Goal: Task Accomplishment & Management: Manage account settings

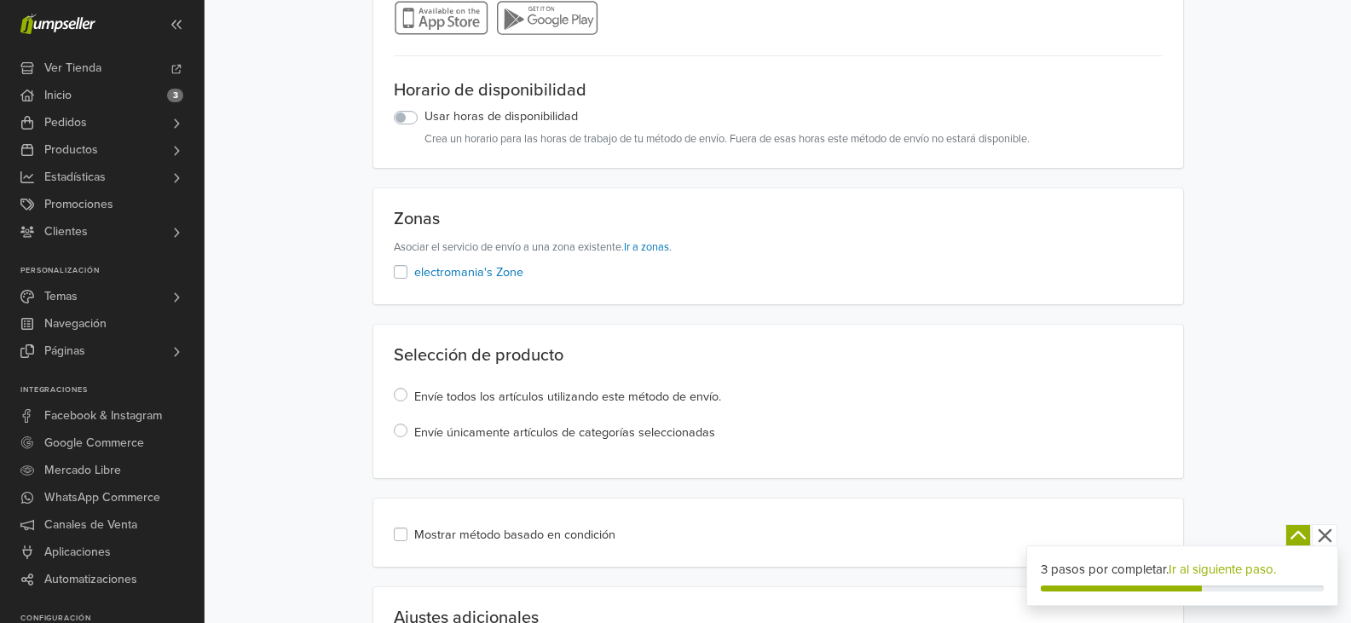
scroll to position [146, 0]
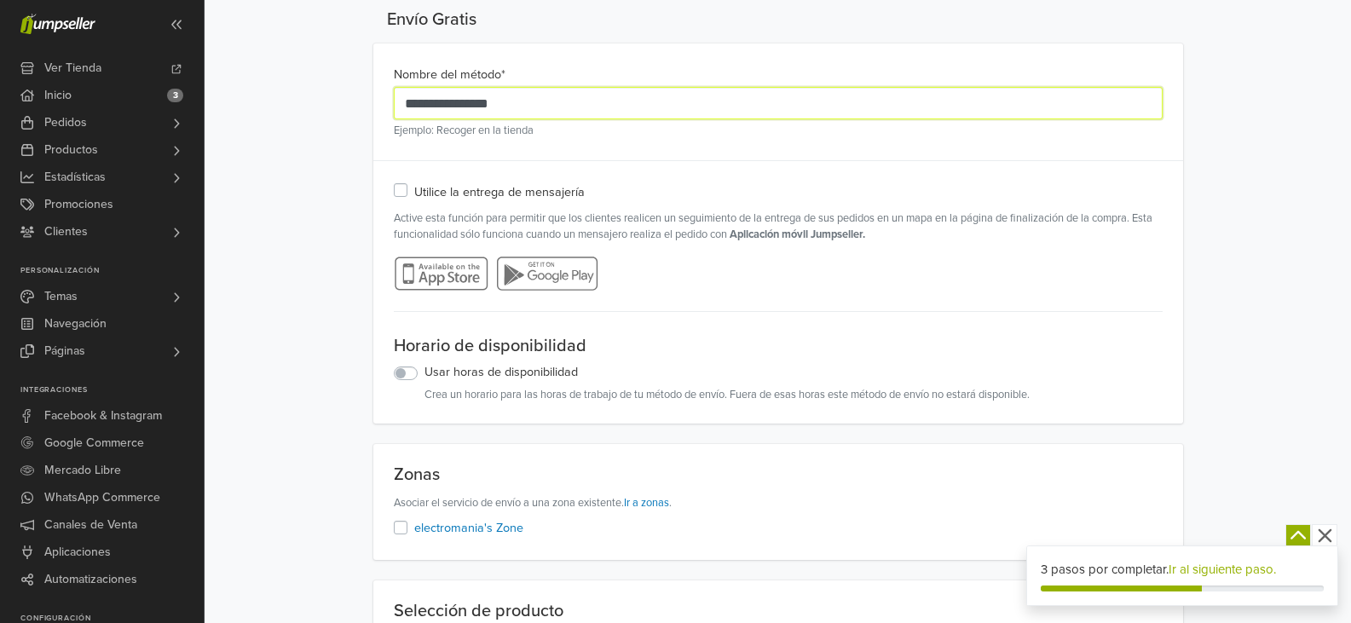
click at [488, 113] on input "**********" at bounding box center [778, 103] width 769 height 32
type input "*"
type input "**********"
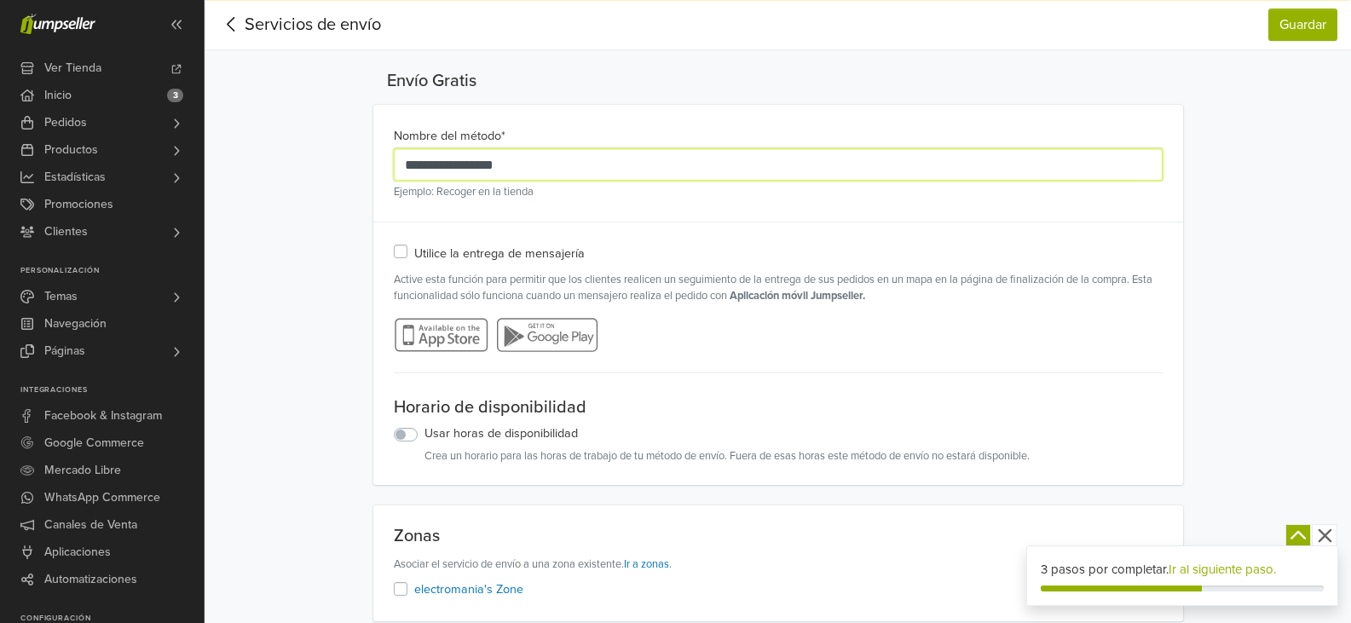
scroll to position [0, 0]
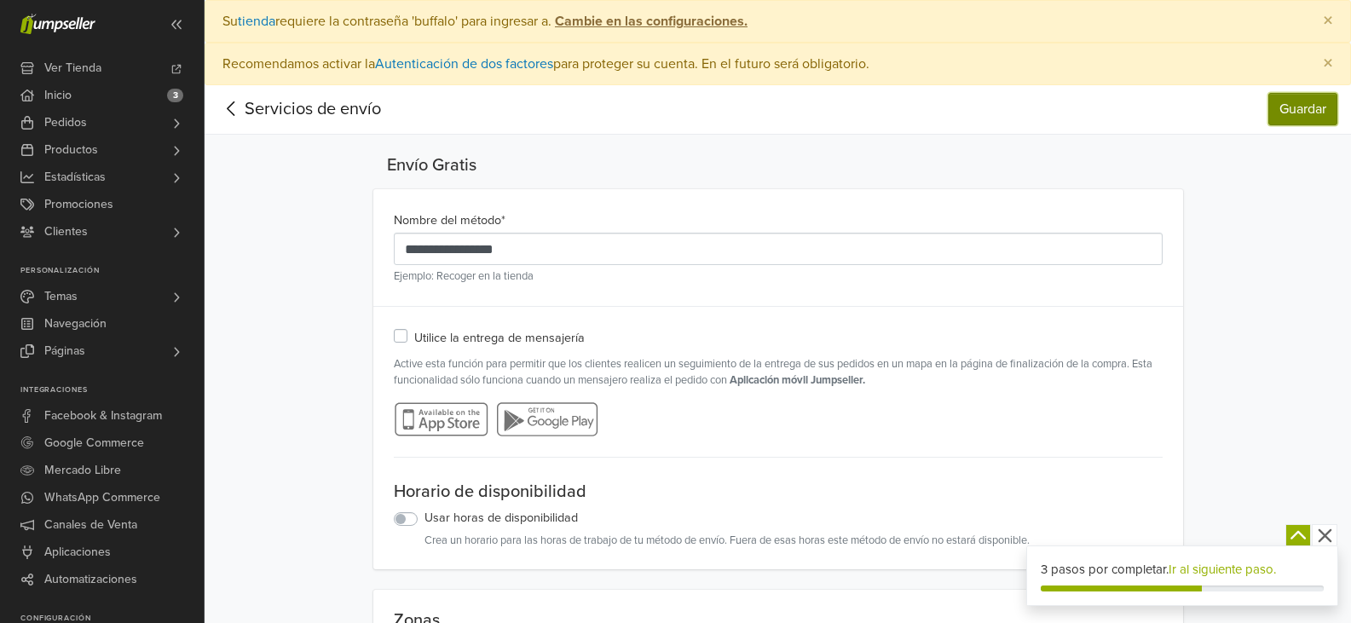
click at [1296, 95] on button "Guardar" at bounding box center [1303, 109] width 69 height 32
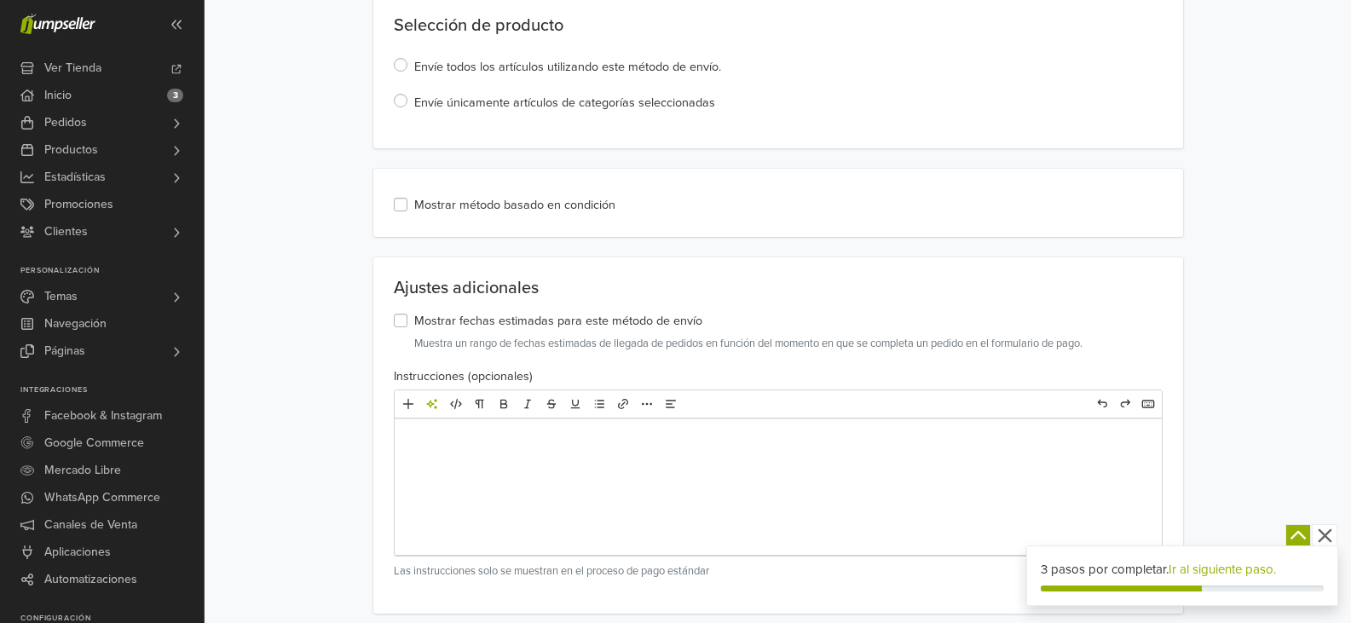
scroll to position [799, 0]
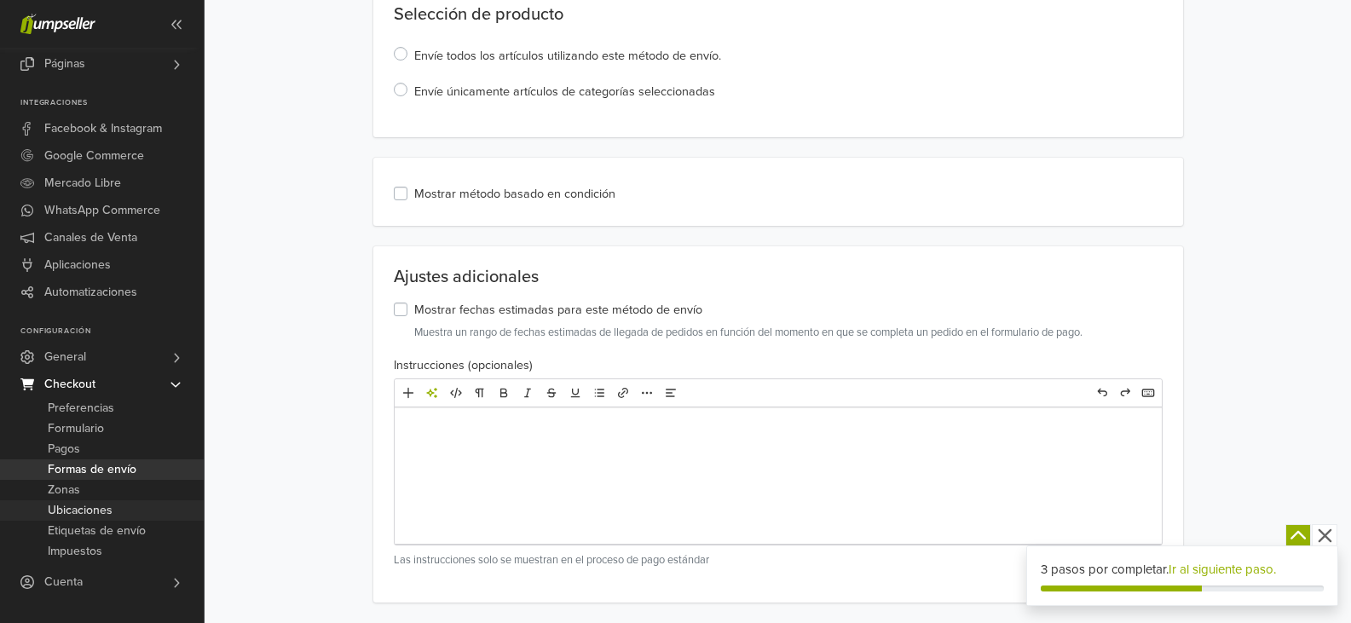
click at [70, 506] on span "Ubicaciones" at bounding box center [80, 510] width 65 height 20
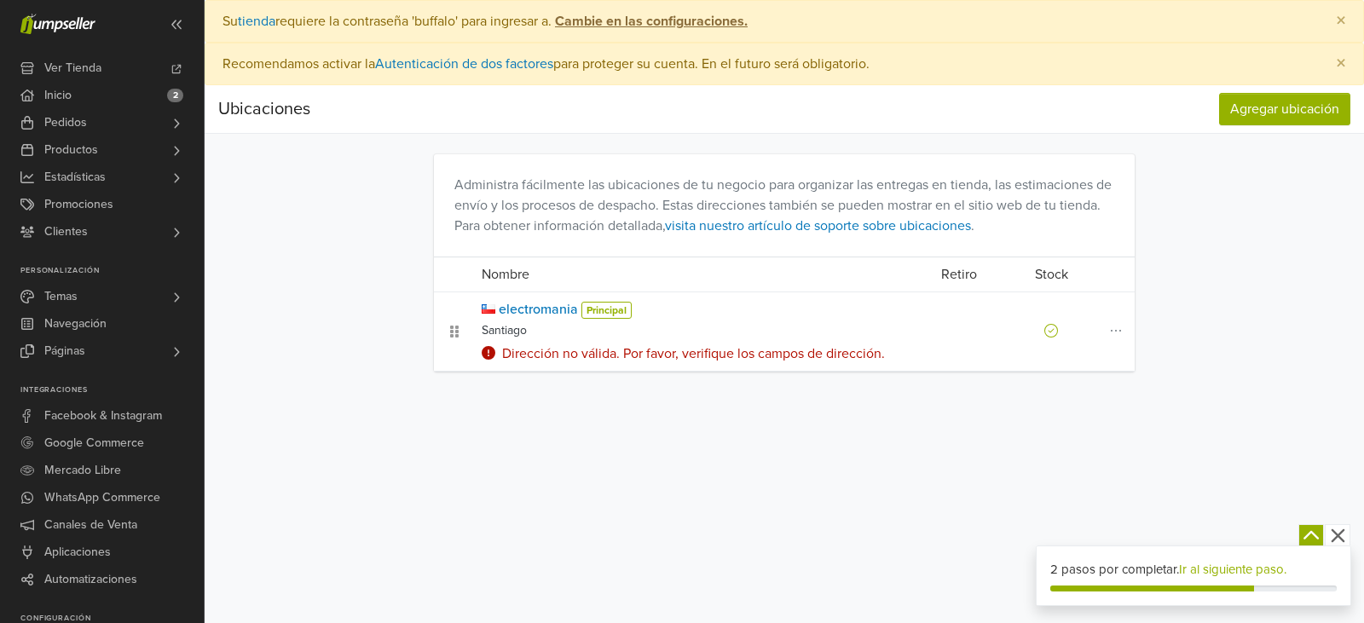
click at [546, 350] on div "Dirección no válida. Por favor, verifique los campos de dirección." at bounding box center [692, 354] width 421 height 20
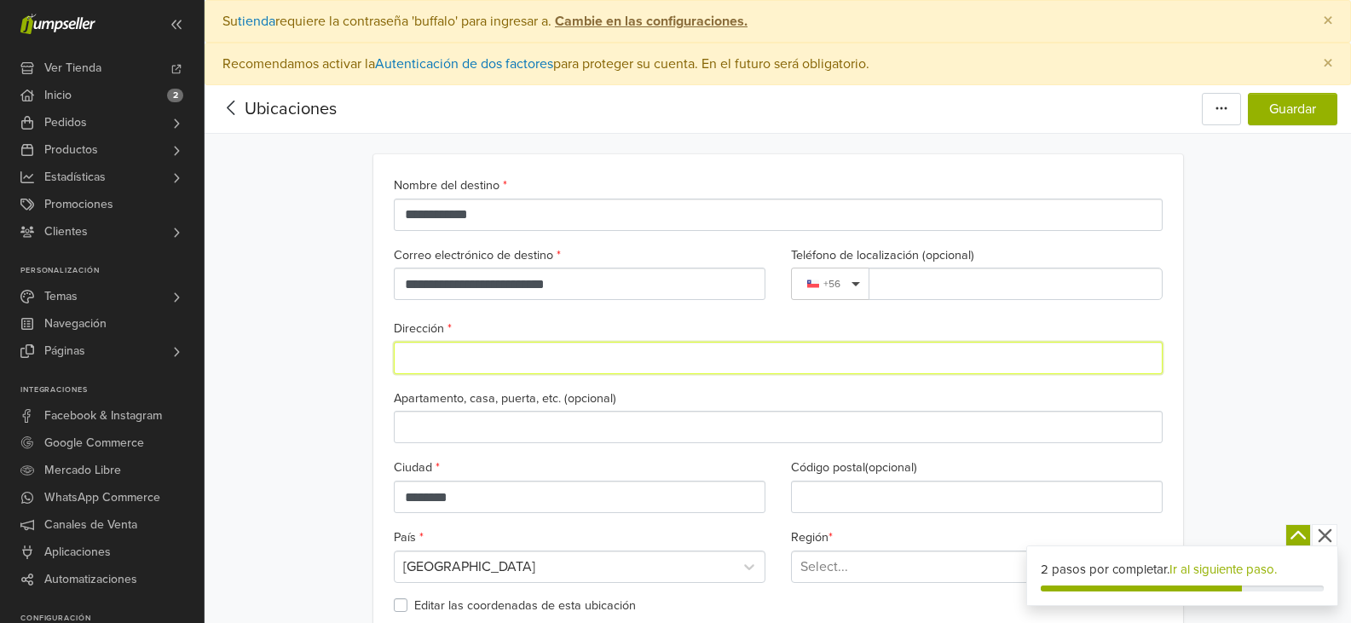
click at [542, 356] on input "Dirección *" at bounding box center [778, 358] width 769 height 32
type input "**********"
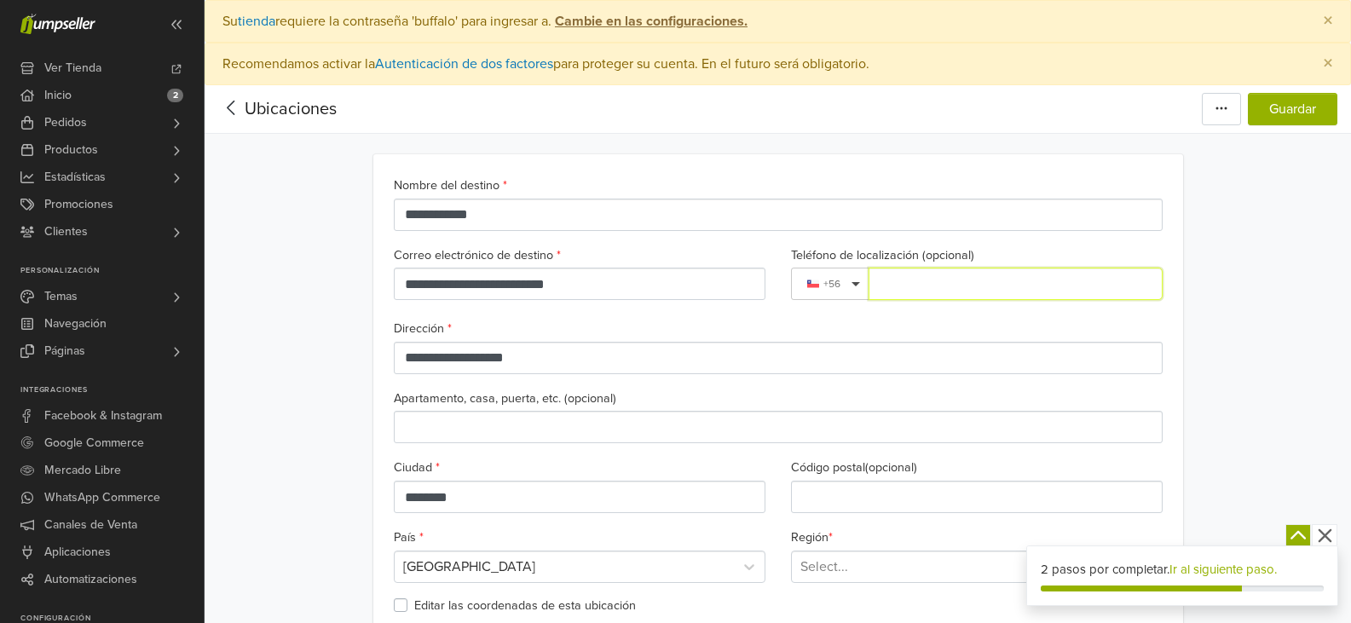
click at [922, 280] on input "Teléfono de localización (opcional)" at bounding box center [1016, 284] width 294 height 32
type input "*********"
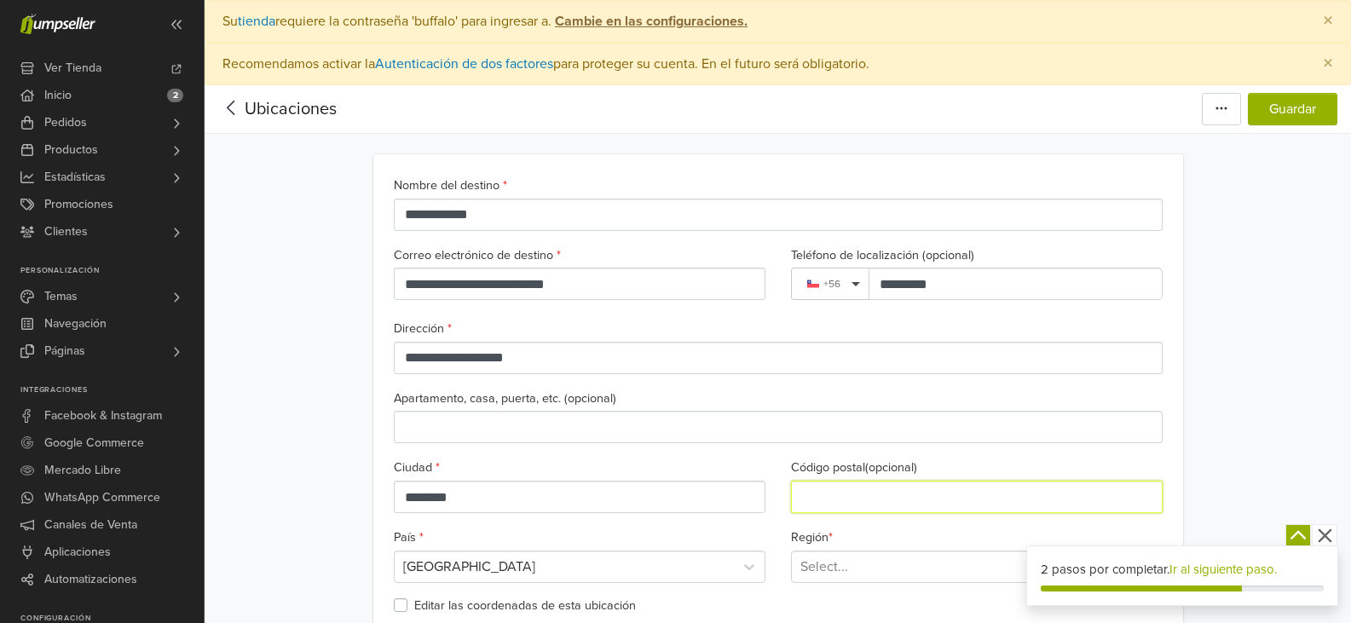
type input "*******"
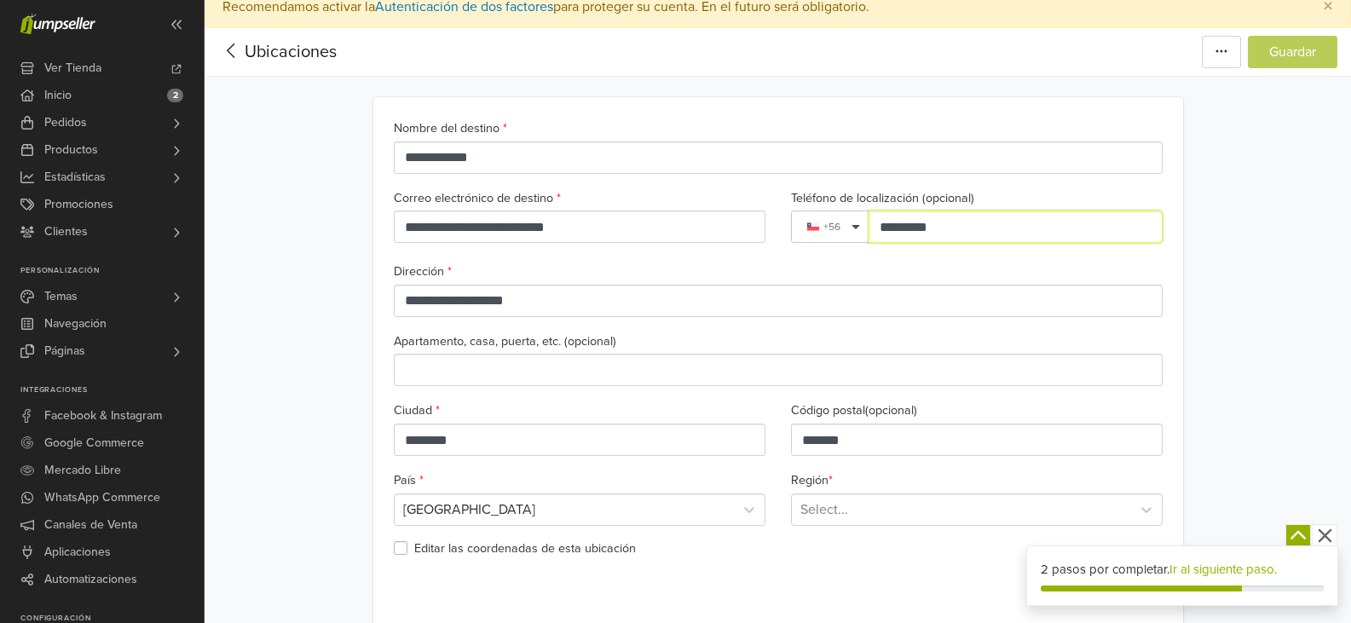
scroll to position [171, 0]
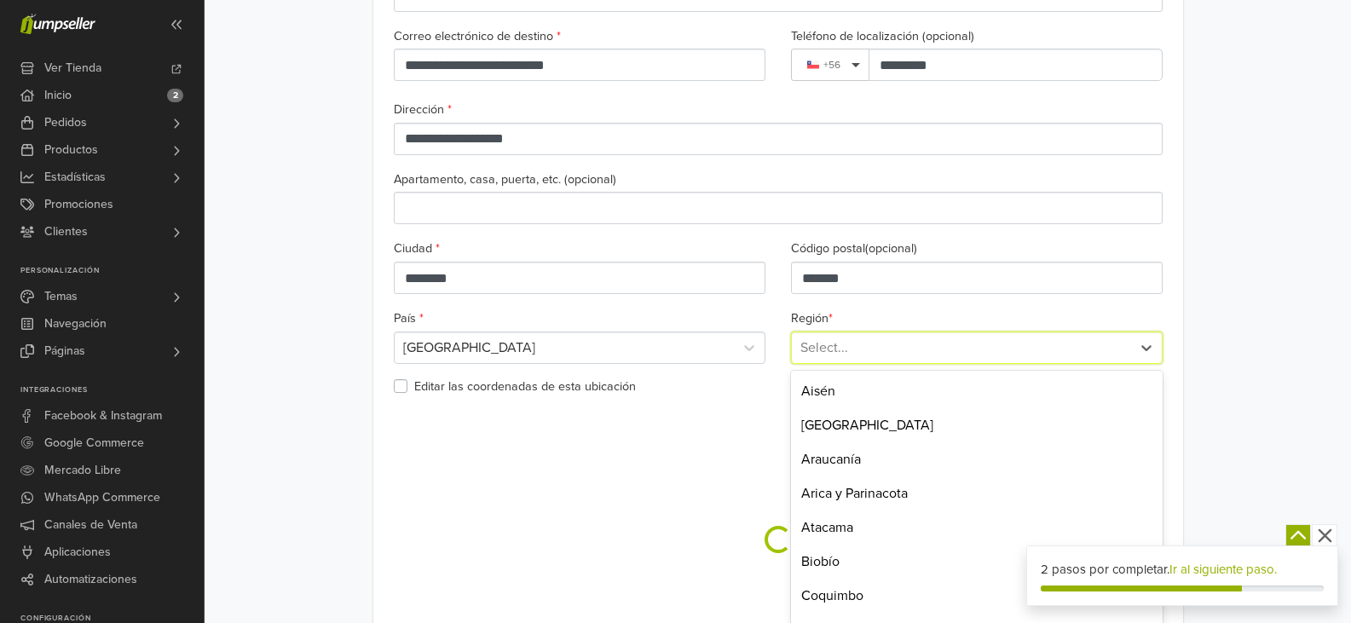
click at [874, 364] on div "16 results available. Use Up and Down to choose options, press Enter to select …" at bounding box center [977, 348] width 372 height 32
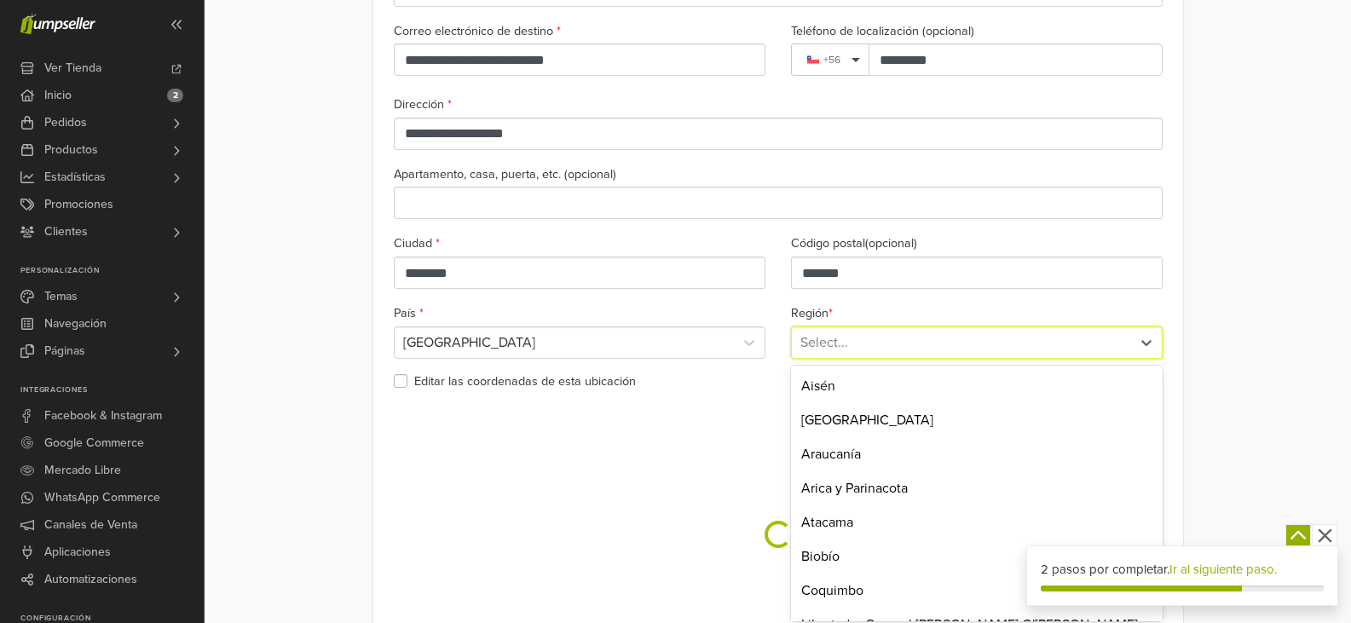
scroll to position [229, 0]
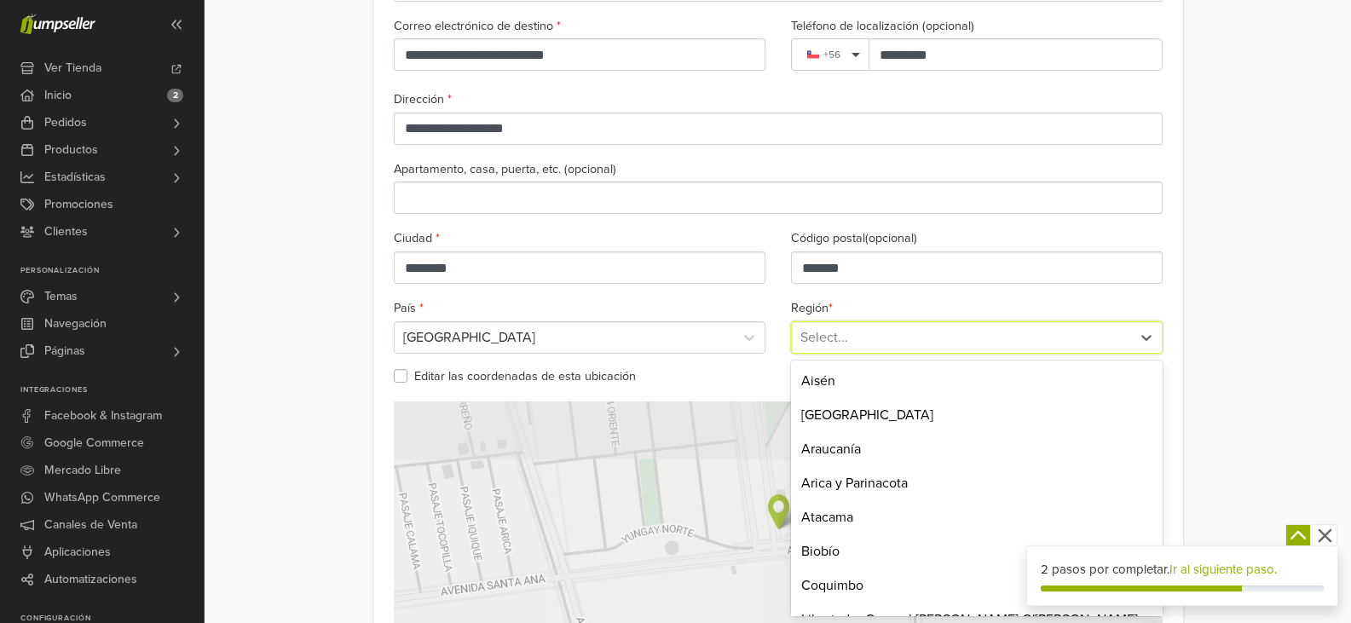
type input "*"
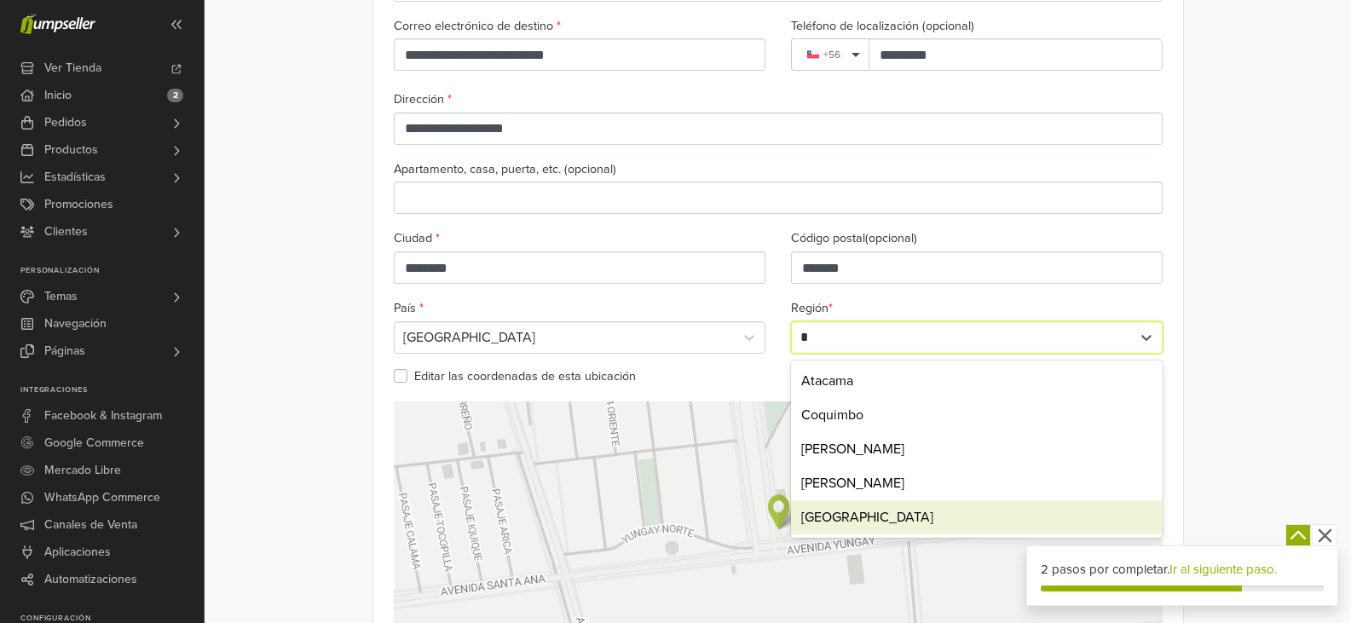
click at [884, 512] on div "Región Metropolitana" at bounding box center [977, 517] width 372 height 34
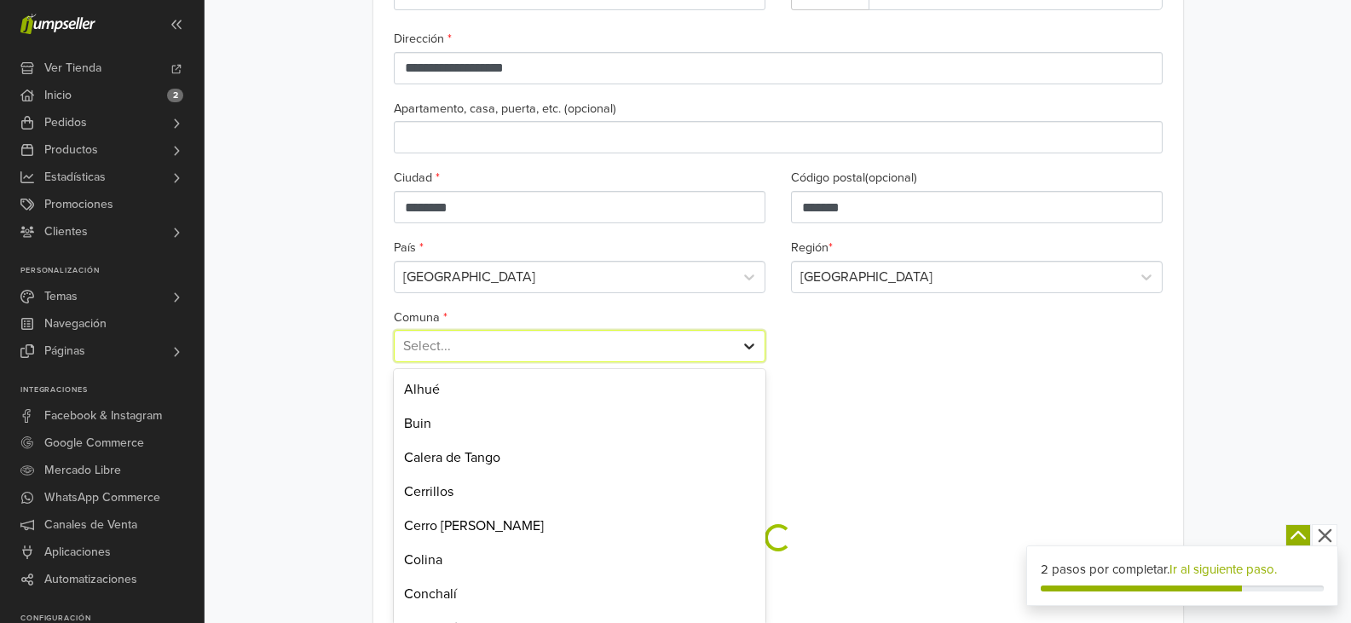
click at [745, 362] on div "52 results available. Use Up and Down to choose options, press Enter to select …" at bounding box center [580, 346] width 372 height 32
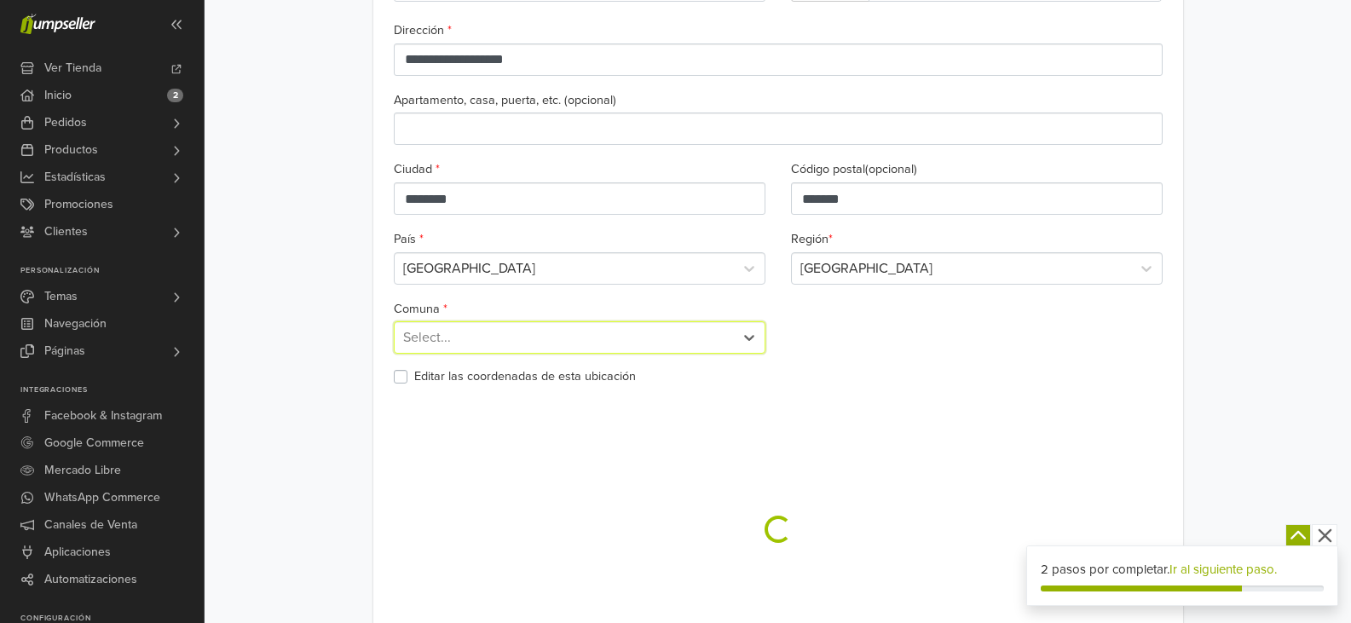
click at [586, 332] on div at bounding box center [564, 338] width 322 height 24
type input "*"
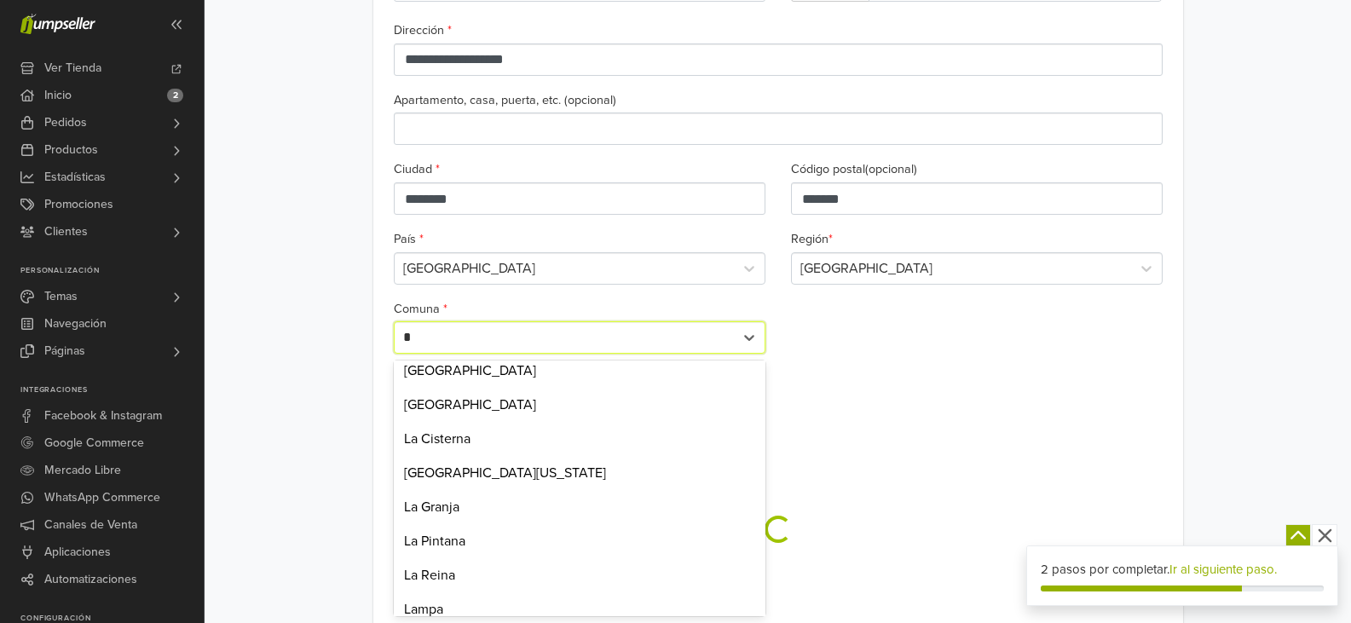
scroll to position [171, 0]
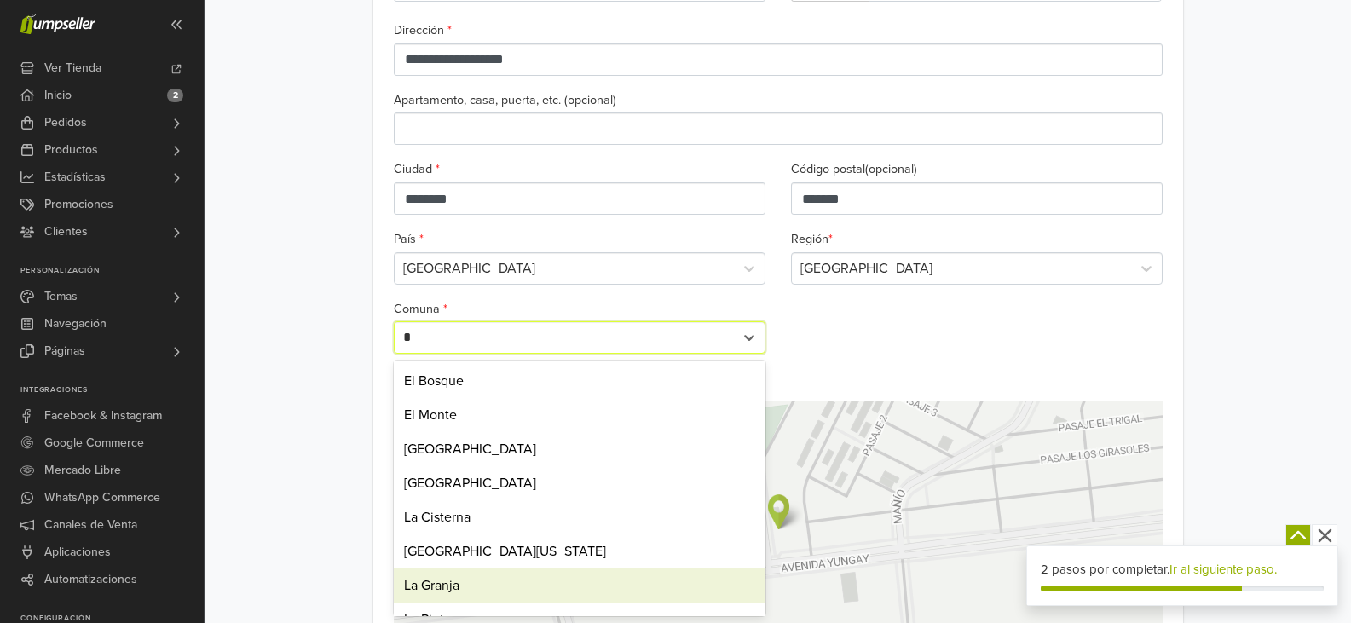
click at [524, 572] on div "La Granja" at bounding box center [580, 586] width 372 height 34
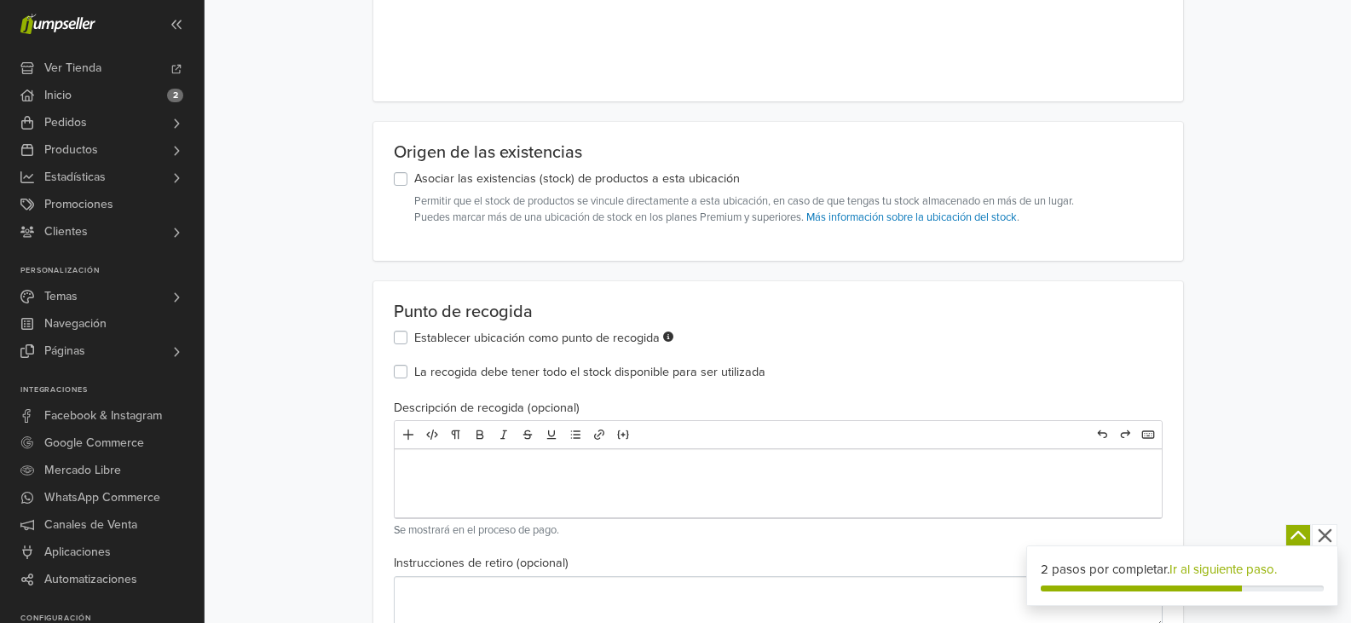
scroll to position [895, 0]
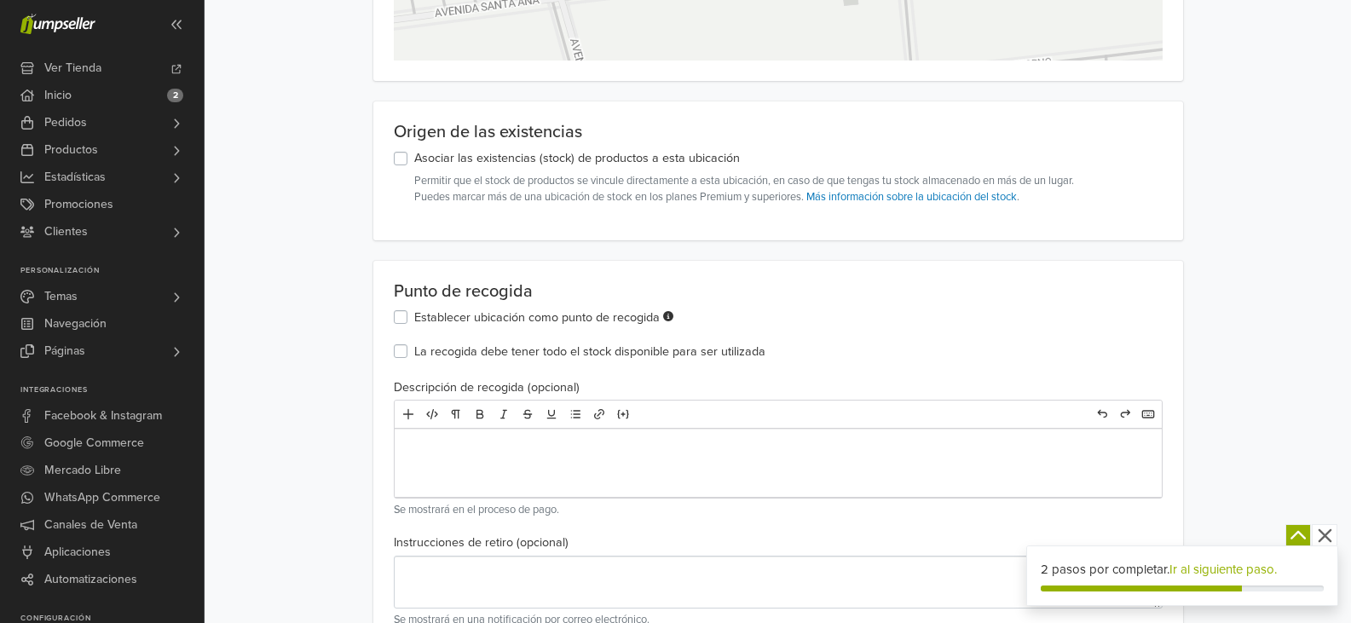
click at [414, 159] on label "Asociar las existencias (stock) de productos a esta ubicación" at bounding box center [577, 158] width 326 height 19
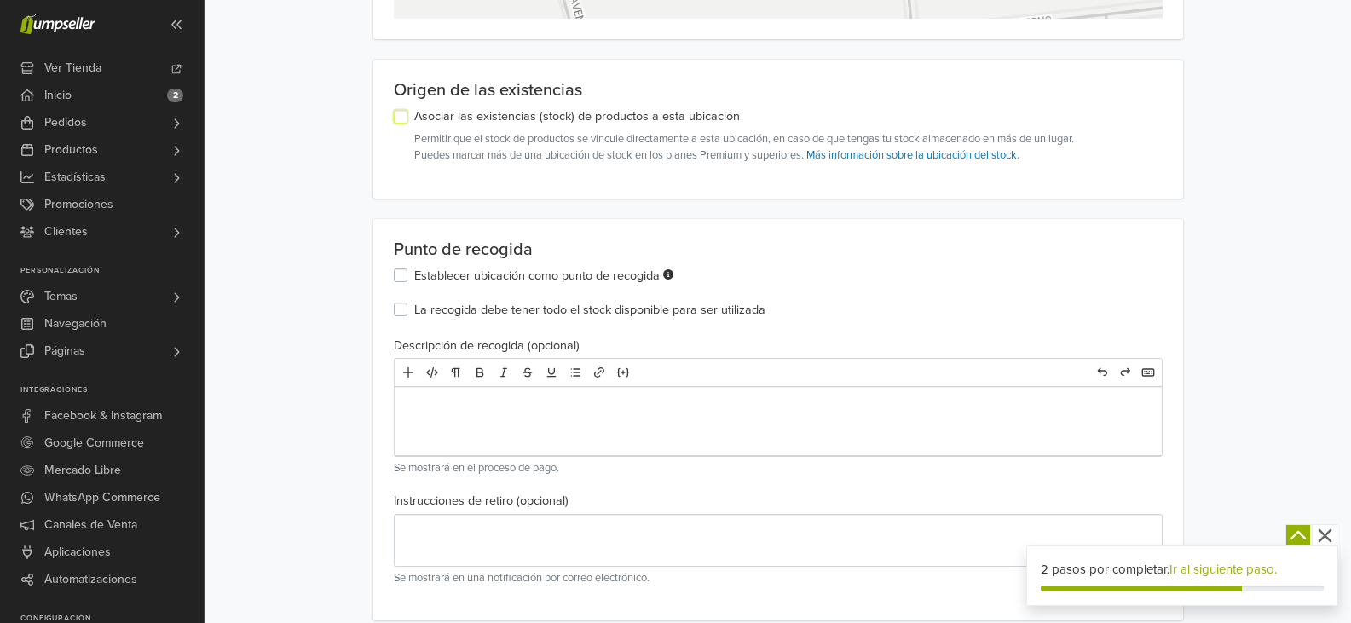
scroll to position [975, 0]
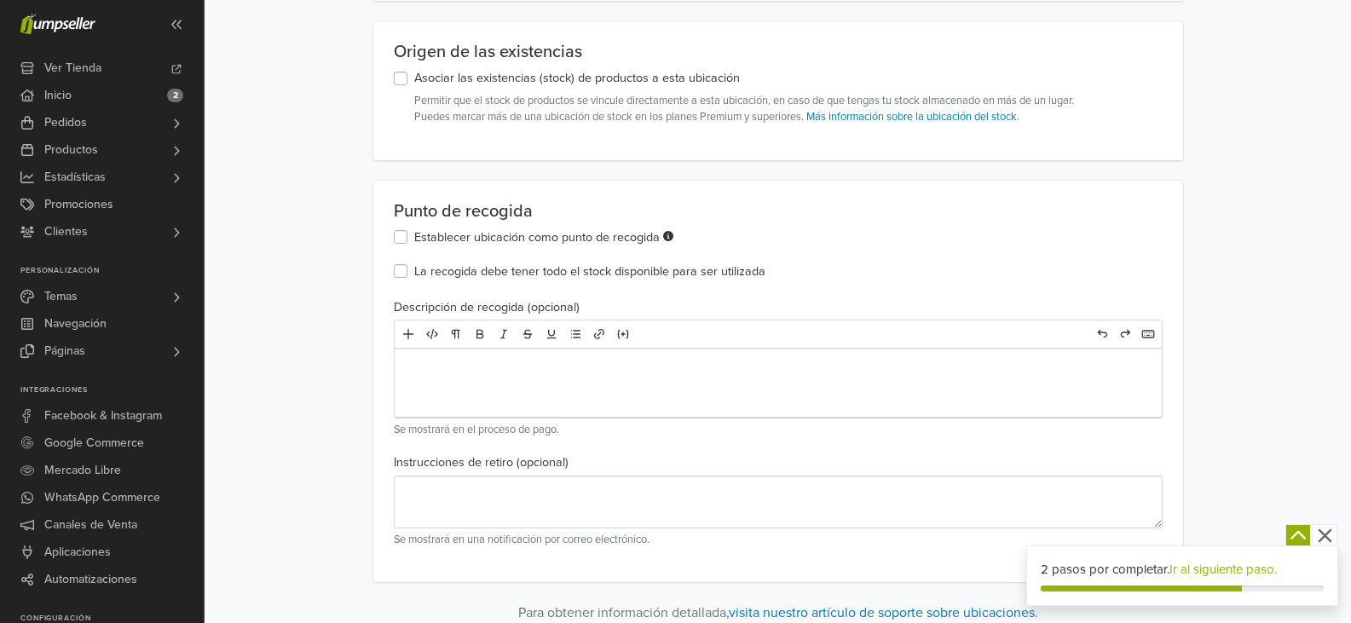
click at [408, 239] on div "Establecer ubicación como punto de recogida" at bounding box center [778, 238] width 769 height 20
click at [414, 239] on label "Establecer ubicación como punto de recogida" at bounding box center [544, 237] width 260 height 19
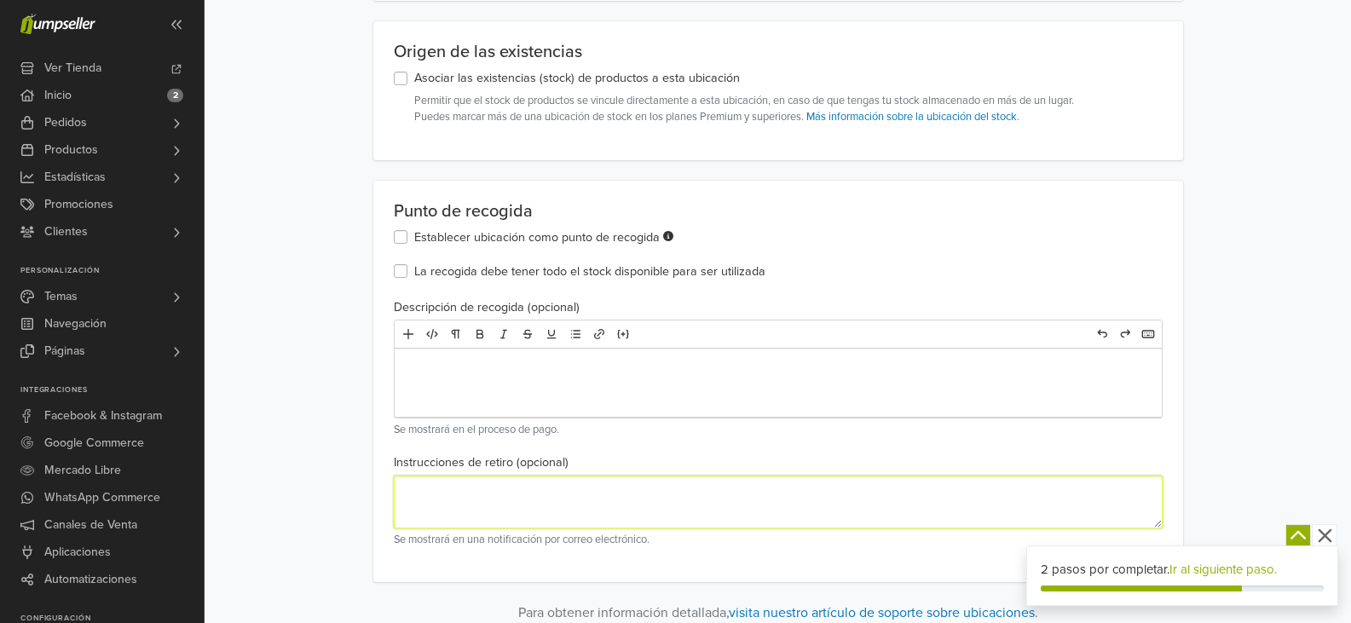
click at [501, 500] on textarea at bounding box center [778, 502] width 769 height 53
type textarea "**********"
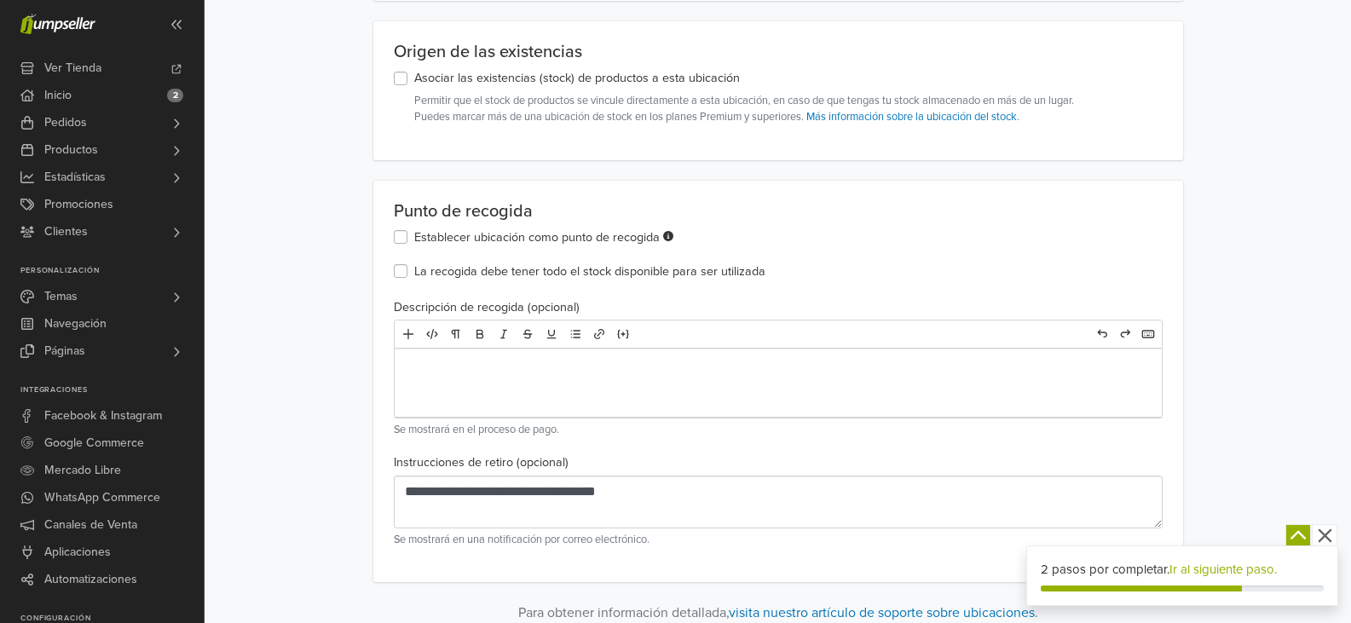
click at [959, 563] on div "**********" at bounding box center [778, 382] width 810 height 402
click at [1325, 531] on icon "button" at bounding box center [1325, 535] width 21 height 21
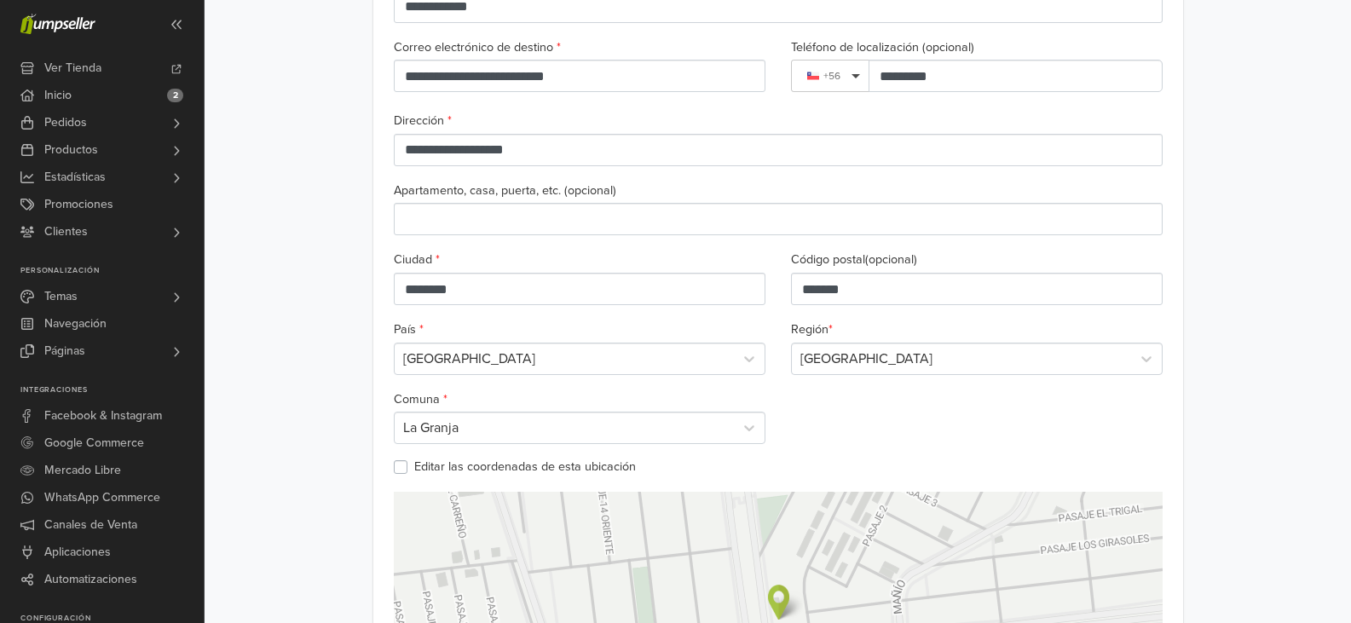
scroll to position [0, 0]
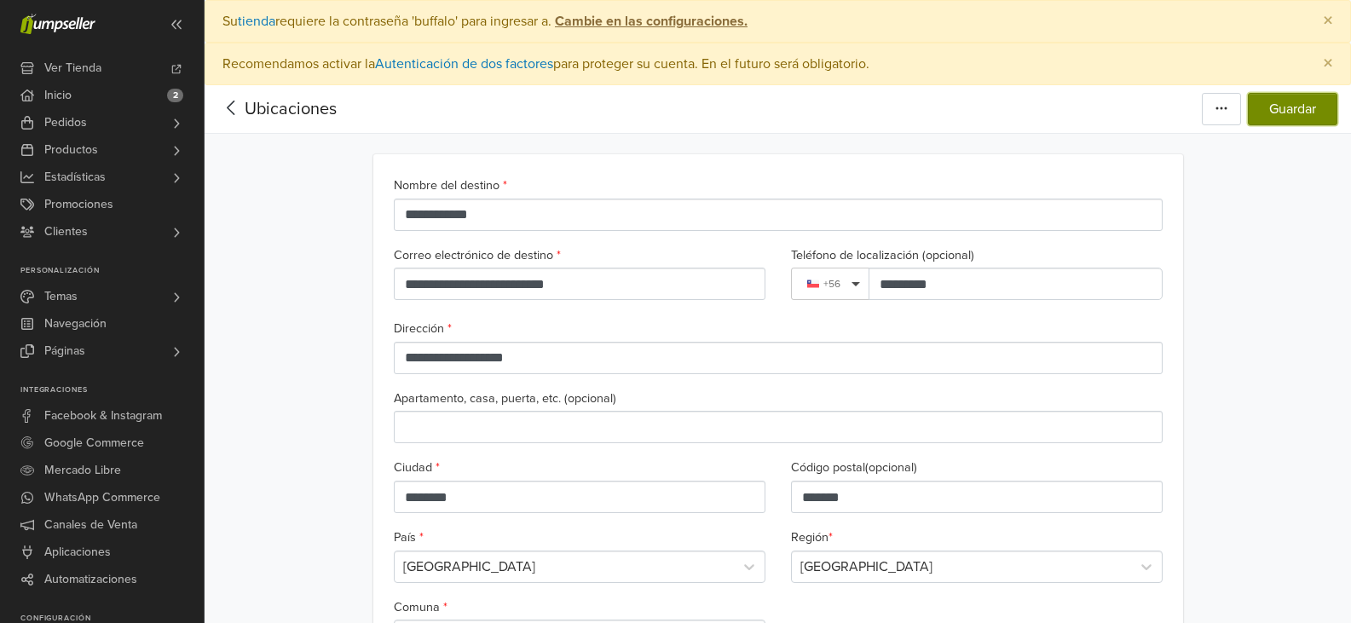
click at [1305, 117] on button "Guardar" at bounding box center [1293, 109] width 90 height 32
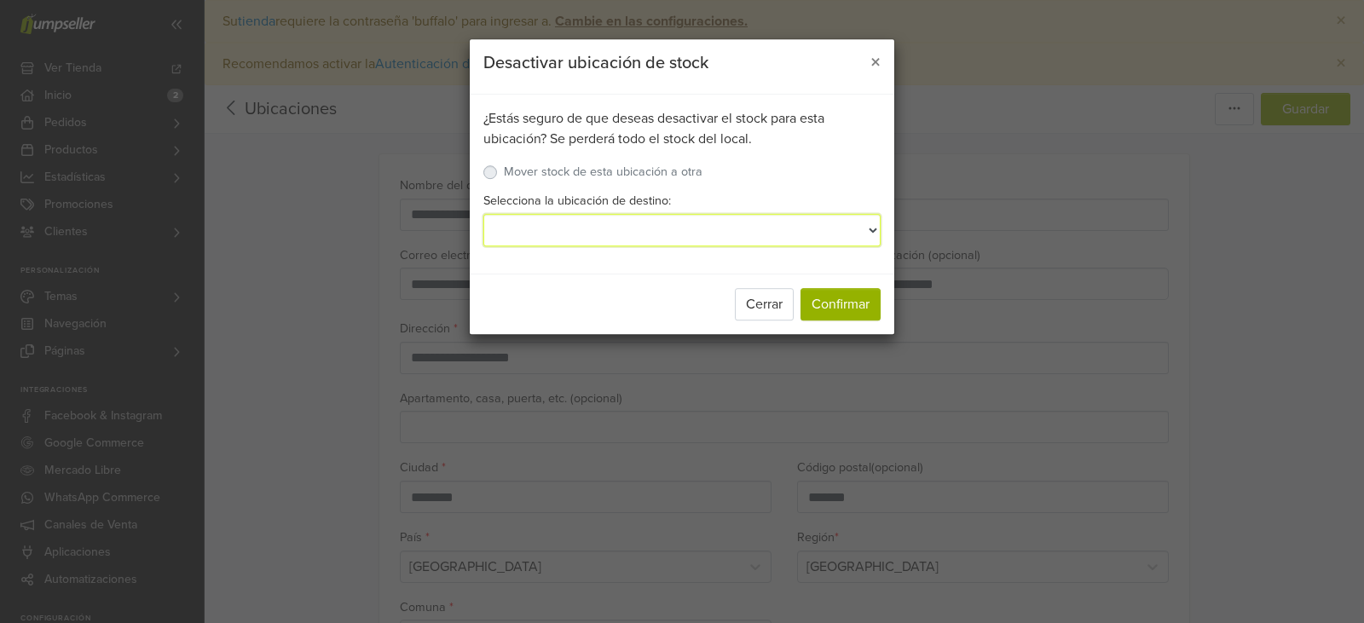
click at [835, 237] on select "Selecciona la ubicación de destino:" at bounding box center [681, 230] width 397 height 32
click at [870, 226] on select "Selecciona la ubicación de destino:" at bounding box center [681, 230] width 397 height 32
click at [802, 183] on div "Mover stock de esta ubicación a otra" at bounding box center [684, 173] width 394 height 20
click at [810, 242] on select "Selecciona la ubicación de destino:" at bounding box center [681, 230] width 397 height 32
click at [723, 228] on select "Selecciona la ubicación de destino:" at bounding box center [681, 230] width 397 height 32
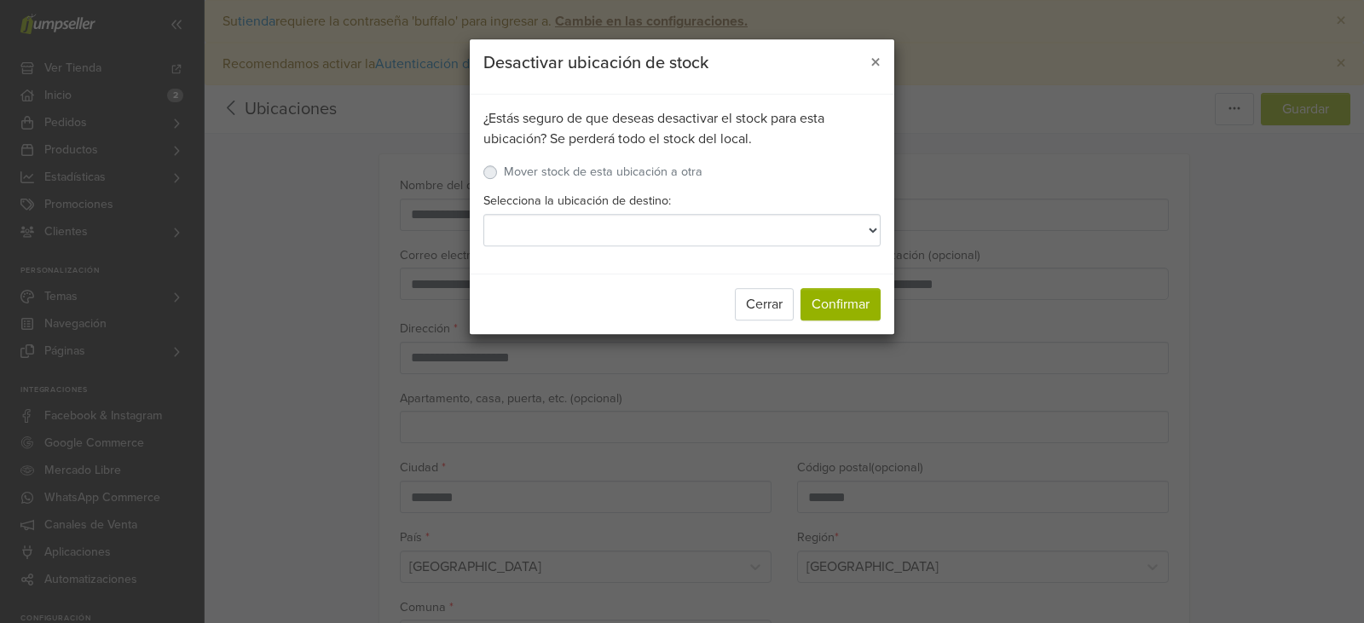
click at [504, 173] on label "Mover stock de esta ubicación a otra" at bounding box center [603, 172] width 199 height 19
click at [833, 305] on button "Confirmar" at bounding box center [841, 304] width 80 height 32
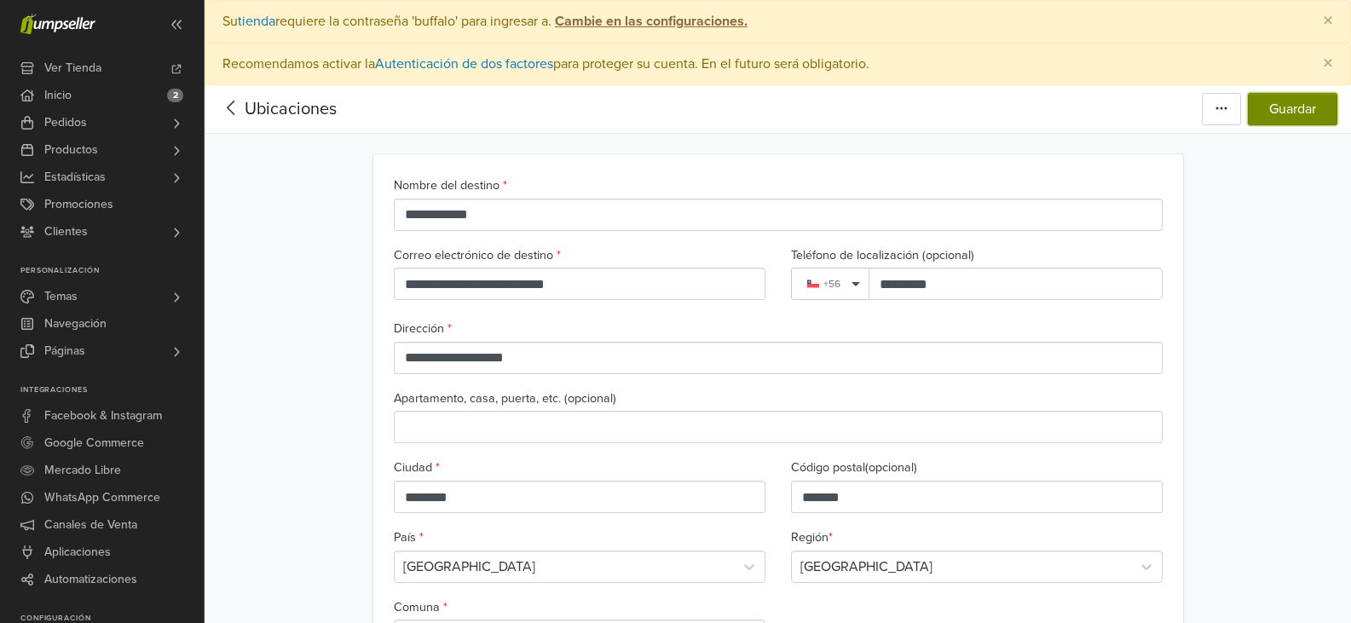
click at [1292, 107] on button "Guardar" at bounding box center [1293, 109] width 90 height 32
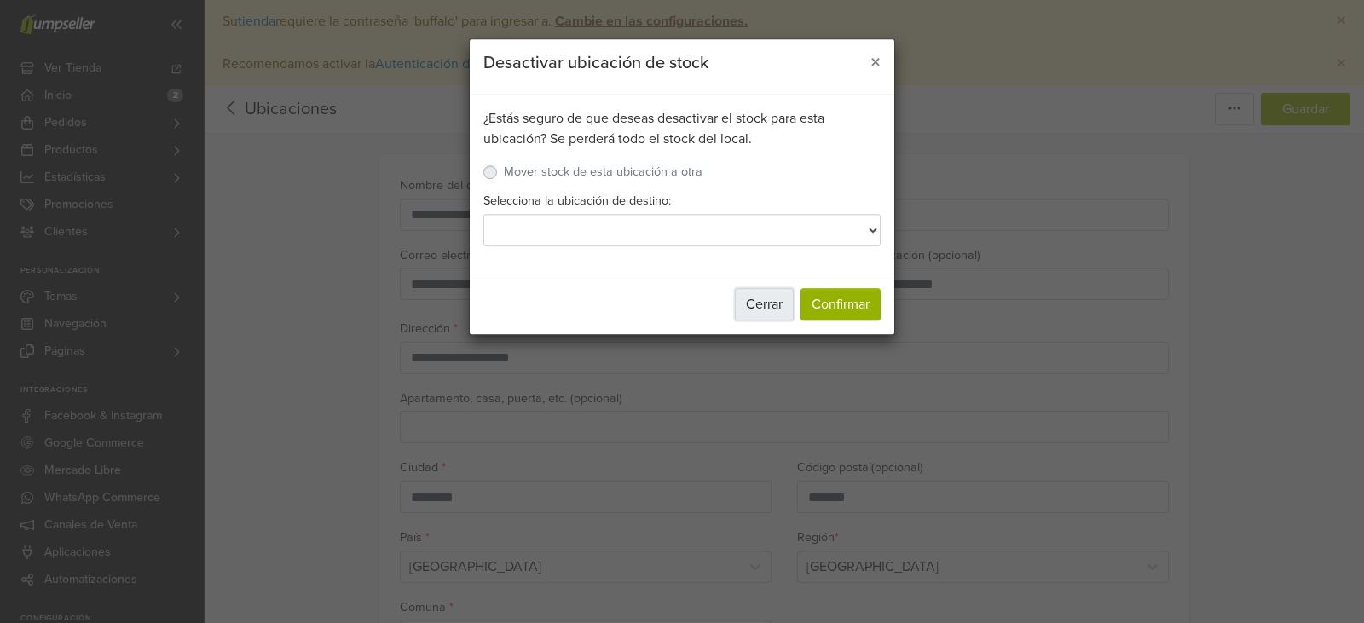
click at [774, 306] on button "Cerrar" at bounding box center [764, 304] width 59 height 32
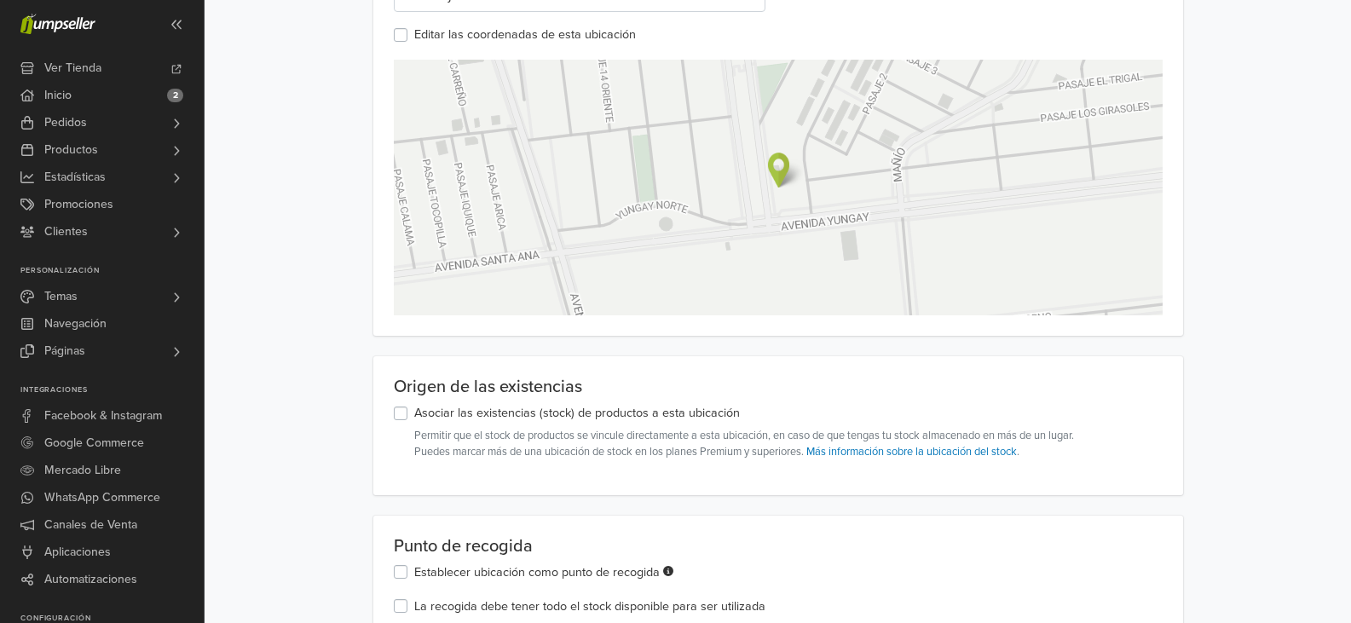
scroll to position [767, 0]
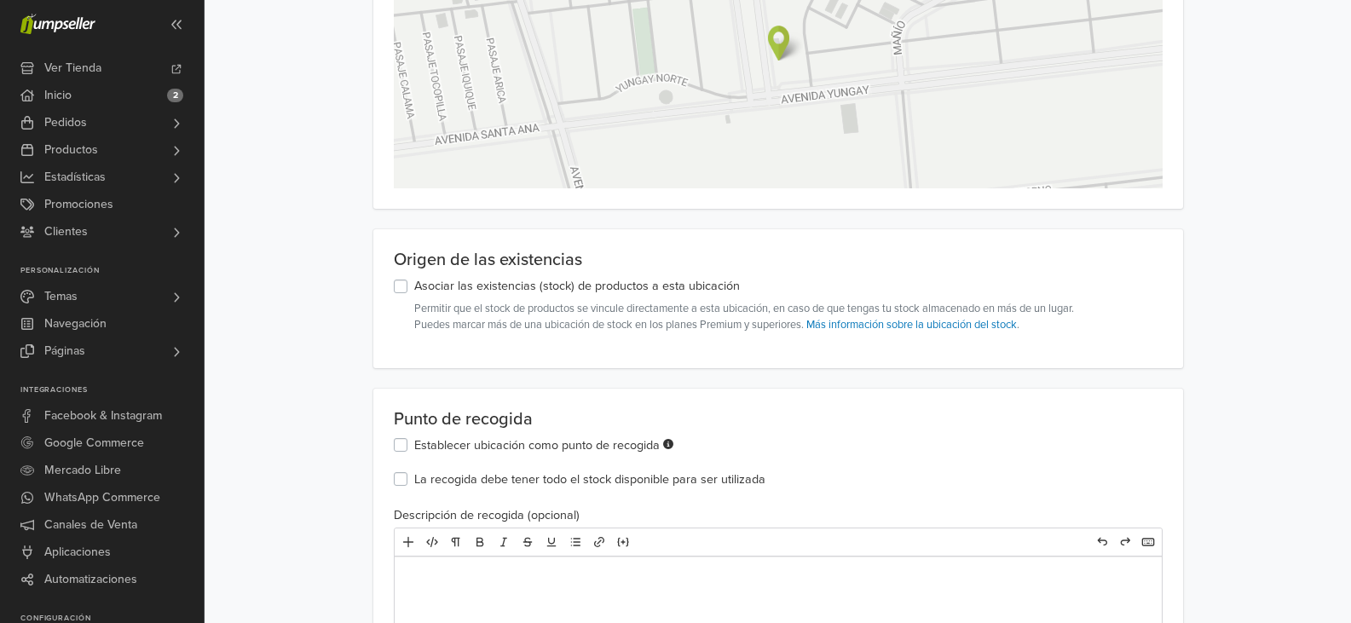
click at [414, 284] on label "Asociar las existencias (stock) de productos a esta ubicación" at bounding box center [577, 286] width 326 height 19
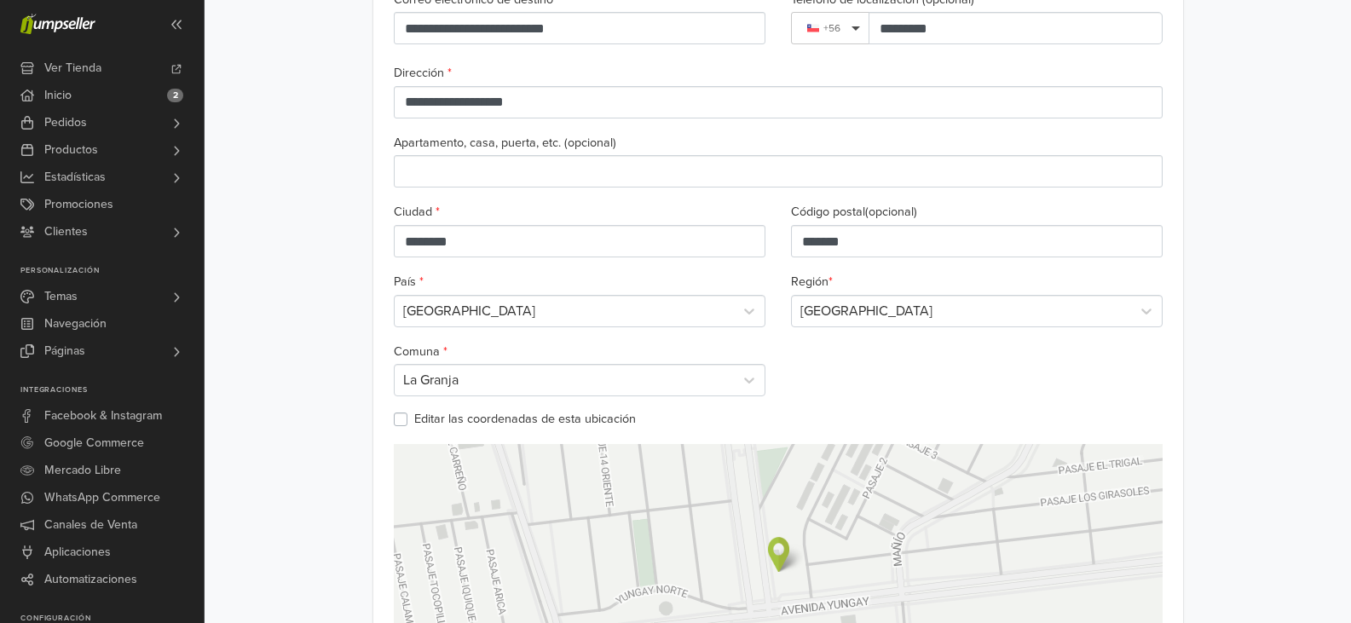
scroll to position [85, 0]
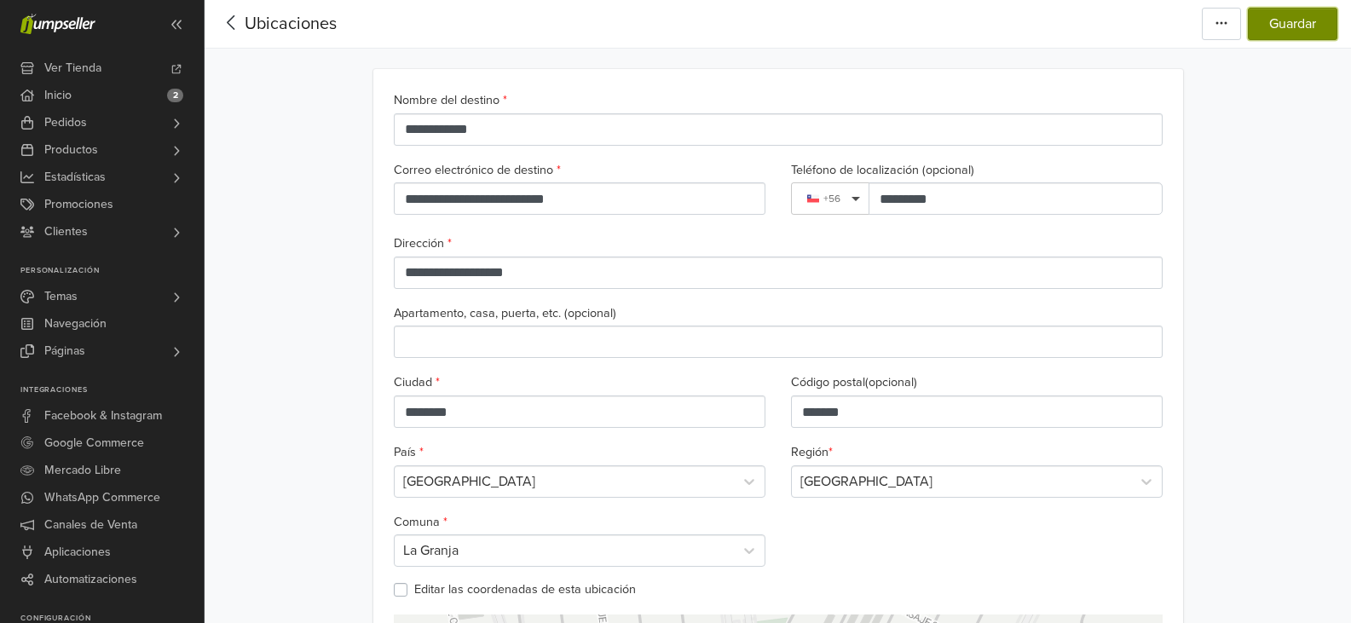
click at [1298, 24] on button "Guardar" at bounding box center [1293, 24] width 90 height 32
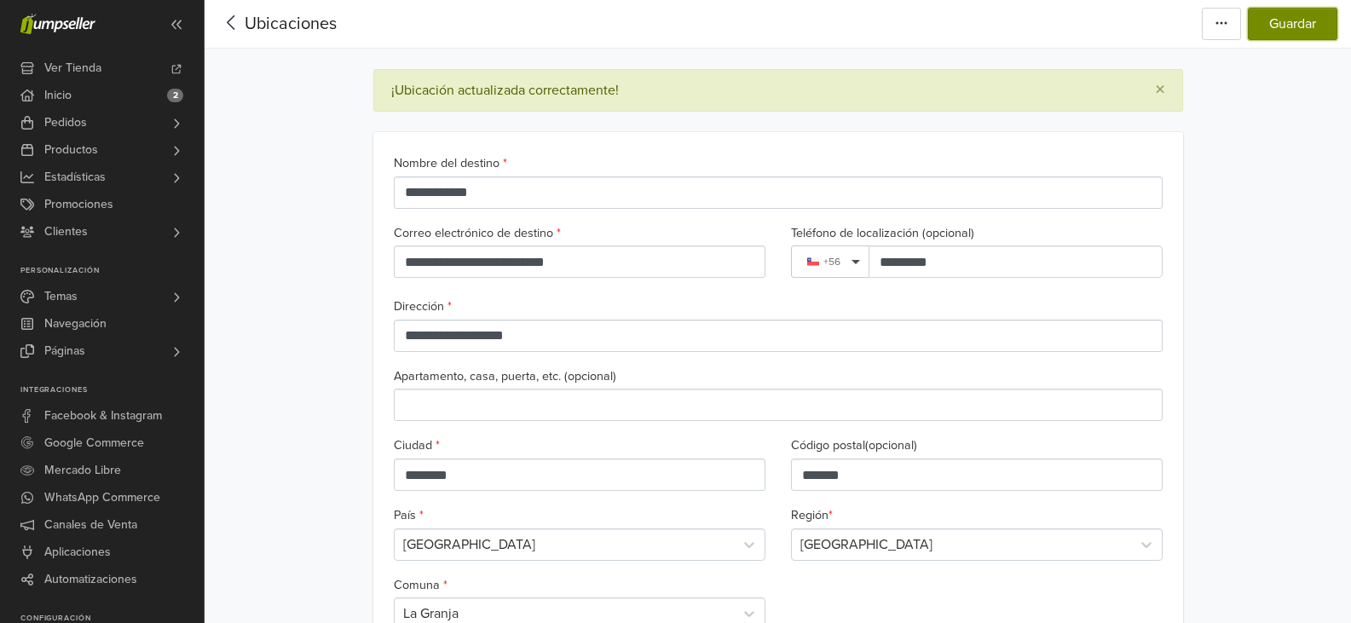
click at [1280, 25] on button "Guardar" at bounding box center [1293, 24] width 90 height 32
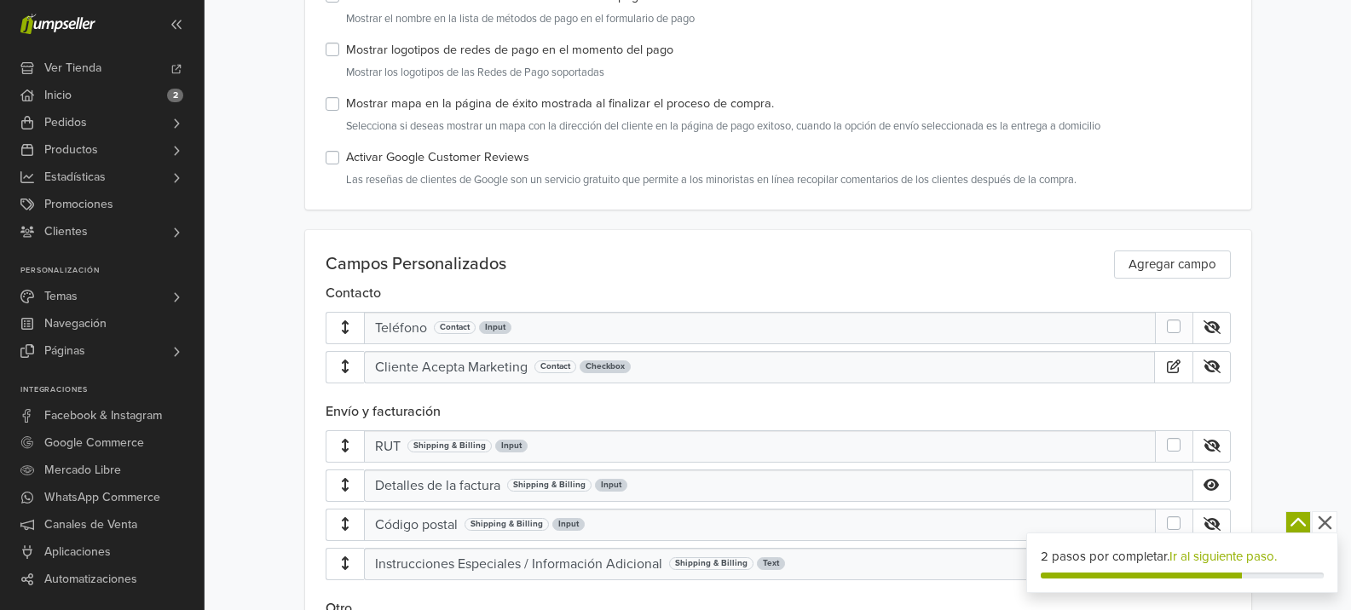
scroll to position [682, 0]
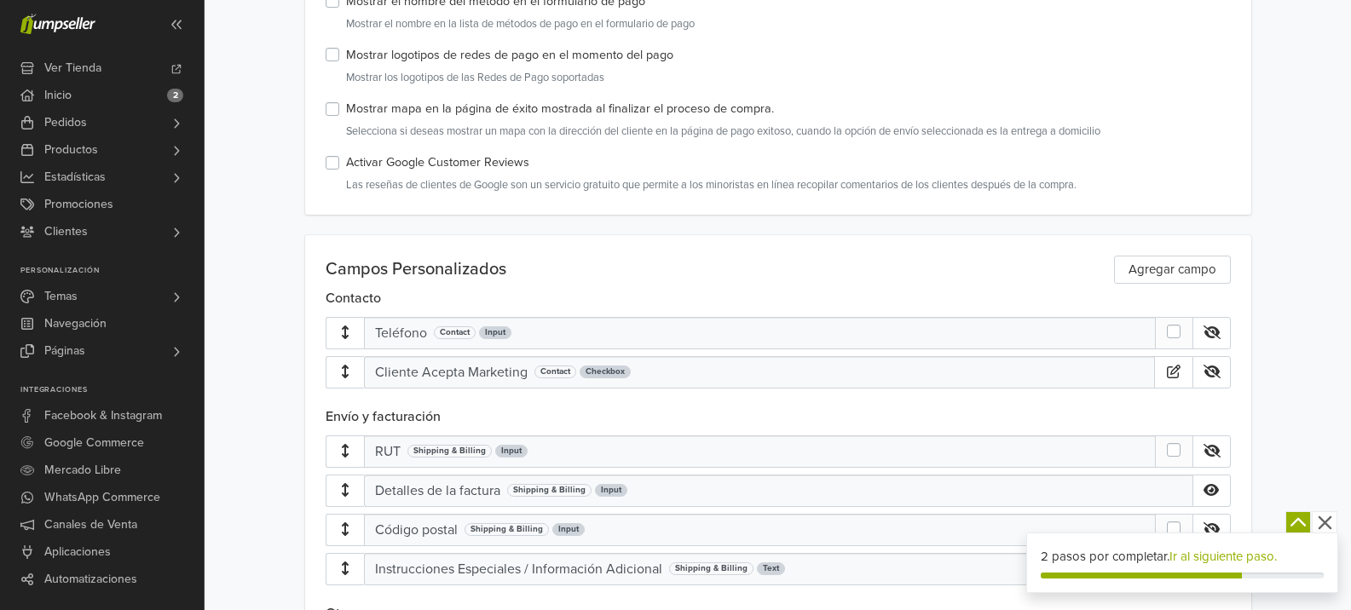
click at [1188, 323] on label at bounding box center [1188, 323] width 0 height 0
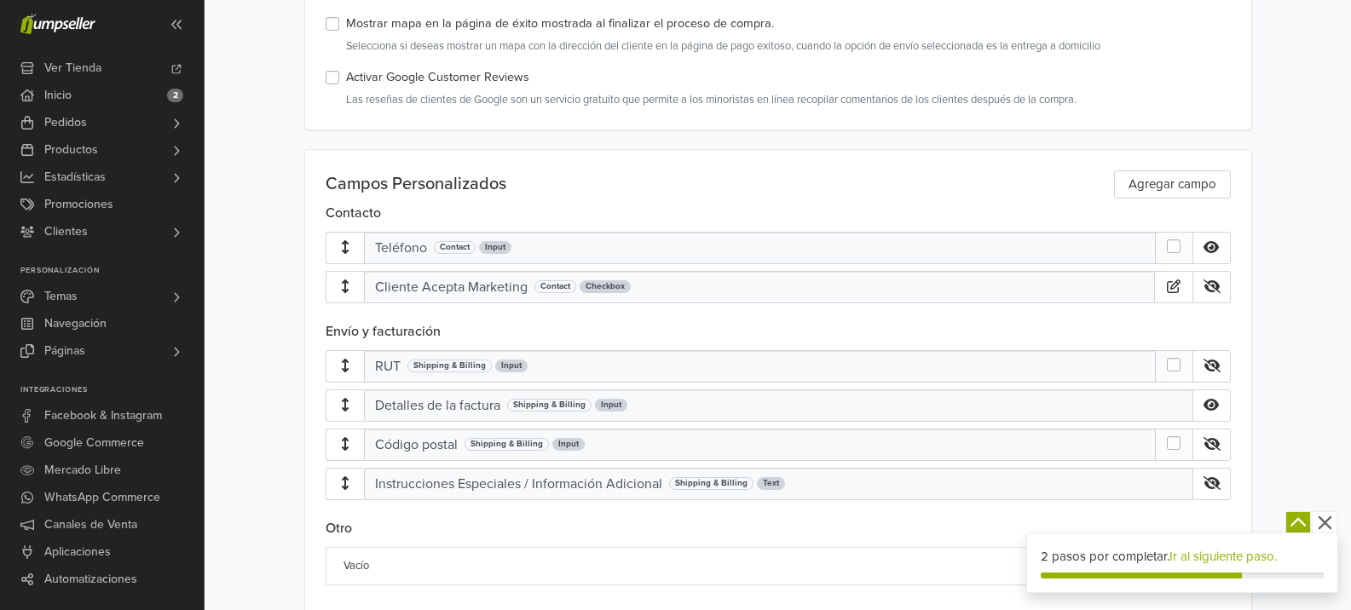
scroll to position [831, 0]
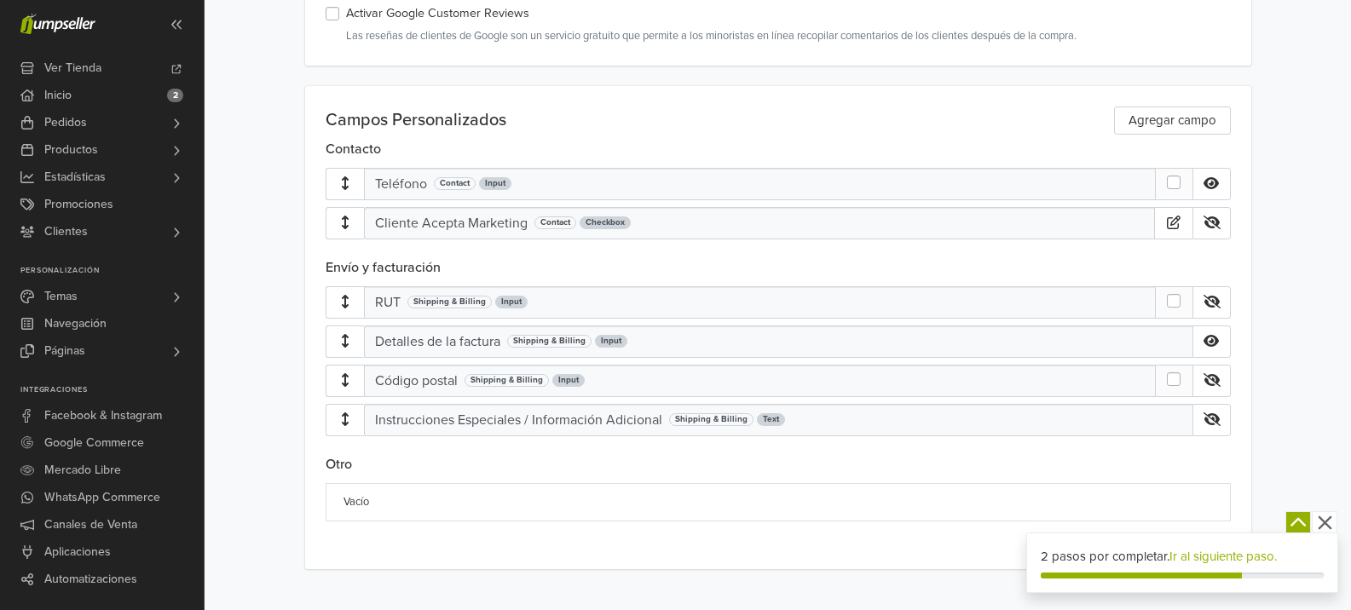
click at [1188, 292] on label at bounding box center [1188, 292] width 0 height 0
click at [1188, 371] on label at bounding box center [1188, 371] width 0 height 0
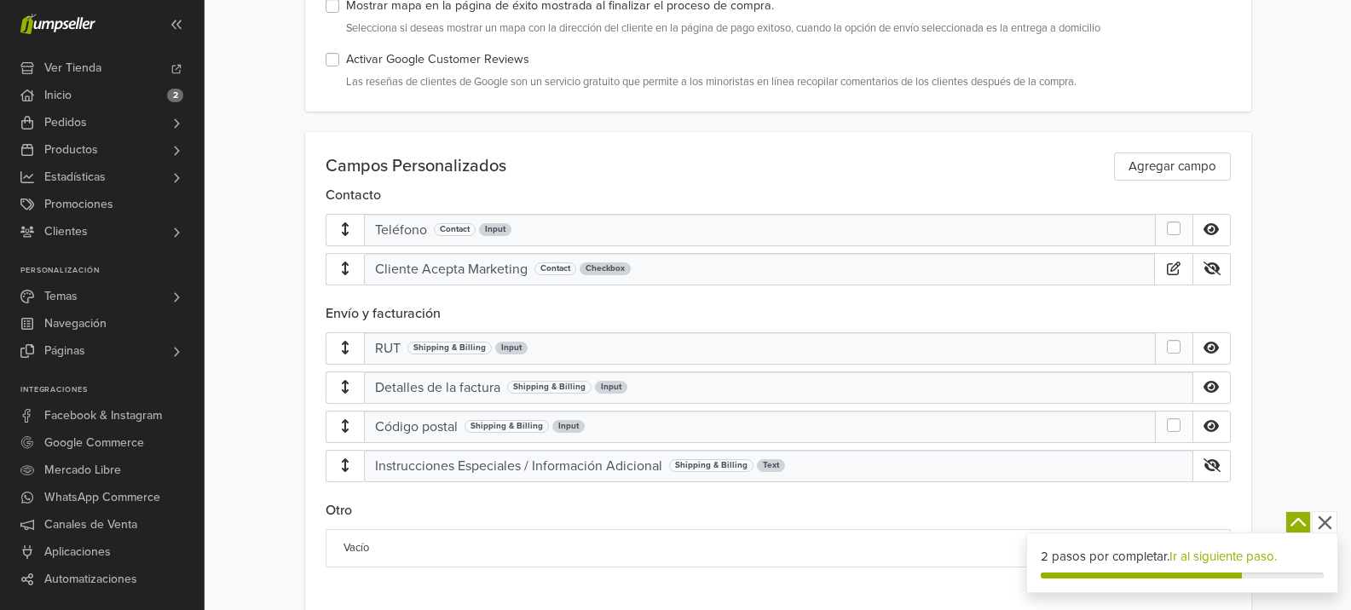
scroll to position [746, 0]
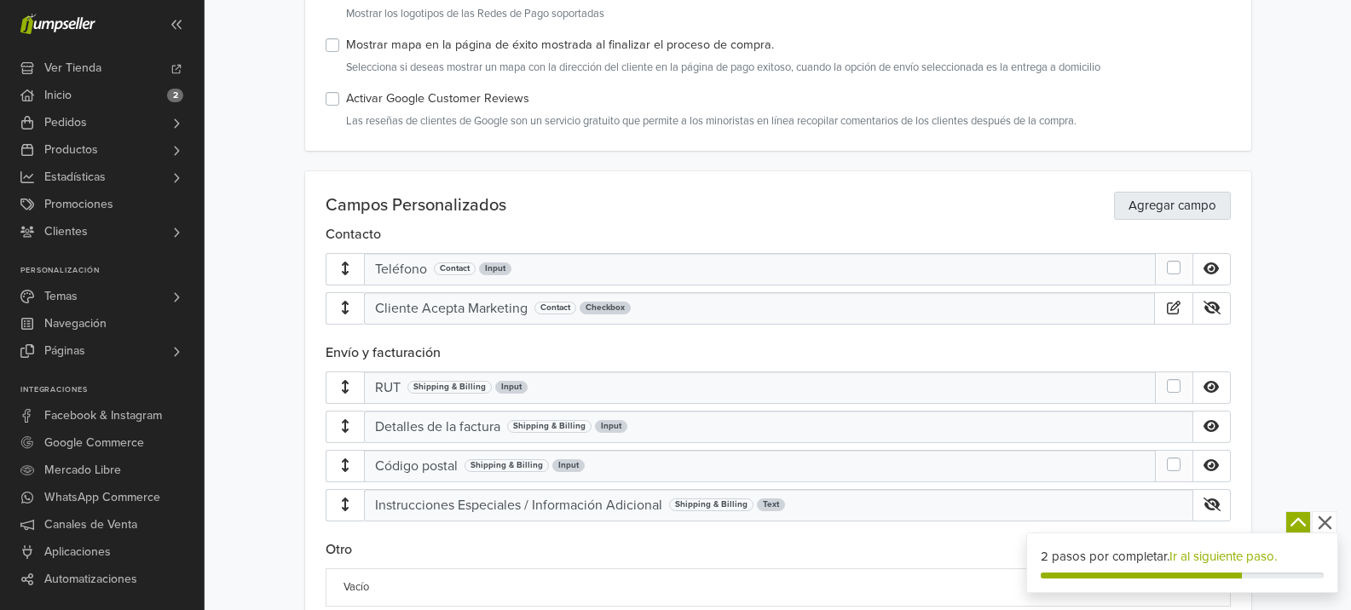
click at [1154, 206] on link "Agregar campo" at bounding box center [1172, 206] width 117 height 28
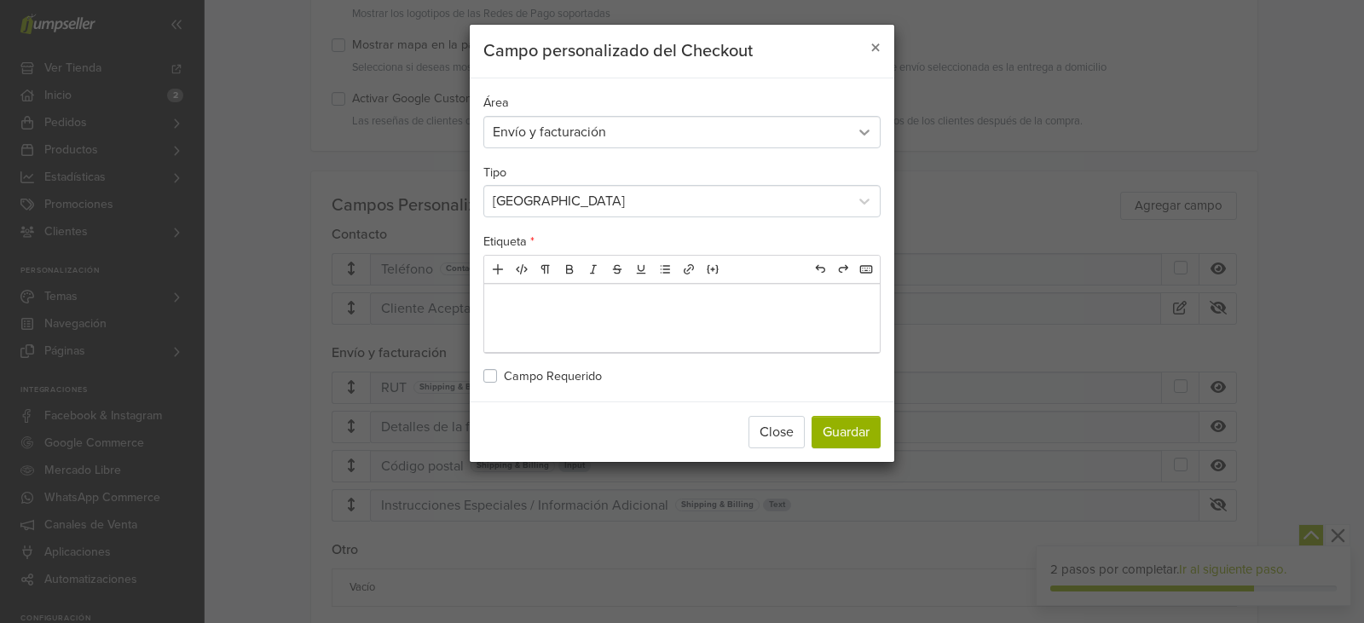
click at [857, 136] on icon at bounding box center [864, 132] width 17 height 17
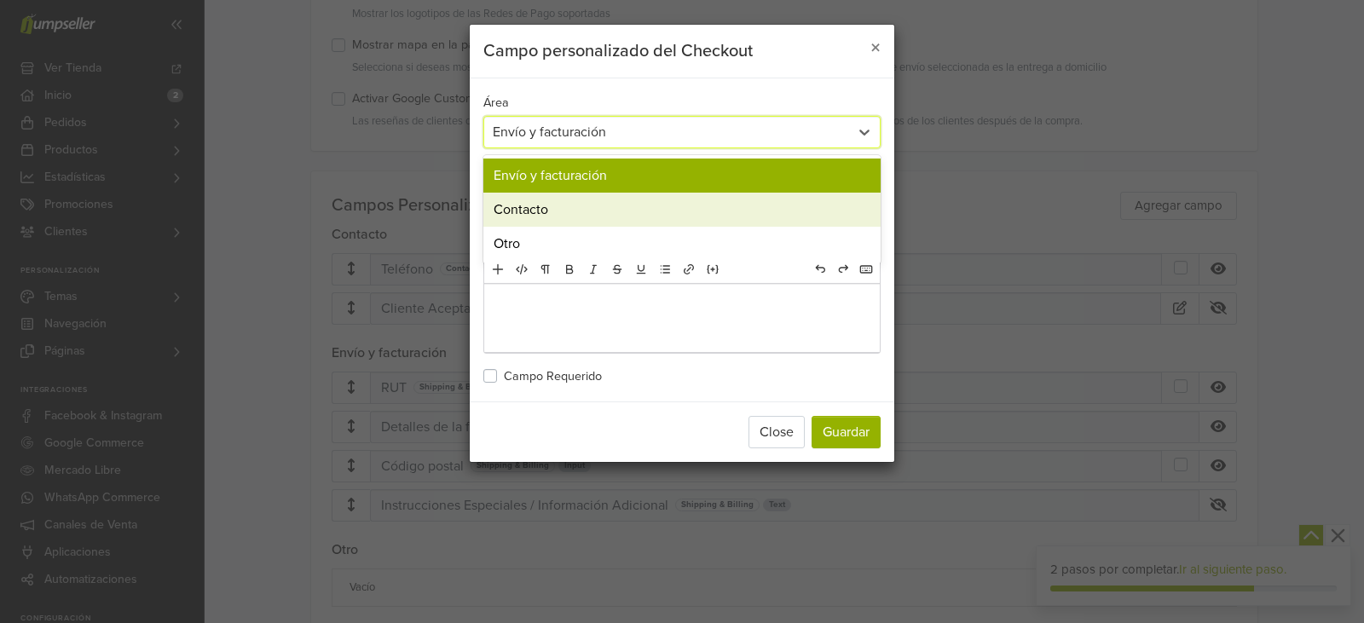
click at [830, 211] on div "Contacto" at bounding box center [681, 210] width 397 height 34
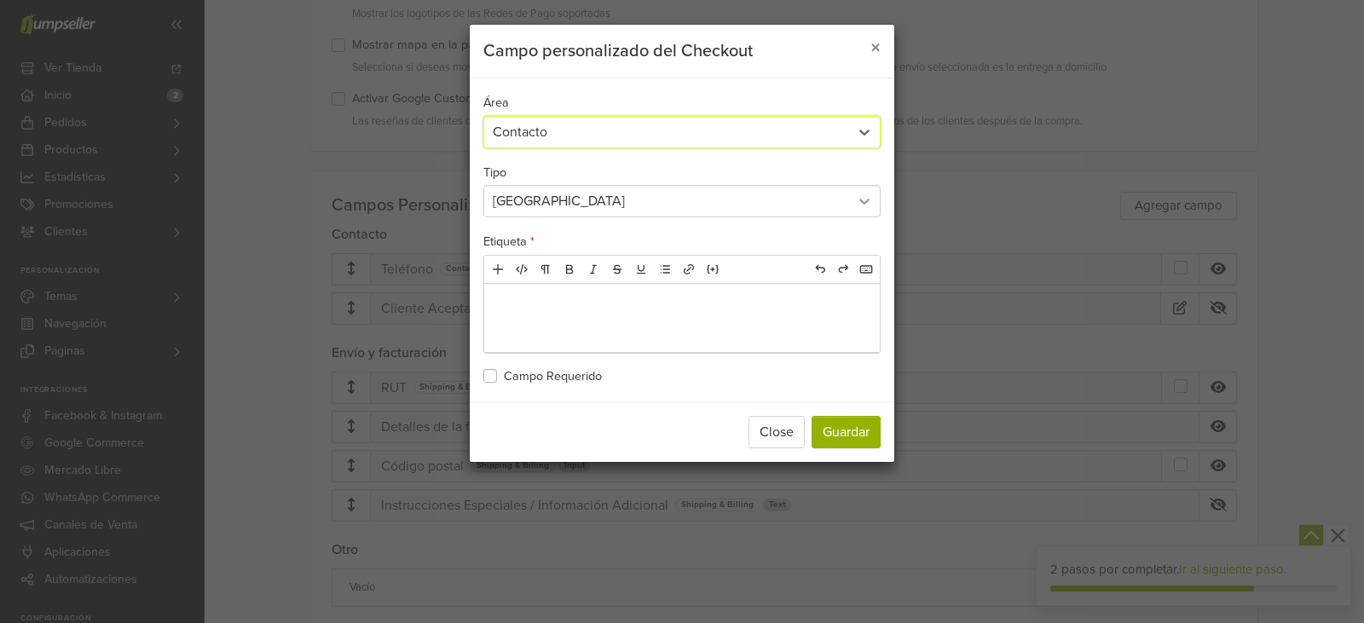
click at [860, 209] on icon at bounding box center [864, 201] width 17 height 17
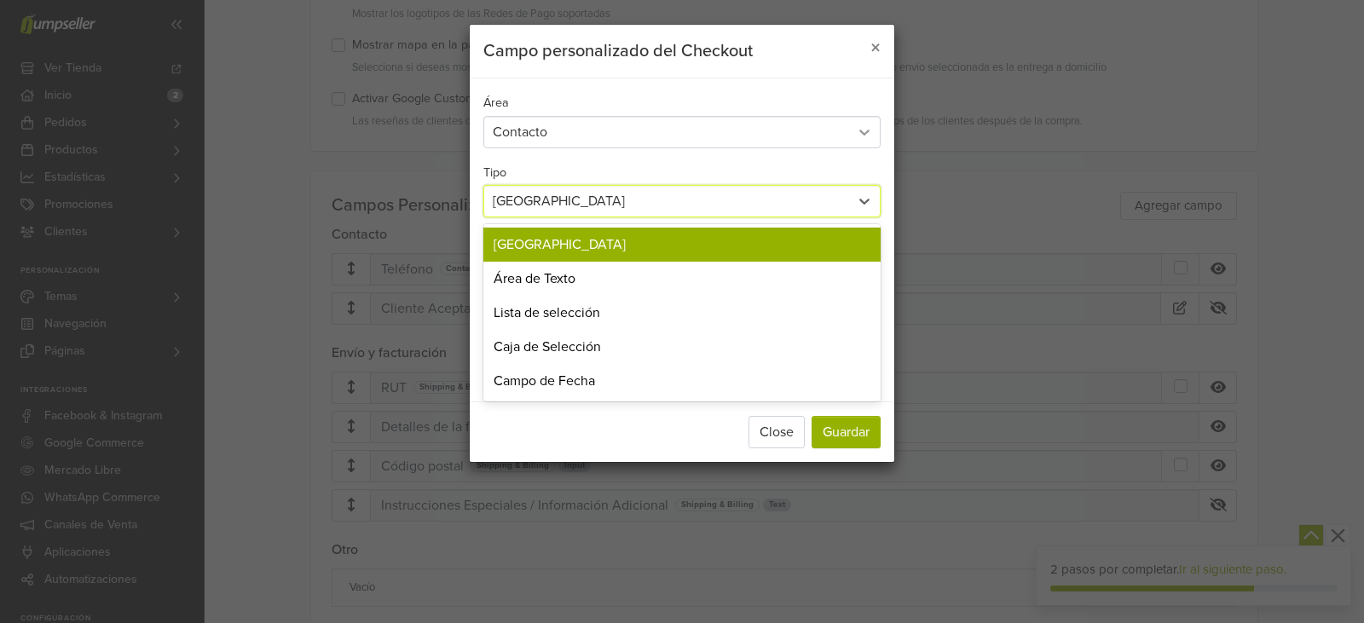
click at [859, 136] on icon at bounding box center [864, 132] width 17 height 17
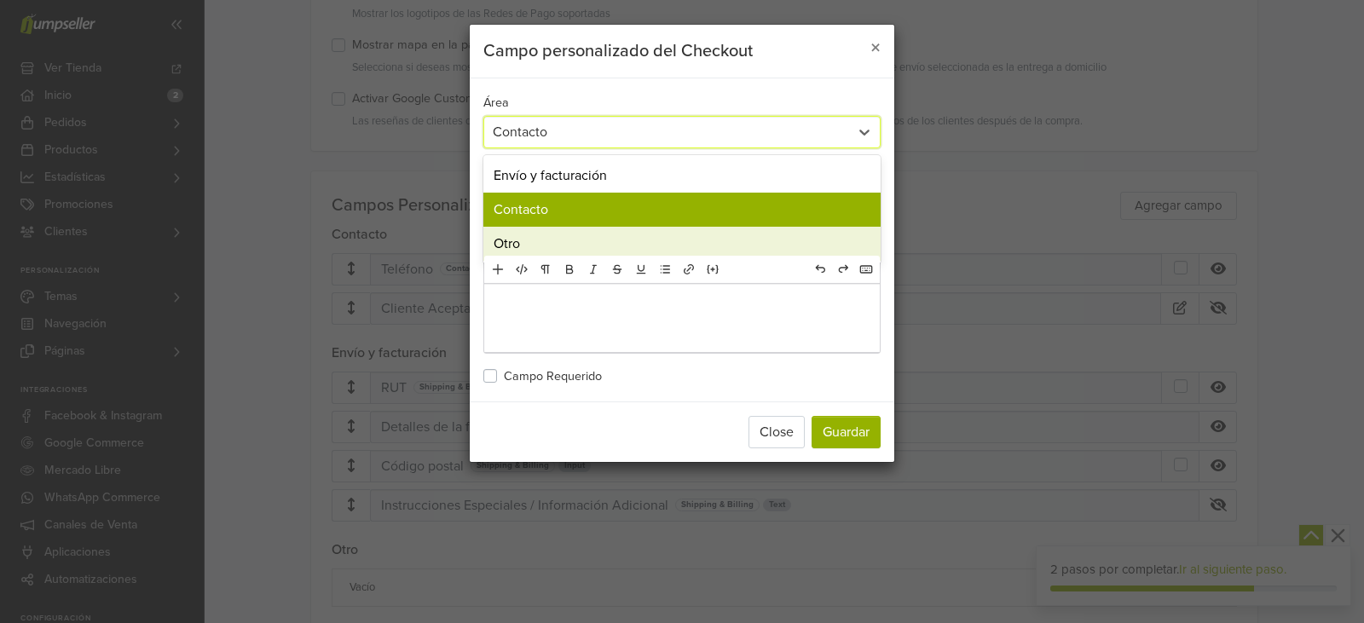
click at [674, 238] on div "Otro" at bounding box center [681, 244] width 397 height 34
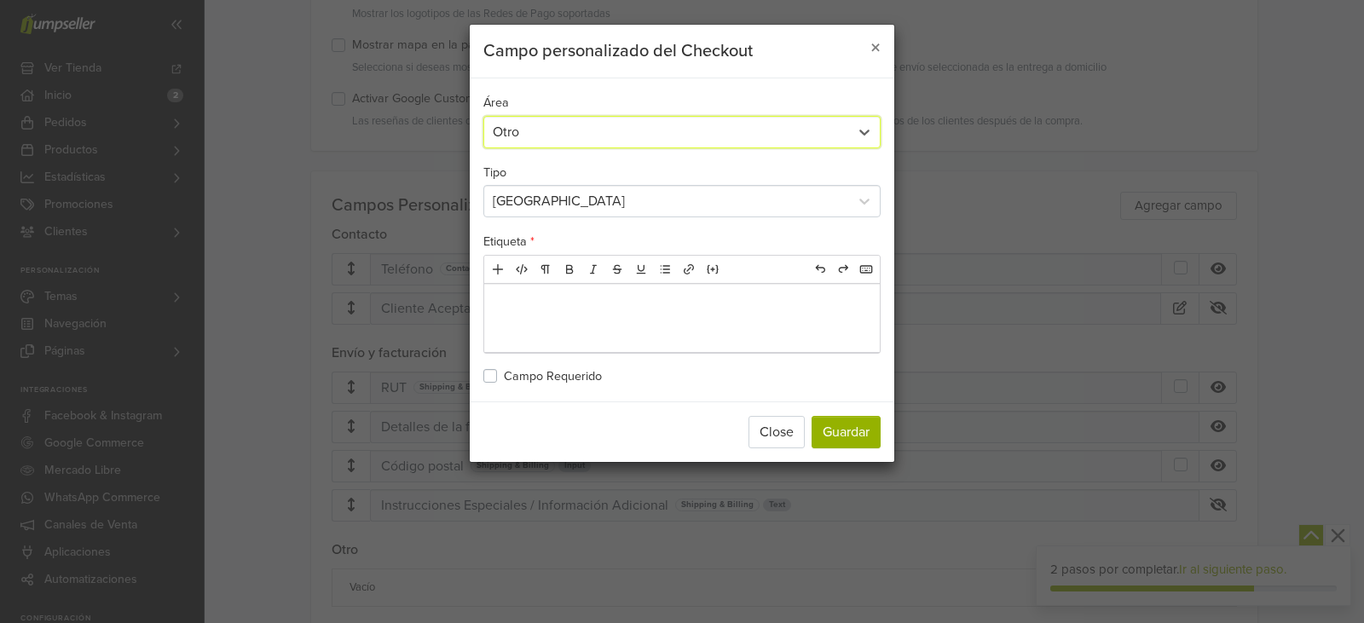
click at [731, 207] on div "Campo de Entrada" at bounding box center [667, 201] width 348 height 20
click at [749, 165] on div "Tipo Campo de Entrada" at bounding box center [681, 190] width 397 height 56
click at [823, 201] on div "Campo de Entrada" at bounding box center [667, 201] width 348 height 20
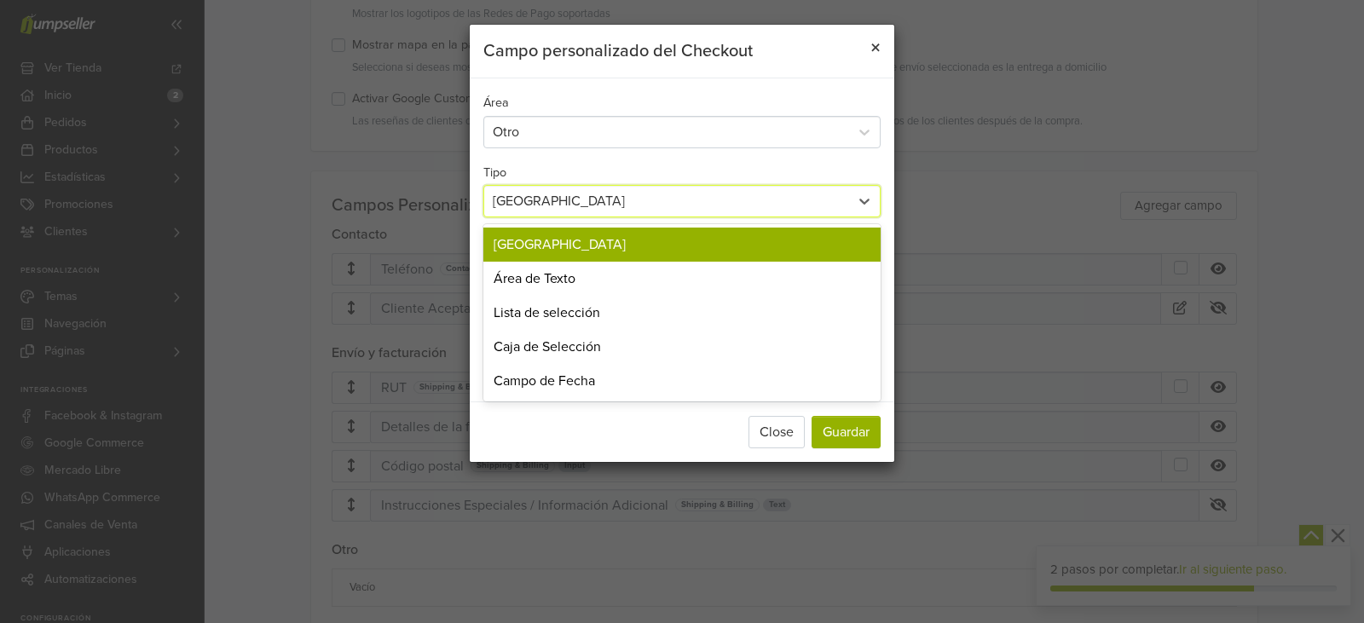
click at [876, 46] on span "×" at bounding box center [875, 48] width 10 height 25
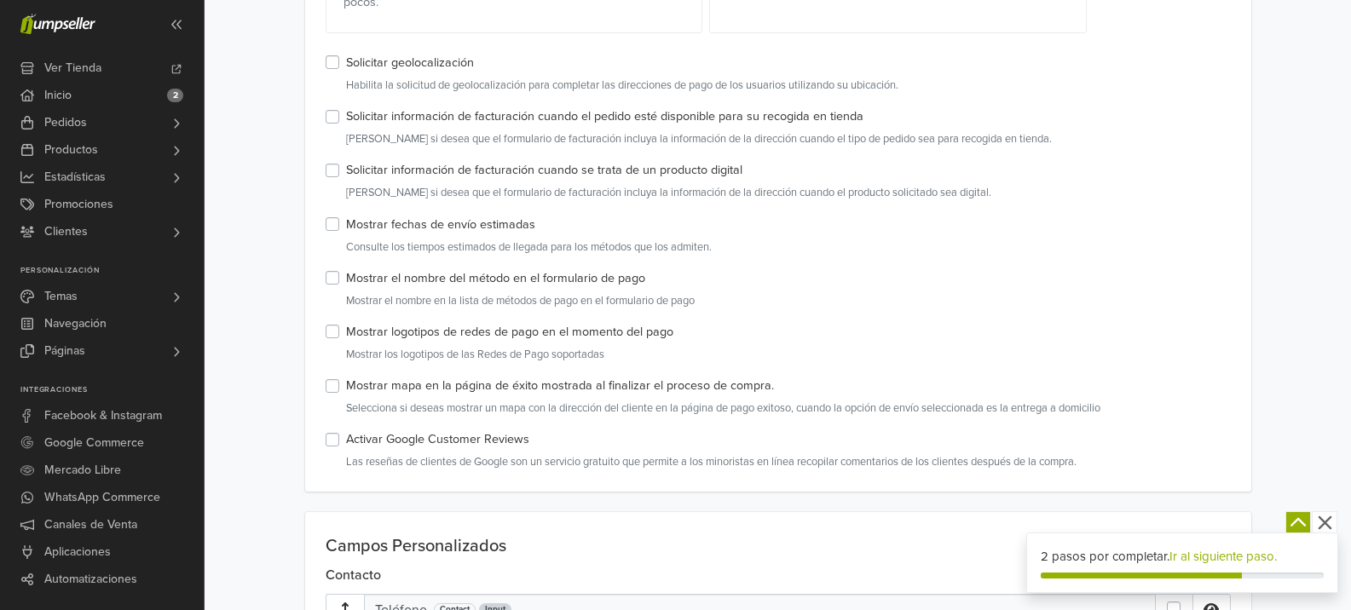
scroll to position [64, 0]
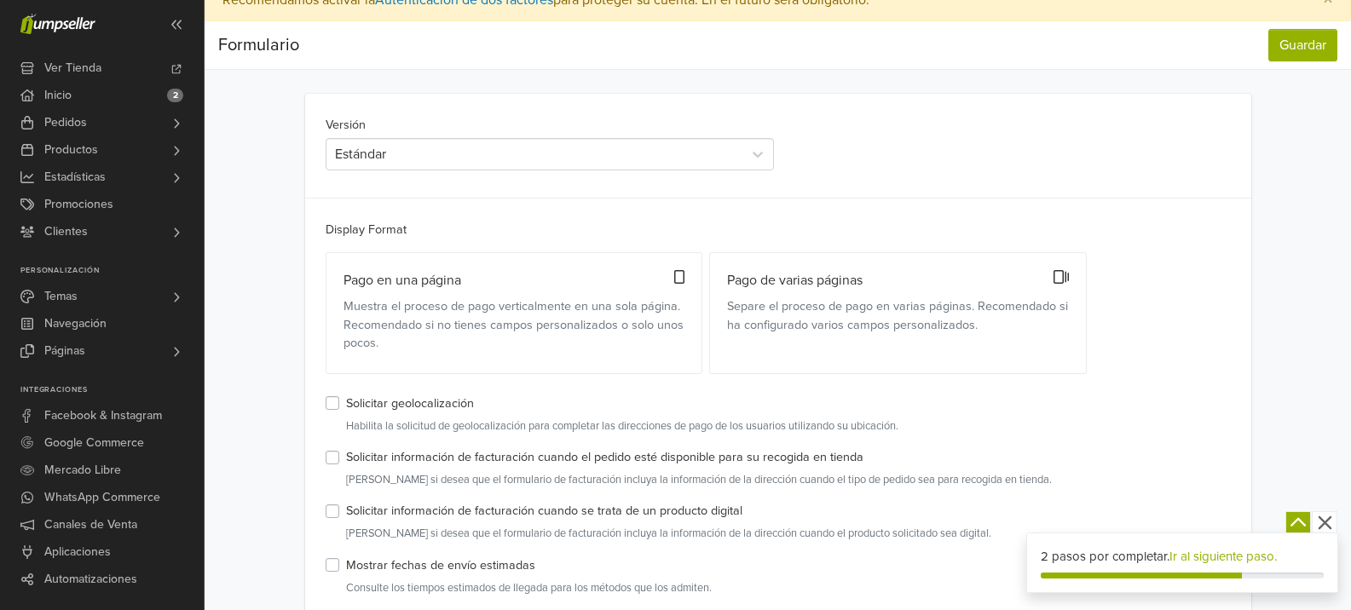
click at [392, 153] on div "Estándar" at bounding box center [534, 154] width 399 height 20
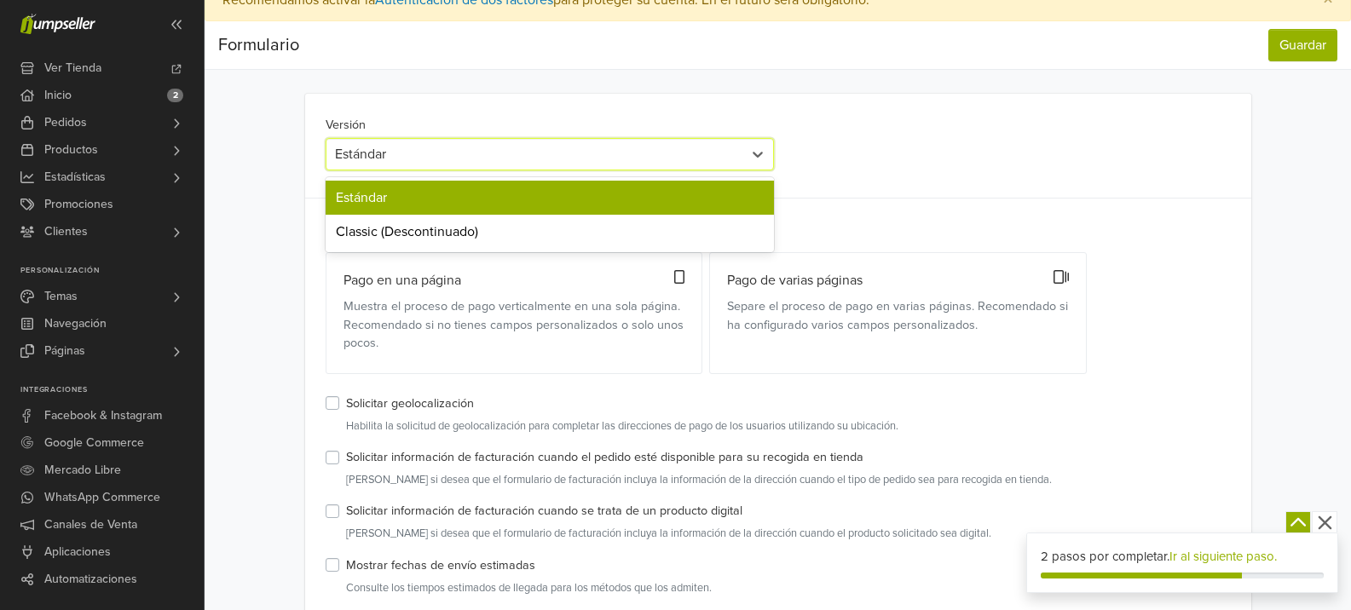
click at [392, 153] on div "Estándar" at bounding box center [534, 154] width 399 height 20
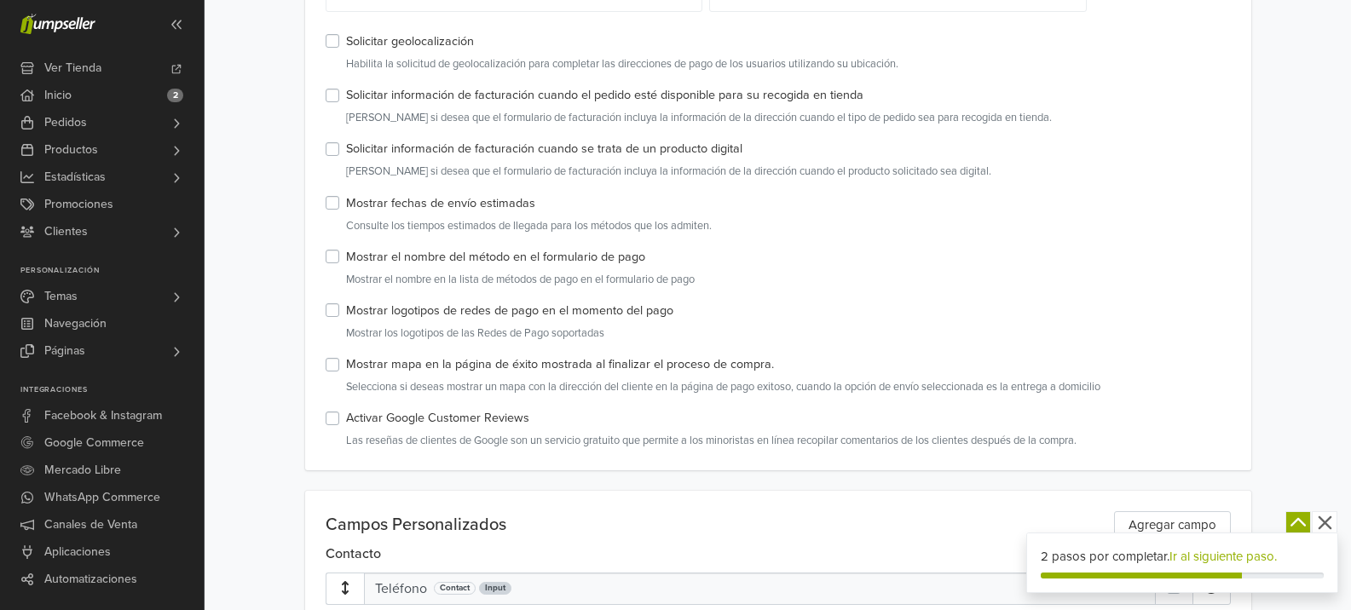
scroll to position [831, 0]
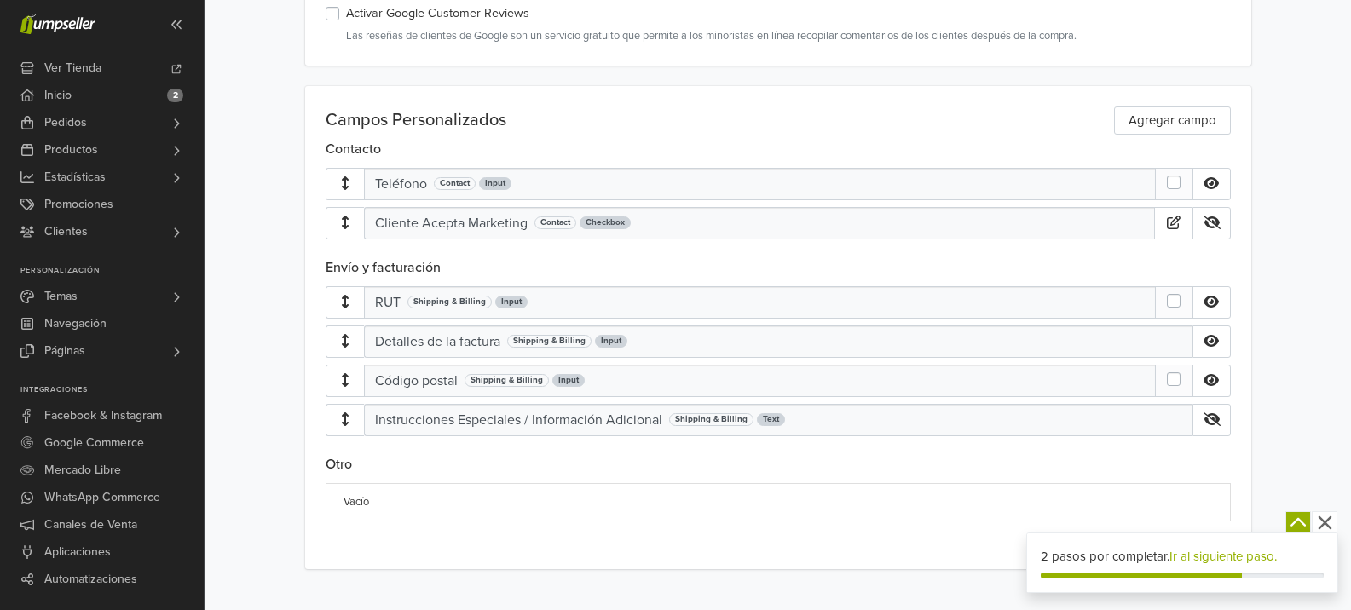
click at [1094, 500] on div "Vacío" at bounding box center [778, 502] width 905 height 38
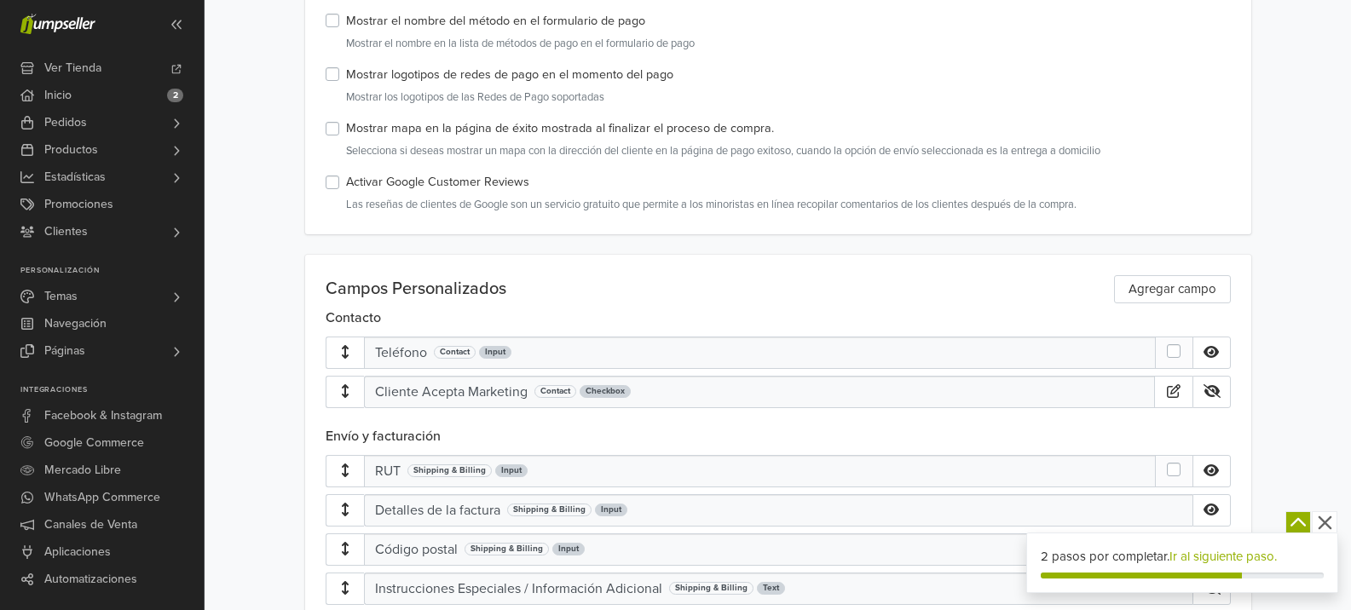
scroll to position [661, 0]
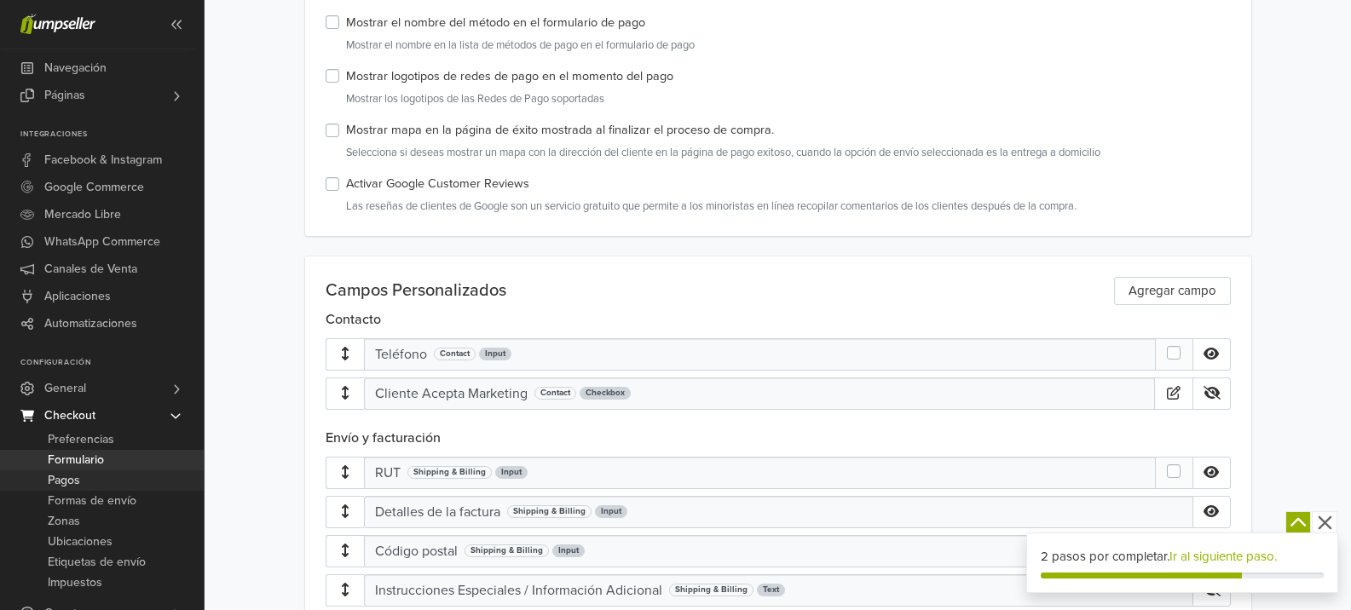
click at [83, 481] on link "Pagos" at bounding box center [102, 481] width 204 height 20
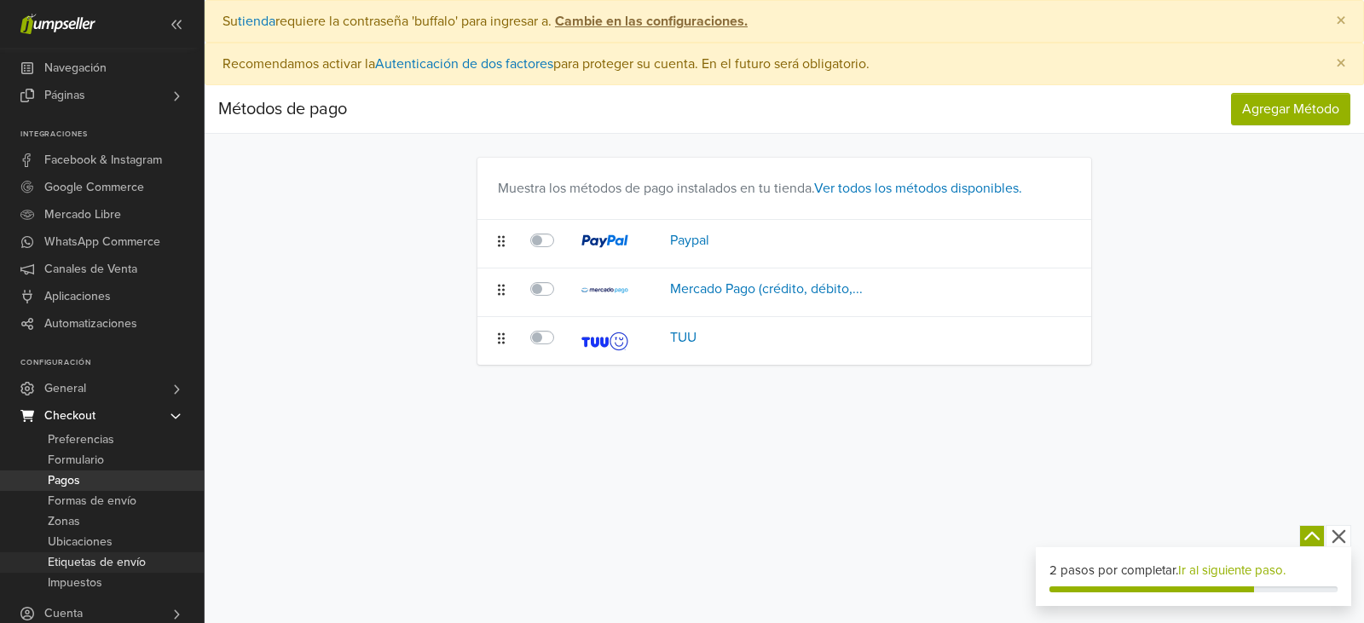
click at [96, 562] on span "Etiquetas de envío" at bounding box center [97, 562] width 98 height 20
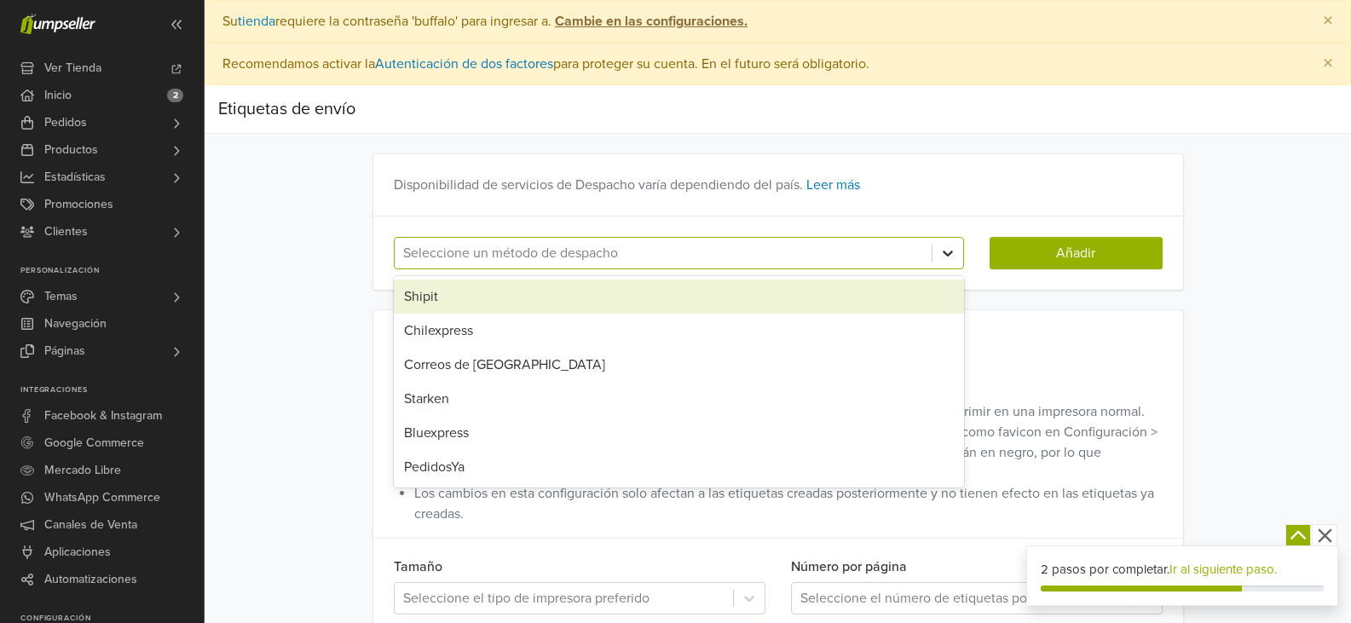
click at [945, 256] on icon at bounding box center [948, 253] width 17 height 17
click at [341, 269] on main "Disponibilidad de servicios de Despacho varía dependiendo del país. Leer más 6 …" at bounding box center [778, 415] width 972 height 522
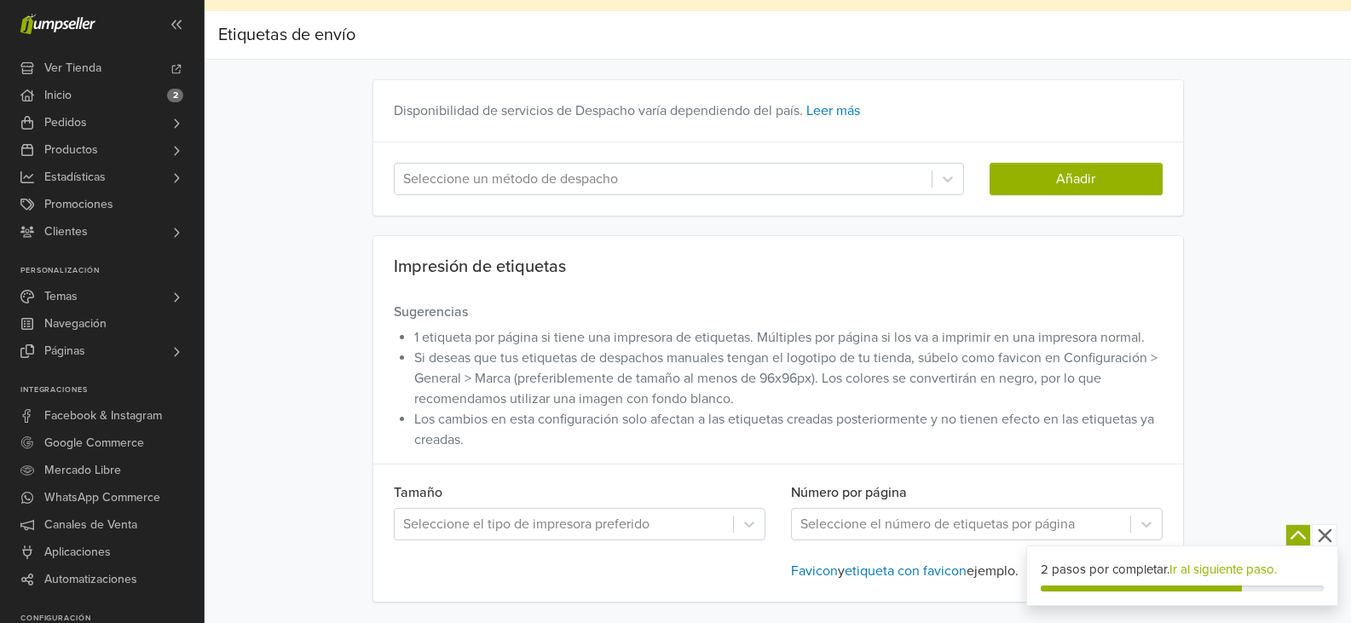
scroll to position [94, 0]
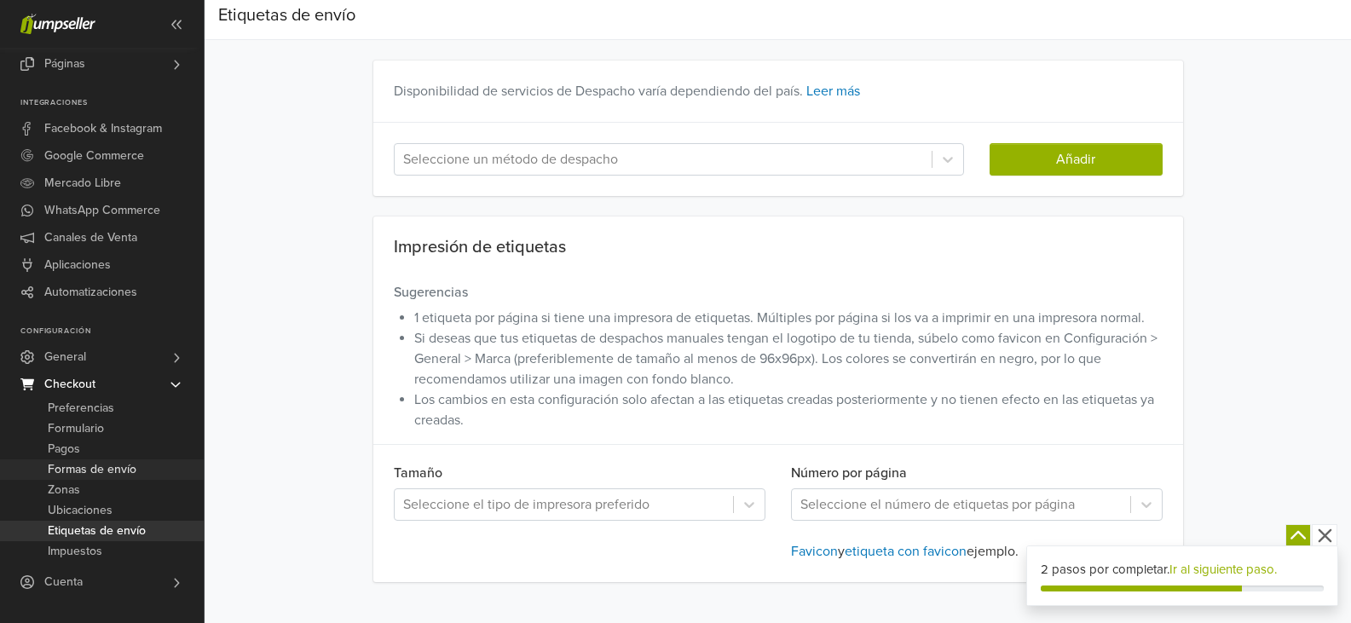
click at [96, 471] on span "Formas de envío" at bounding box center [92, 470] width 89 height 20
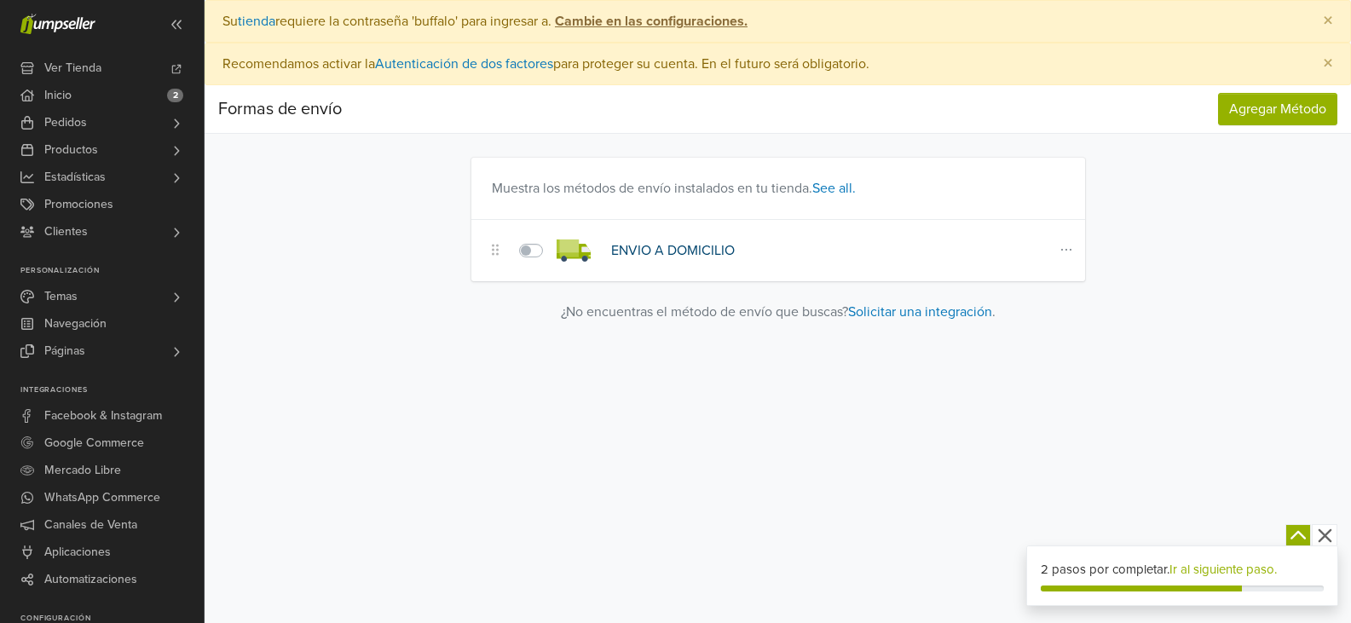
click at [672, 250] on link "ENVIO A DOMICILIO" at bounding box center [673, 250] width 124 height 17
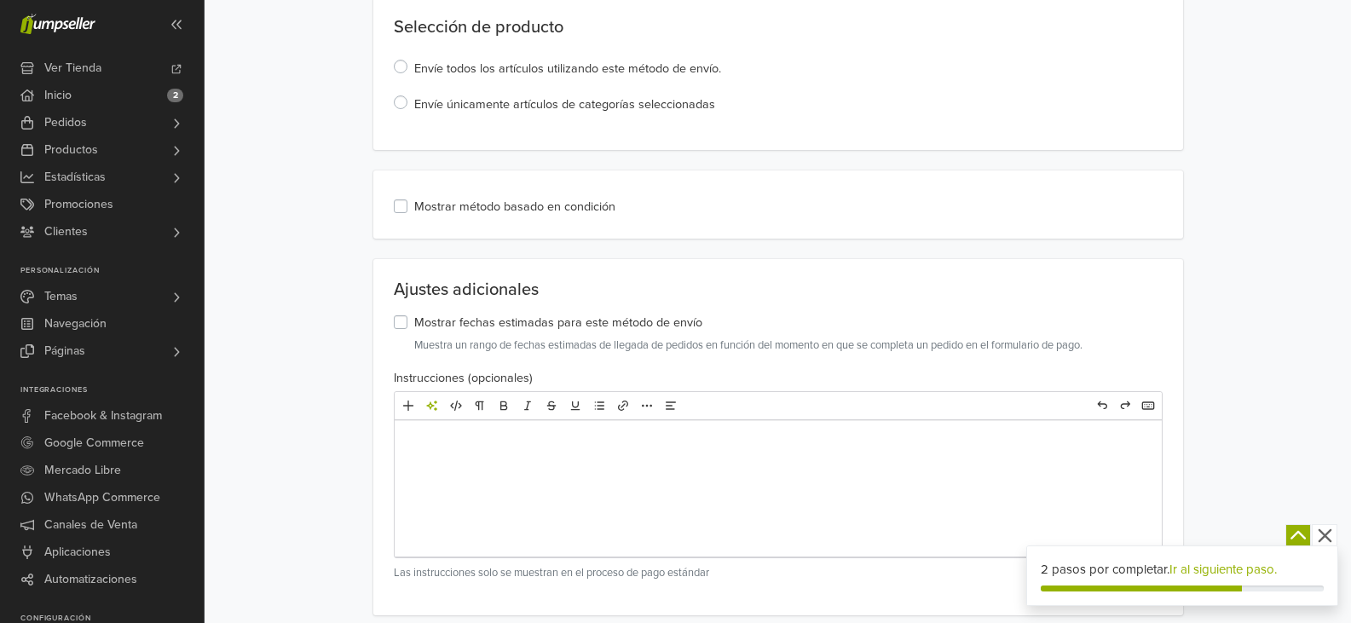
scroll to position [743, 0]
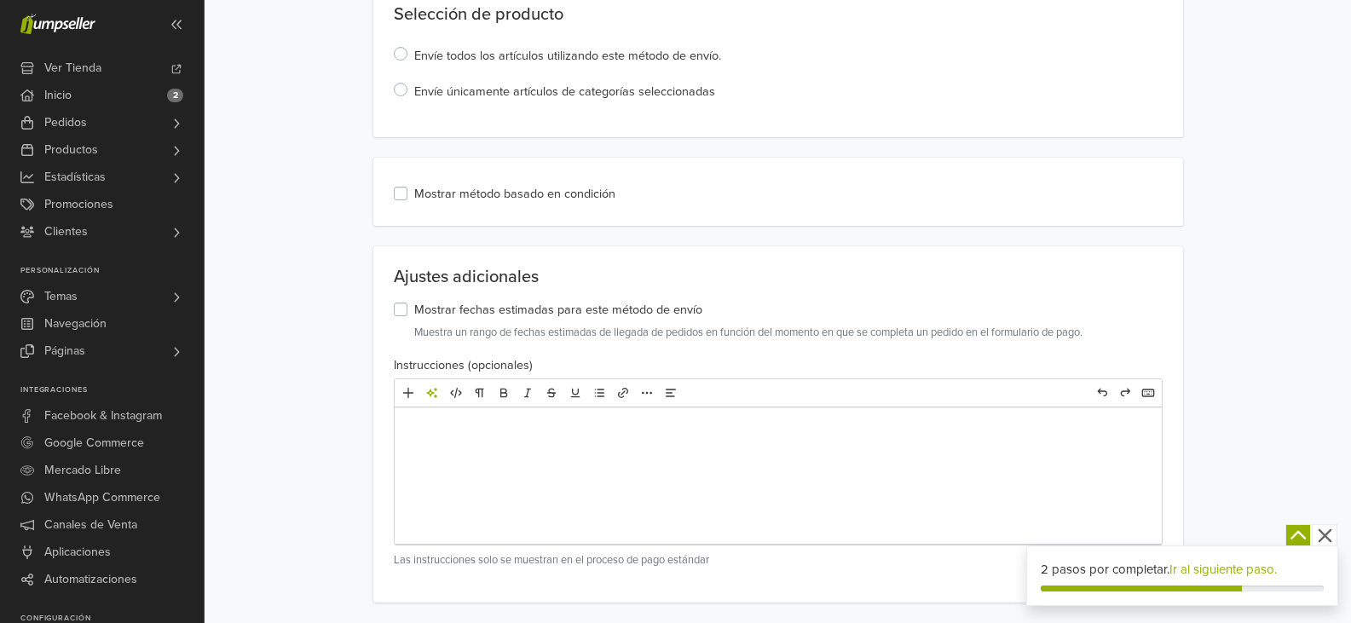
click at [663, 414] on div at bounding box center [778, 476] width 767 height 136
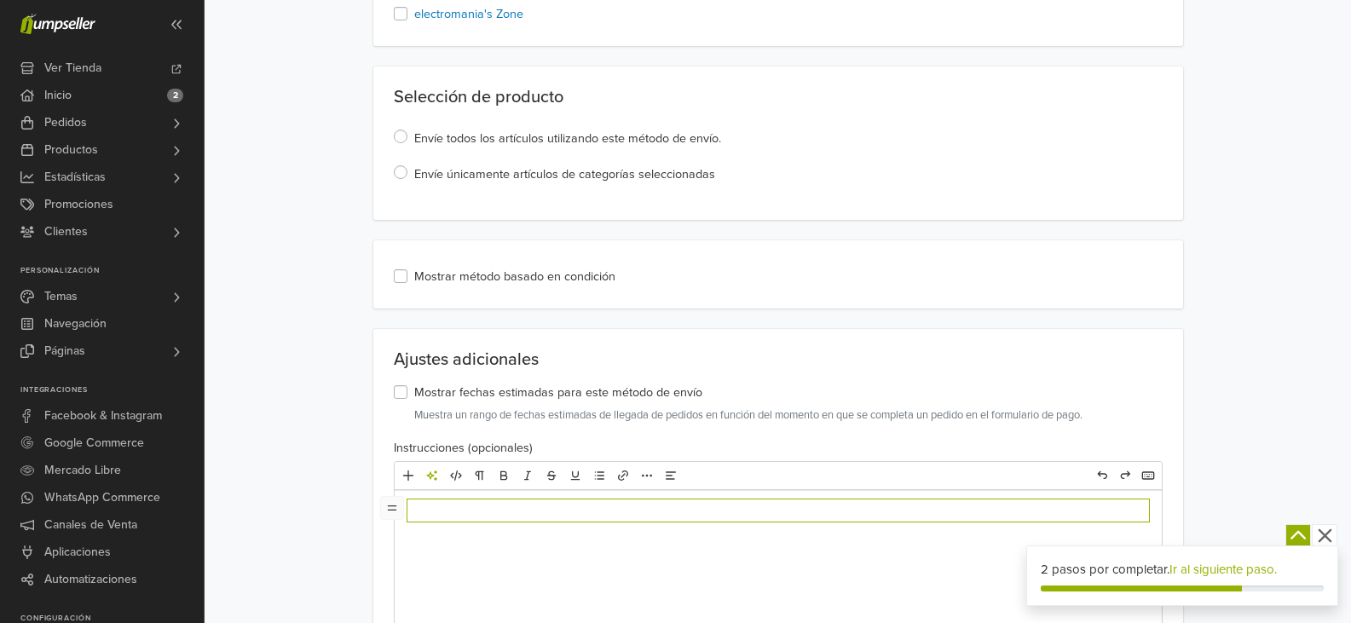
scroll to position [657, 0]
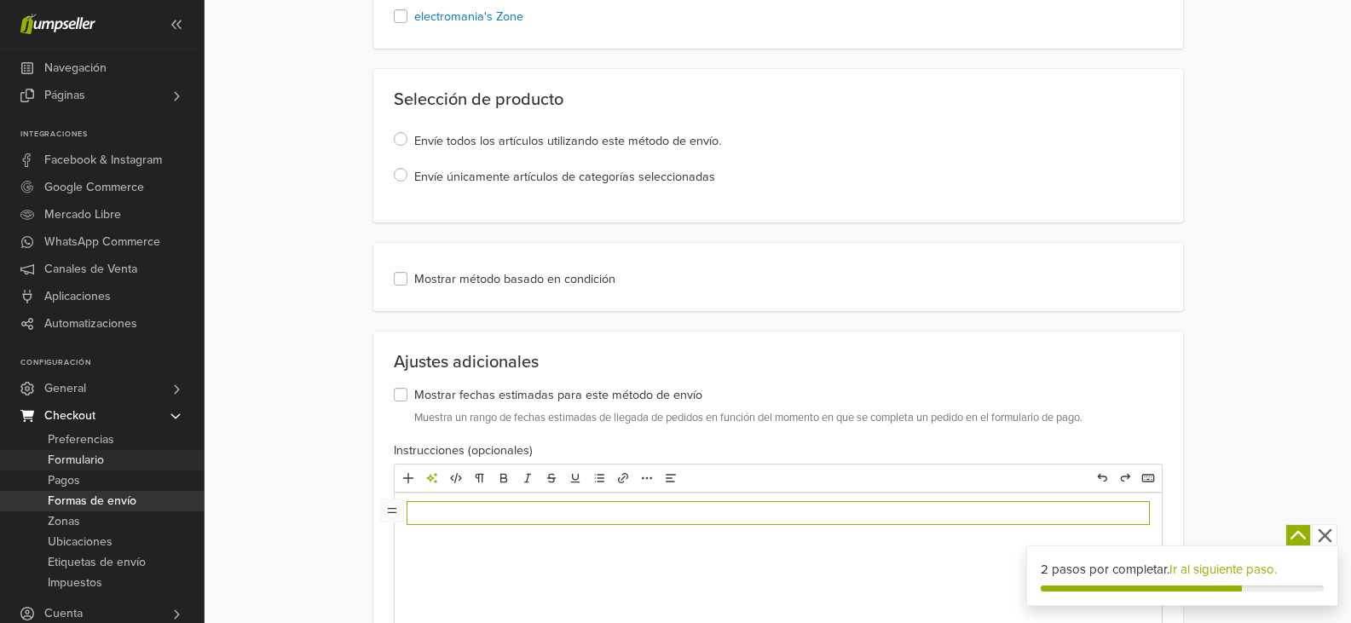
click at [78, 459] on span "Formulario" at bounding box center [76, 460] width 56 height 20
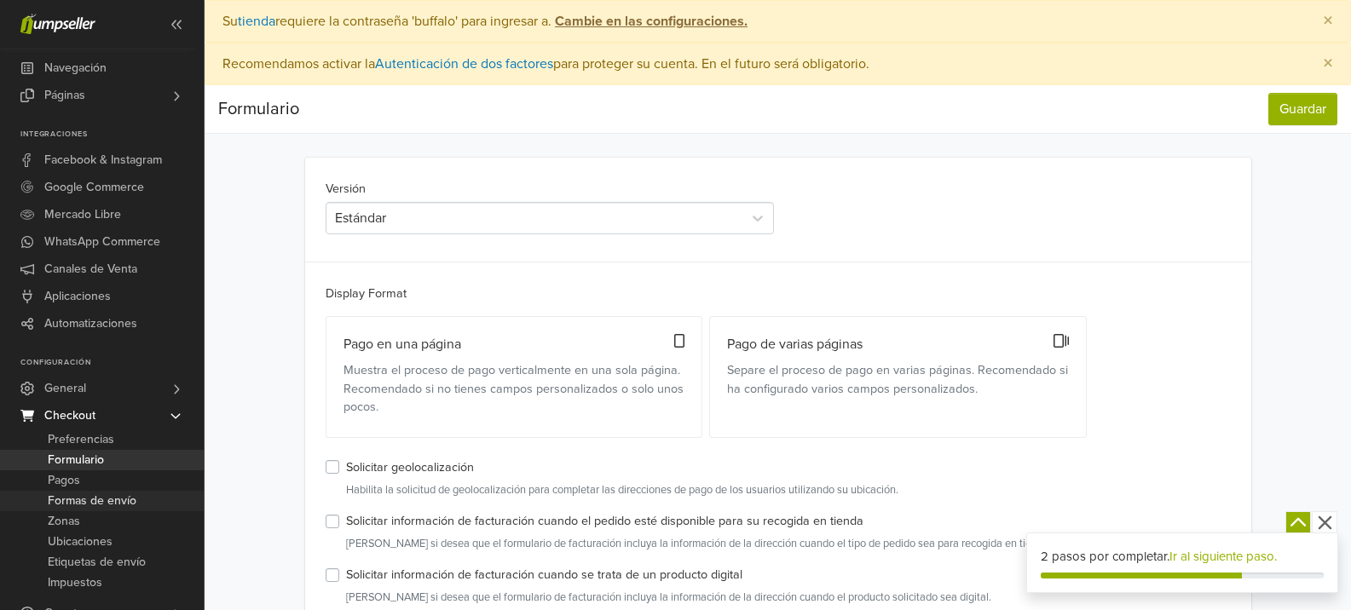
click at [78, 497] on span "Formas de envío" at bounding box center [92, 501] width 89 height 20
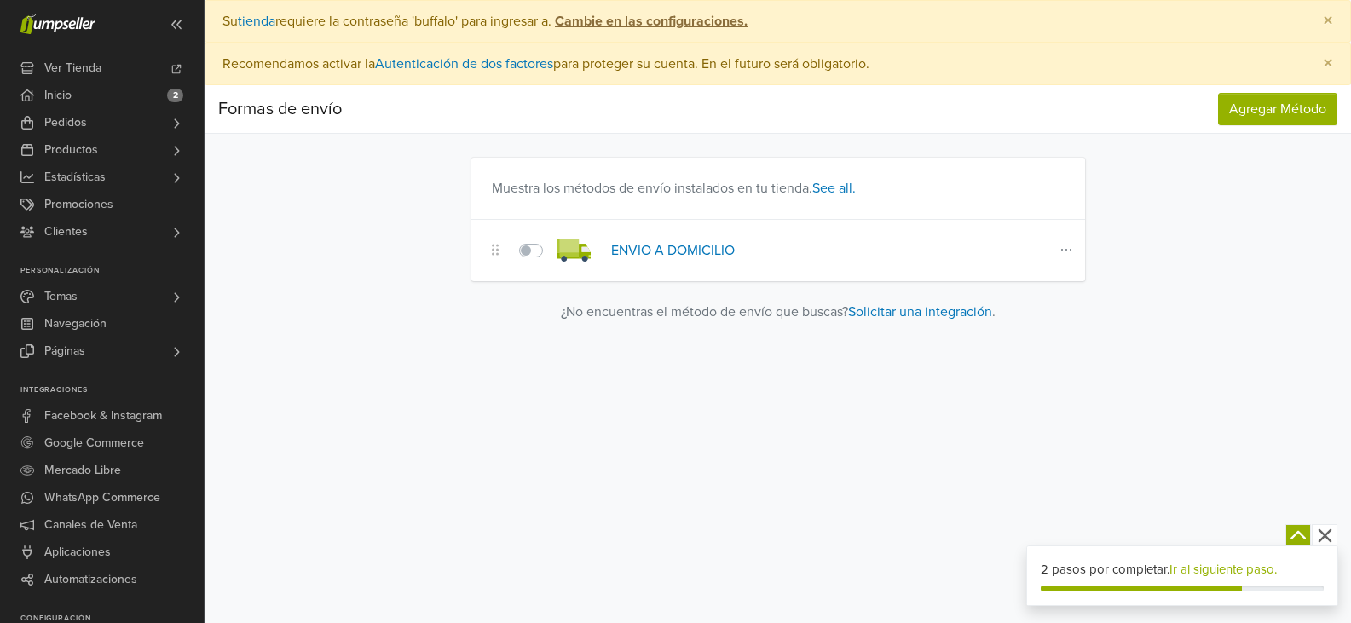
click at [550, 240] on label at bounding box center [550, 240] width 0 height 0
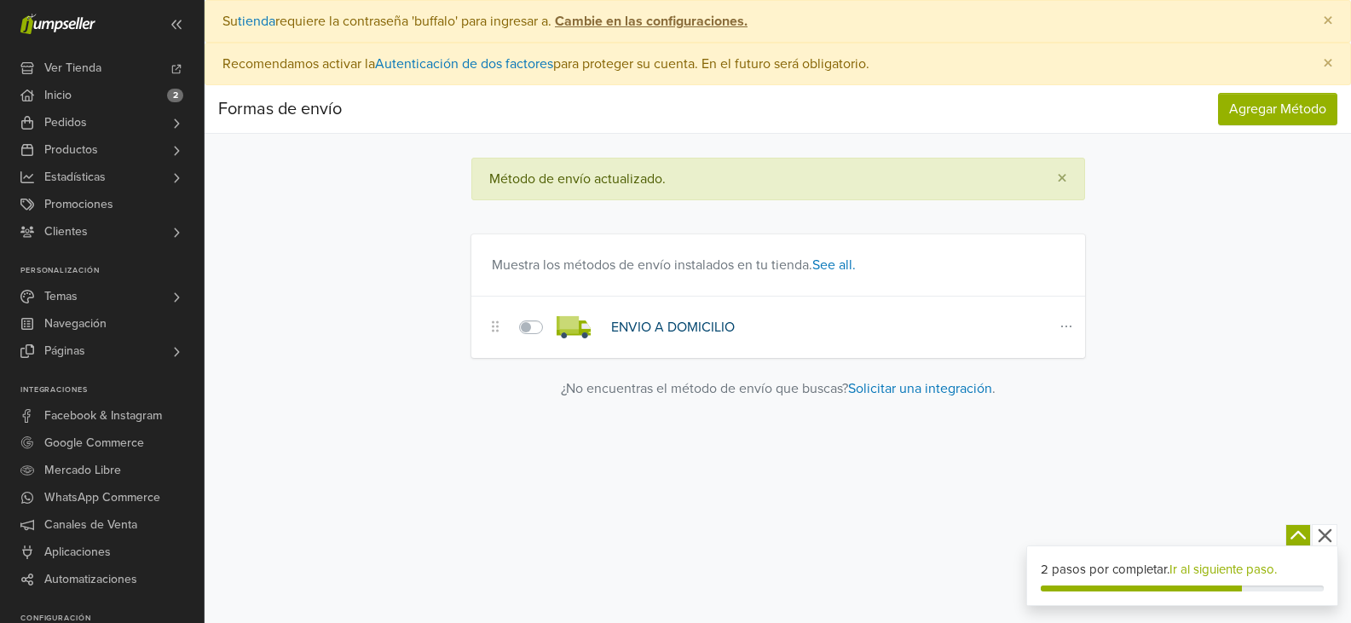
click at [691, 331] on link "ENVIO A DOMICILIO" at bounding box center [673, 327] width 124 height 17
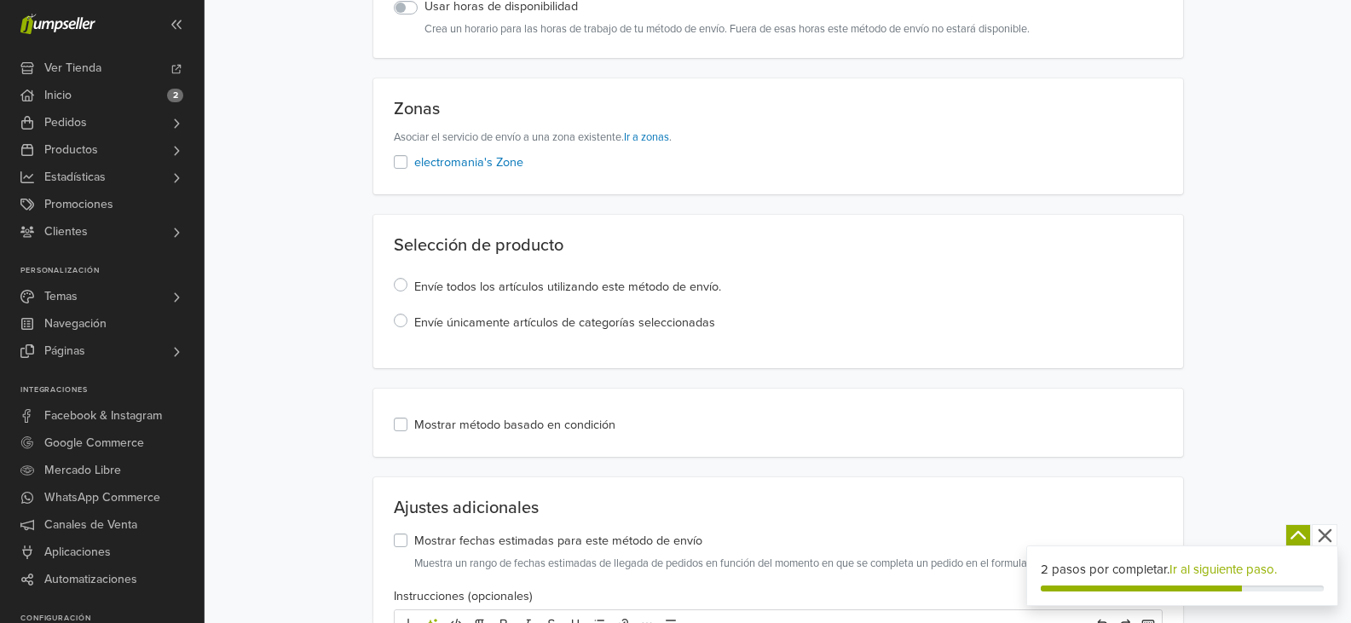
scroll to position [597, 0]
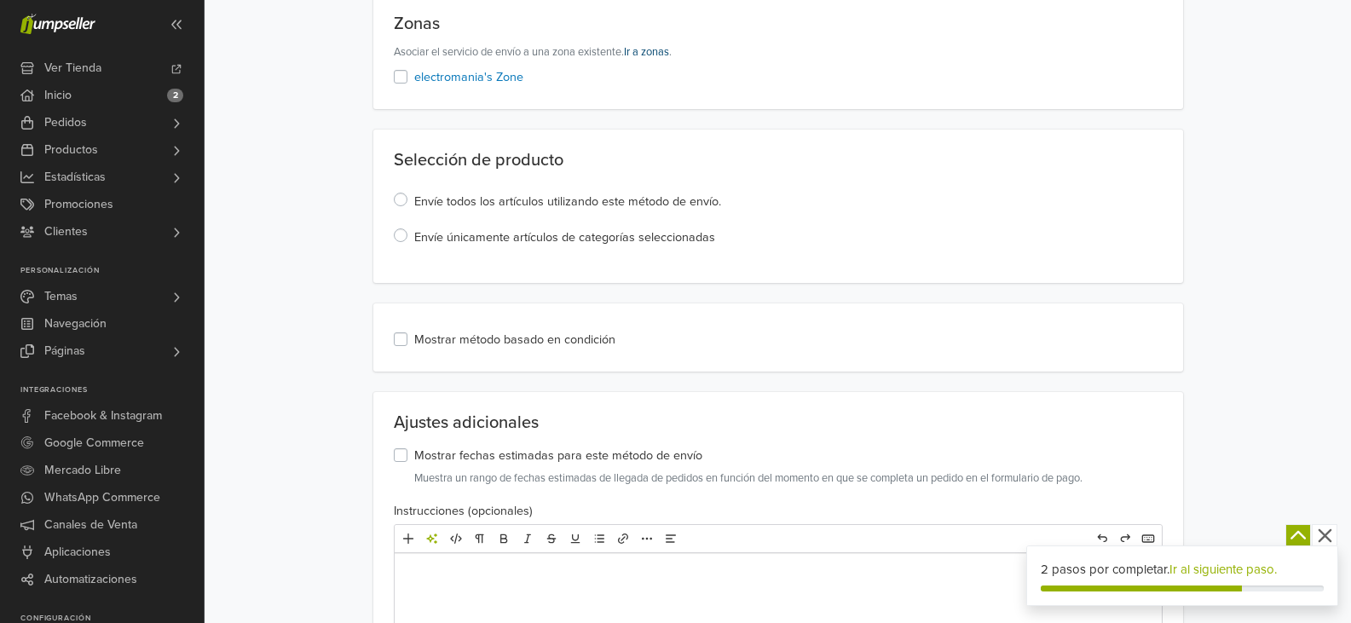
click at [662, 52] on link "Ir a zonas" at bounding box center [646, 52] width 45 height 14
click at [95, 61] on span "Ver Tienda" at bounding box center [72, 68] width 57 height 27
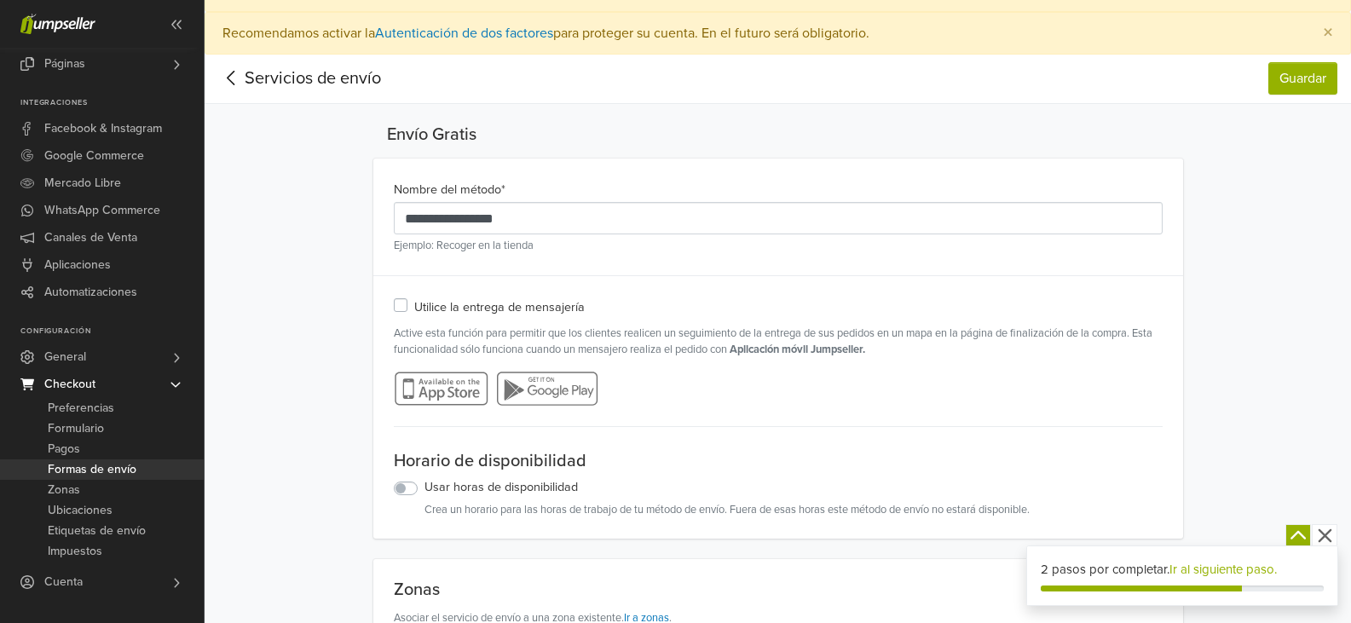
scroll to position [0, 0]
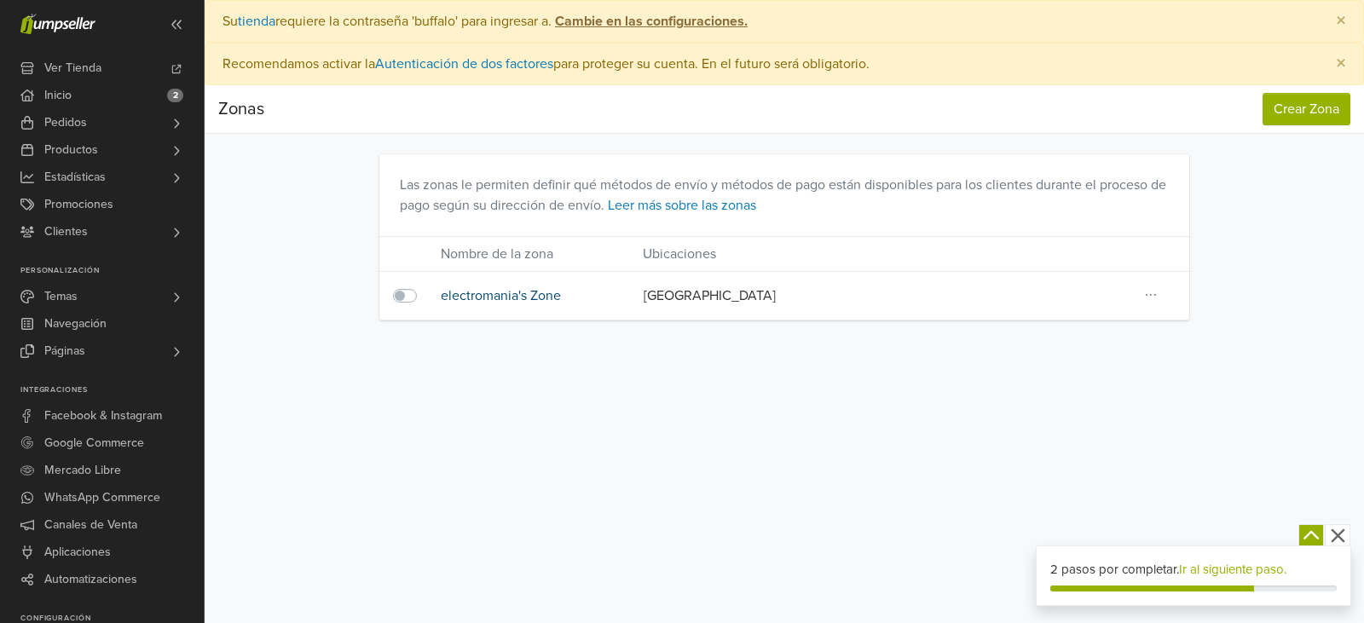
click at [547, 300] on link "electromania's Zone" at bounding box center [501, 295] width 120 height 17
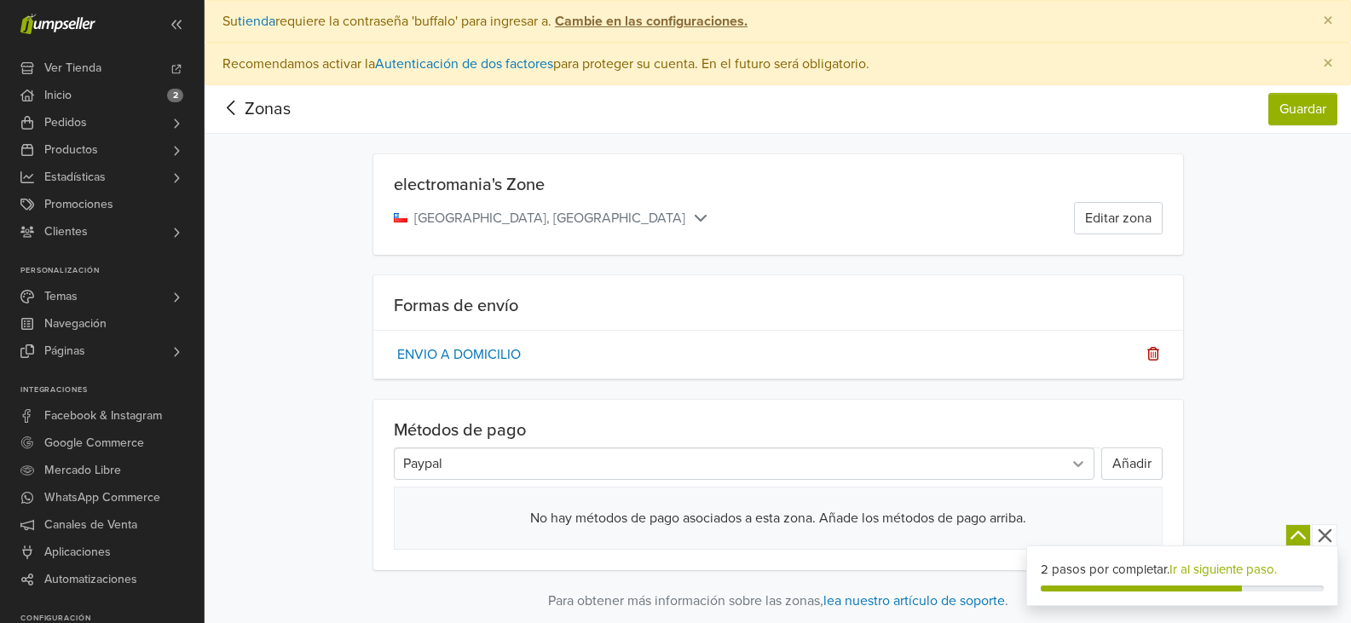
click at [1068, 456] on div at bounding box center [1078, 463] width 31 height 31
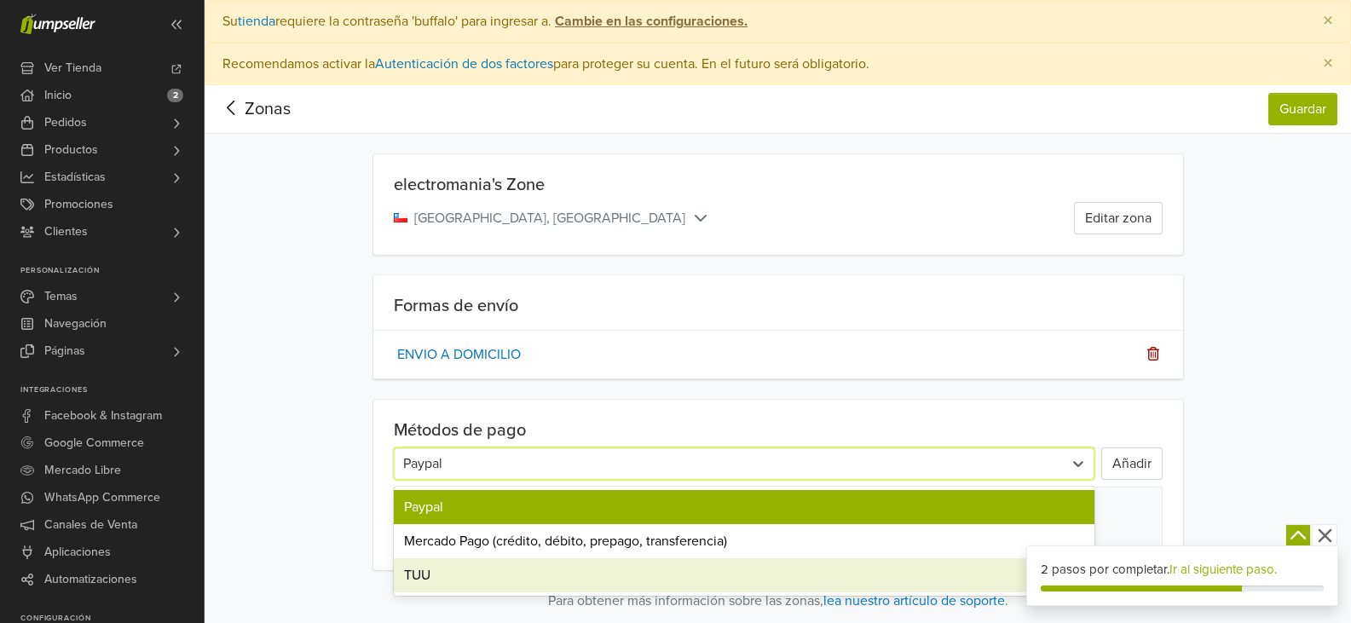
click at [767, 573] on div "TUU" at bounding box center [744, 575] width 701 height 34
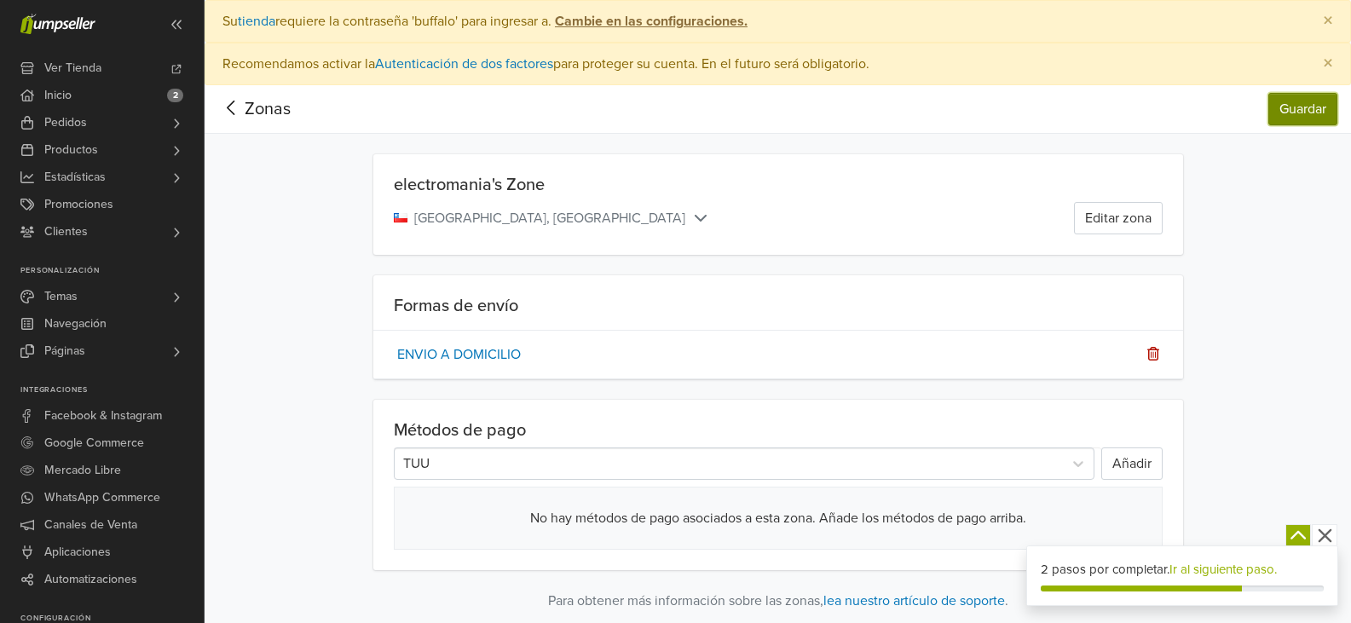
click at [1296, 109] on button "Guardar" at bounding box center [1303, 109] width 69 height 32
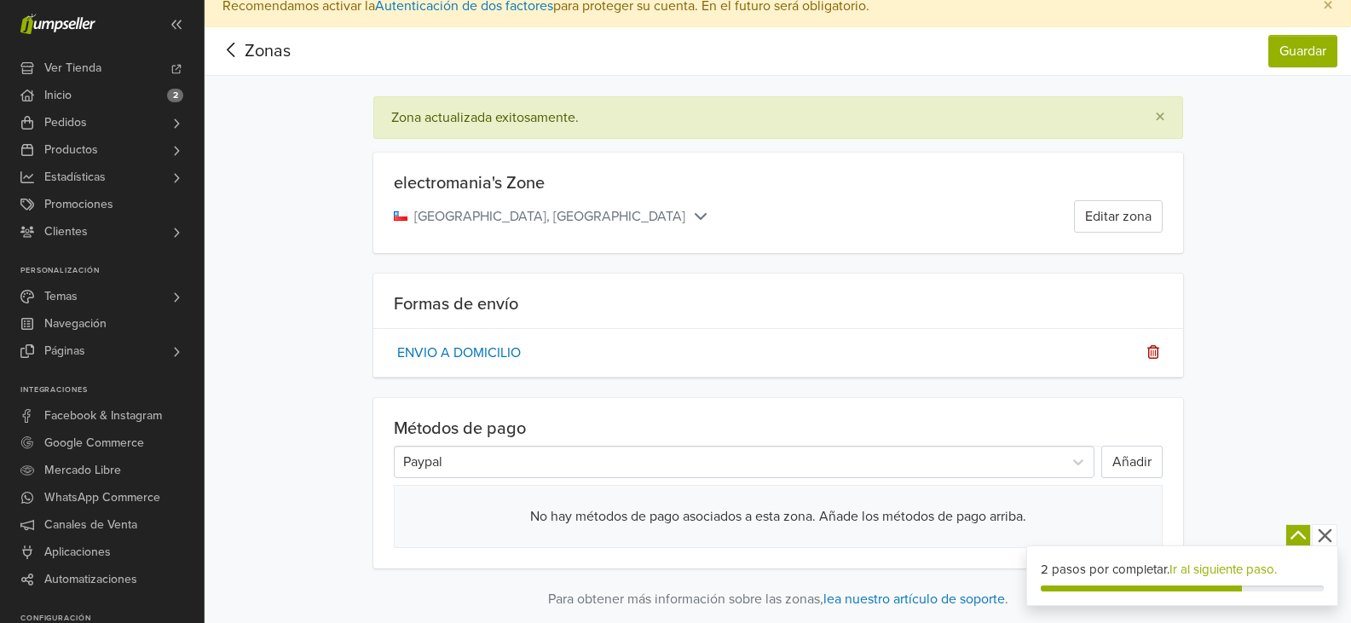
scroll to position [85, 0]
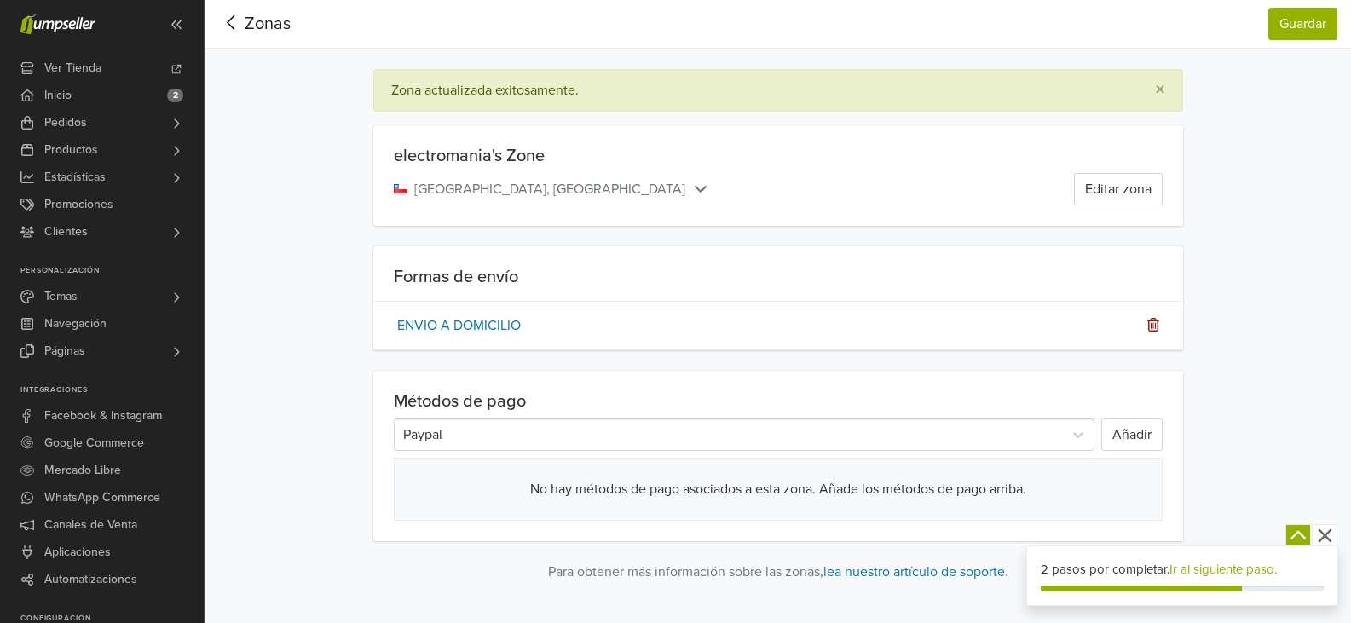
click at [668, 442] on div at bounding box center [728, 435] width 651 height 24
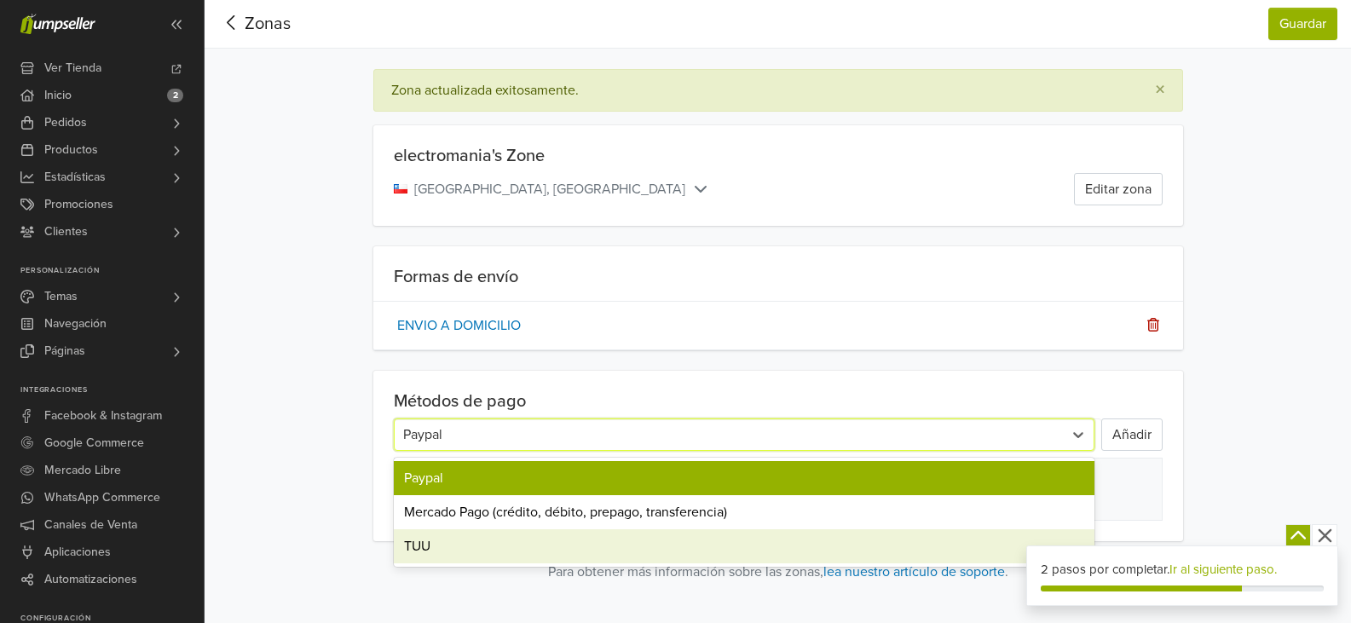
click at [417, 551] on div "TUU" at bounding box center [744, 546] width 701 height 34
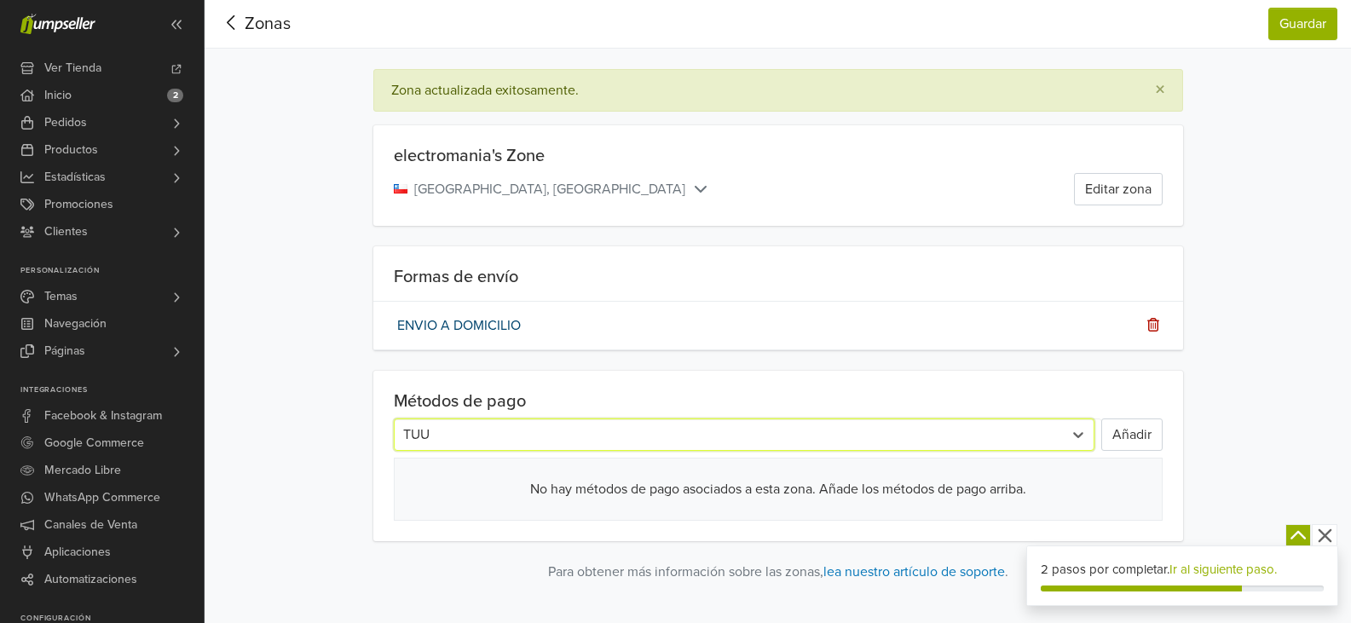
click at [465, 319] on link "ENVIO A DOMICILIO" at bounding box center [459, 325] width 124 height 17
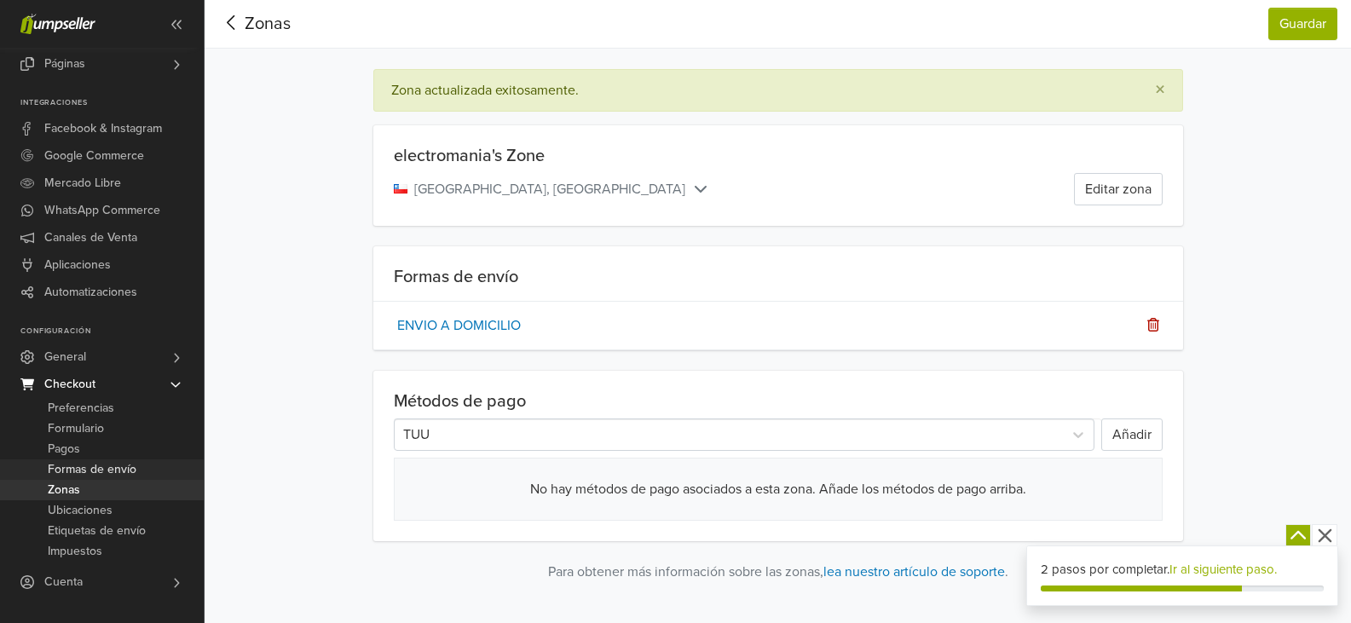
click at [79, 471] on span "Formas de envío" at bounding box center [92, 470] width 89 height 20
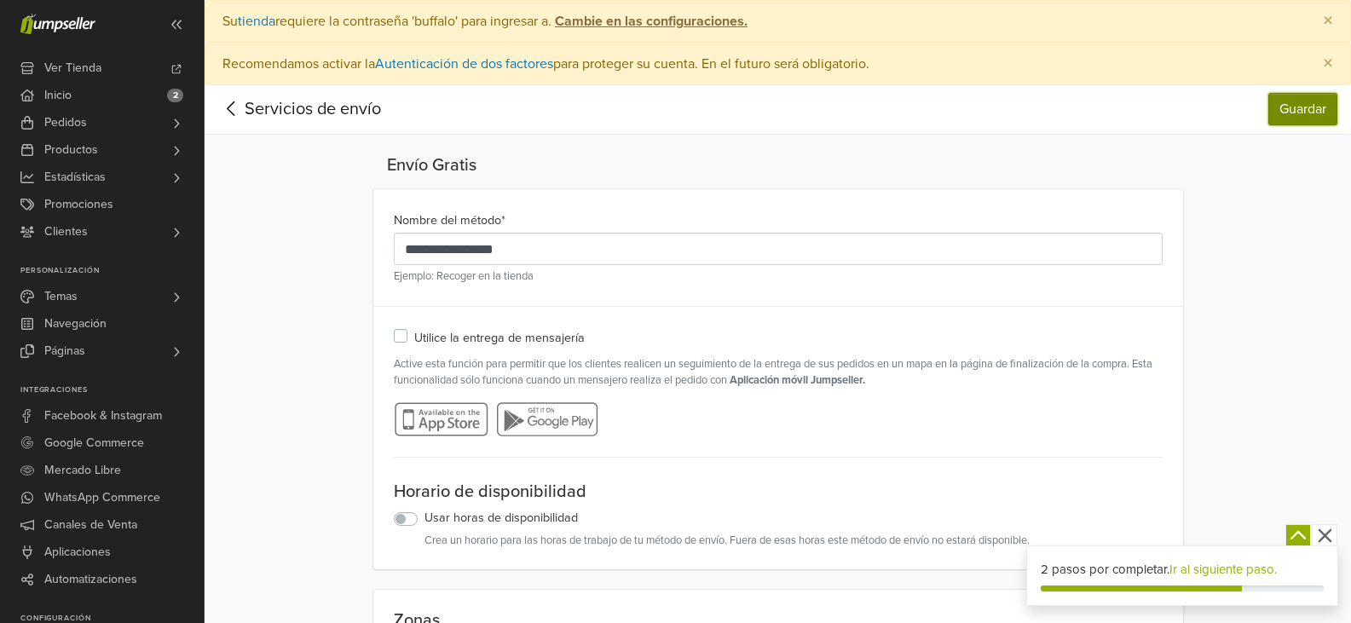
click at [1309, 112] on button "Guardar" at bounding box center [1303, 109] width 69 height 32
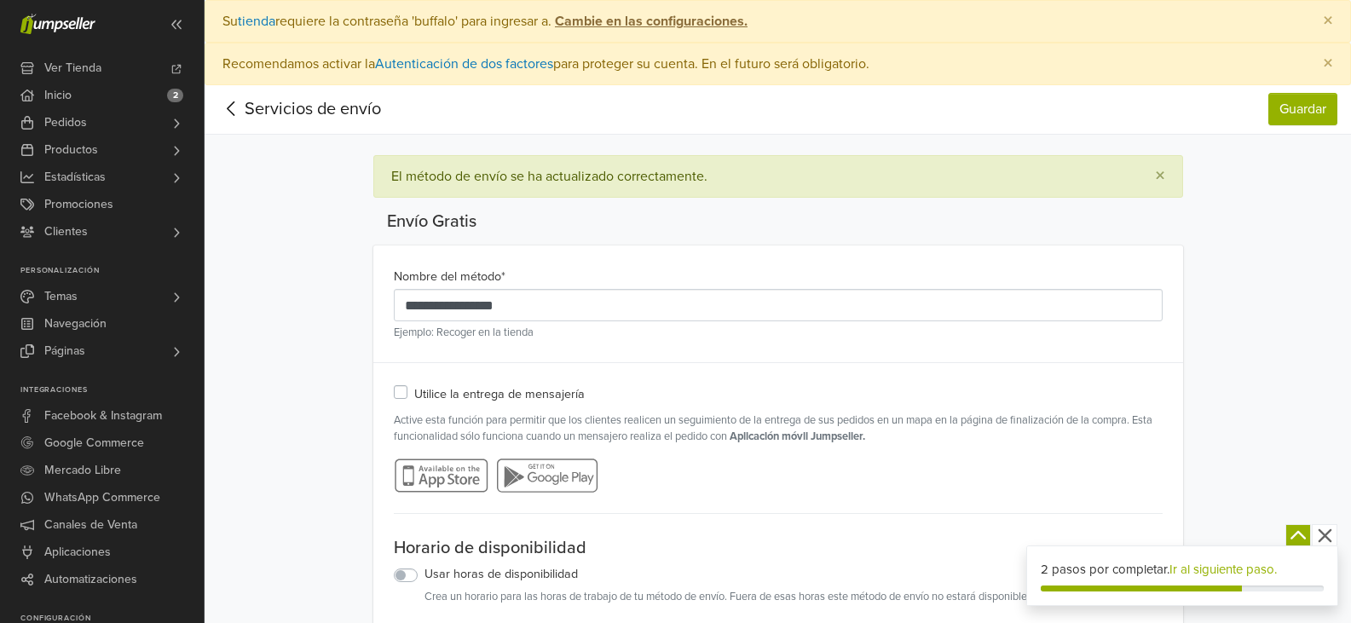
click at [483, 223] on div "Envío Gratis" at bounding box center [778, 221] width 810 height 20
click at [460, 222] on div "Envío Gratis" at bounding box center [778, 221] width 810 height 20
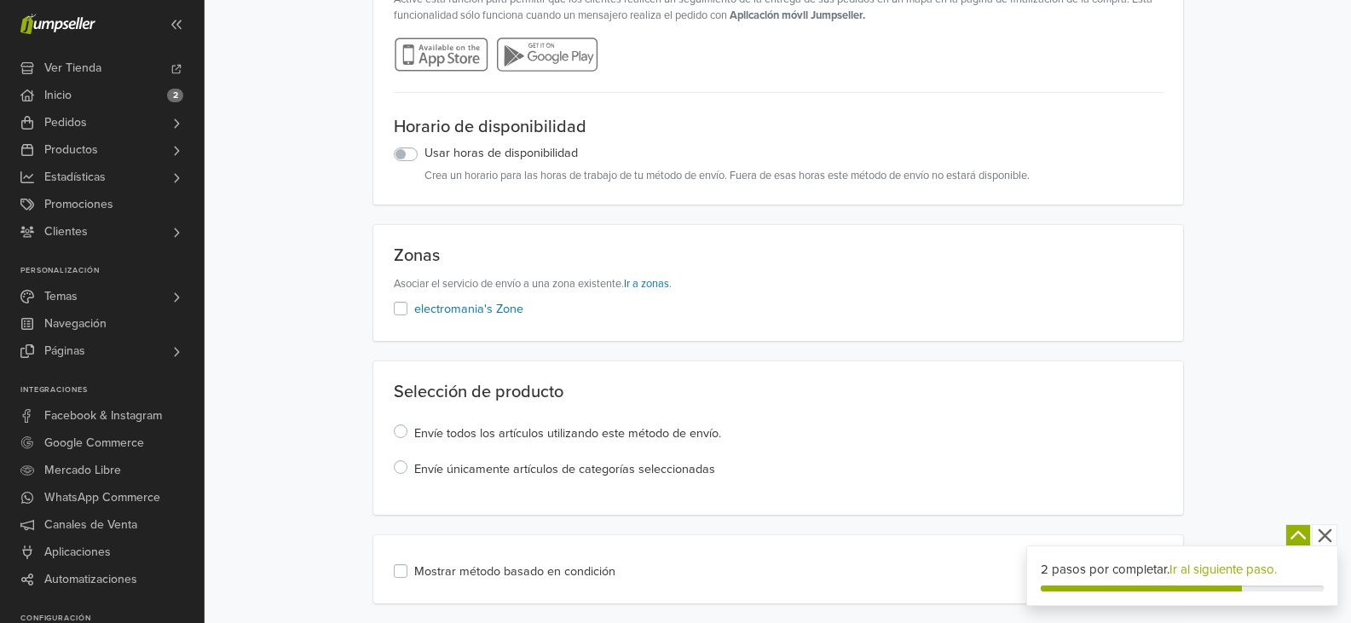
scroll to position [426, 0]
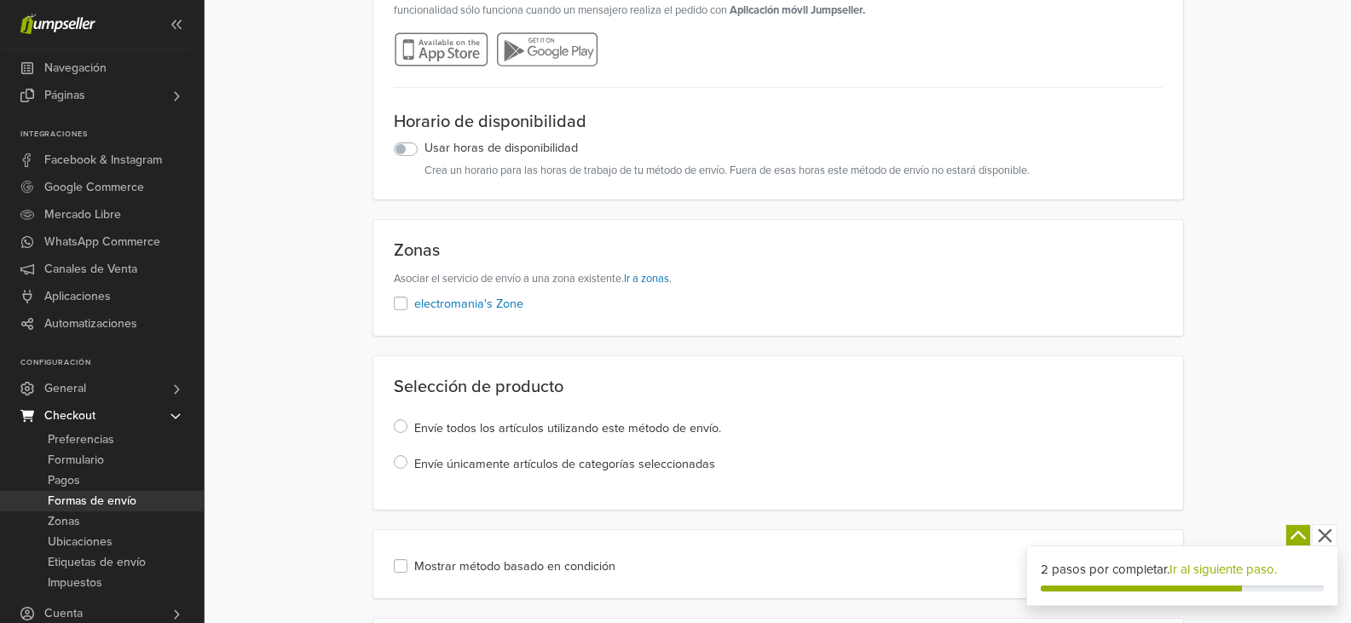
click at [91, 494] on span "Formas de envío" at bounding box center [92, 501] width 89 height 20
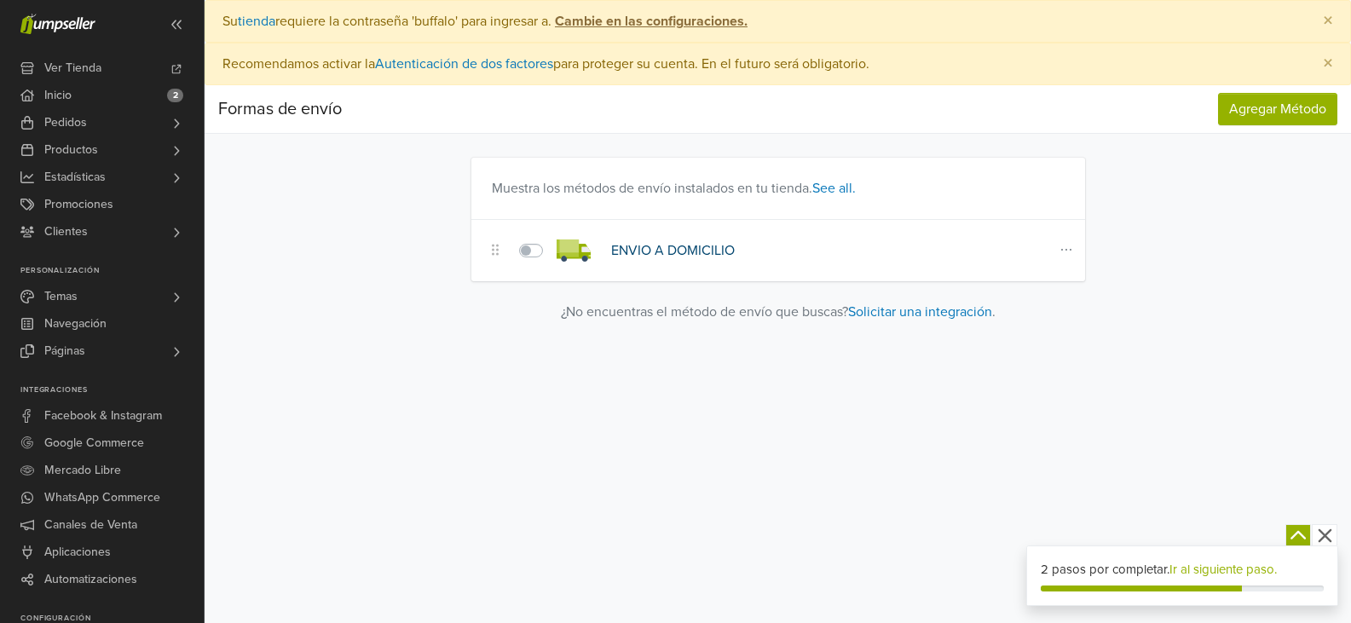
click at [724, 246] on link "ENVIO A DOMICILIO" at bounding box center [673, 250] width 124 height 17
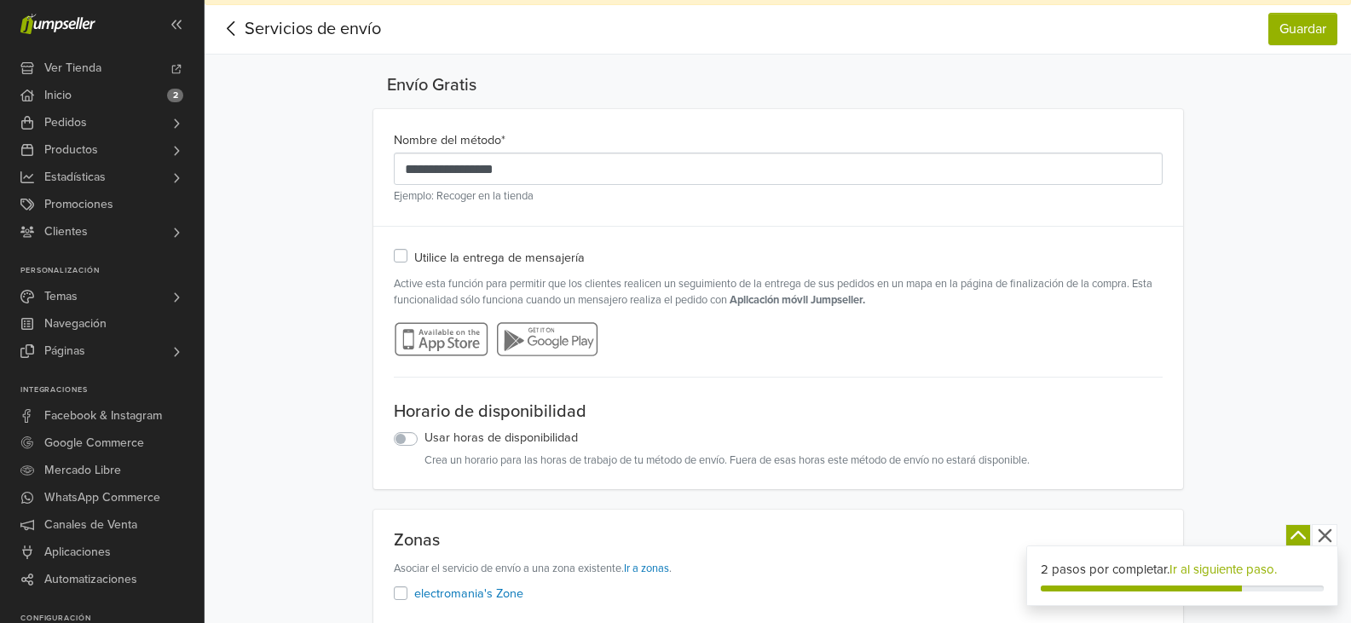
scroll to position [171, 0]
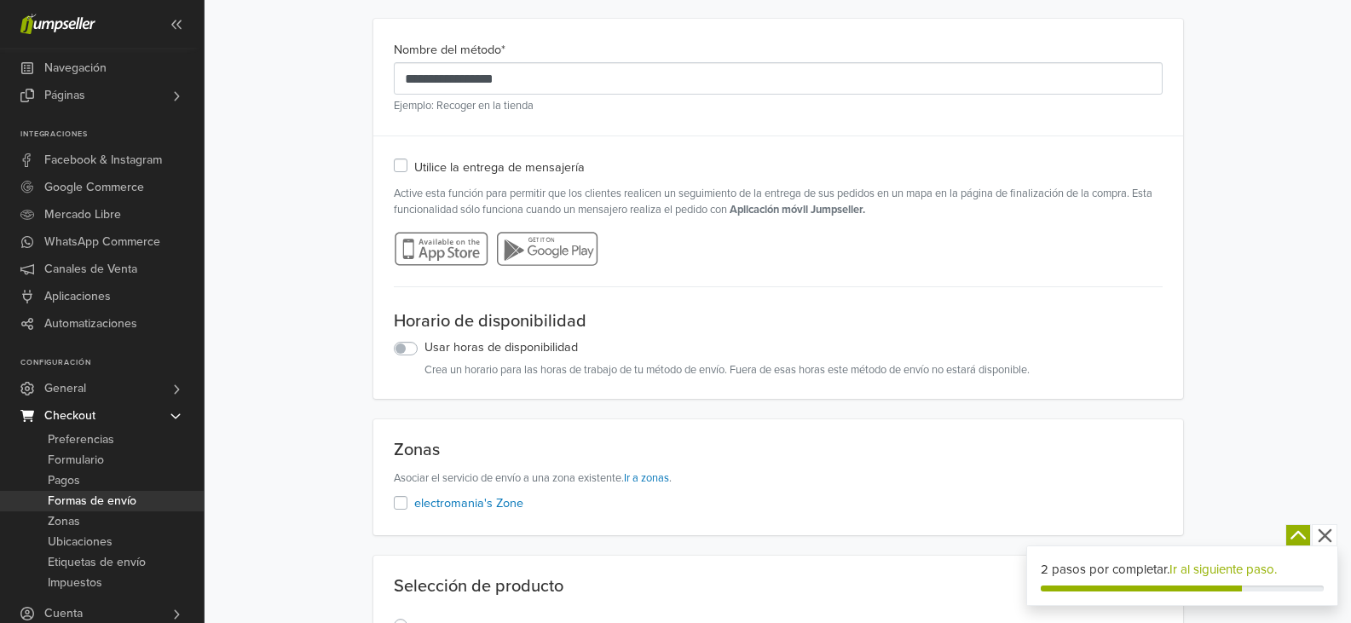
click at [96, 502] on span "Formas de envío" at bounding box center [92, 501] width 89 height 20
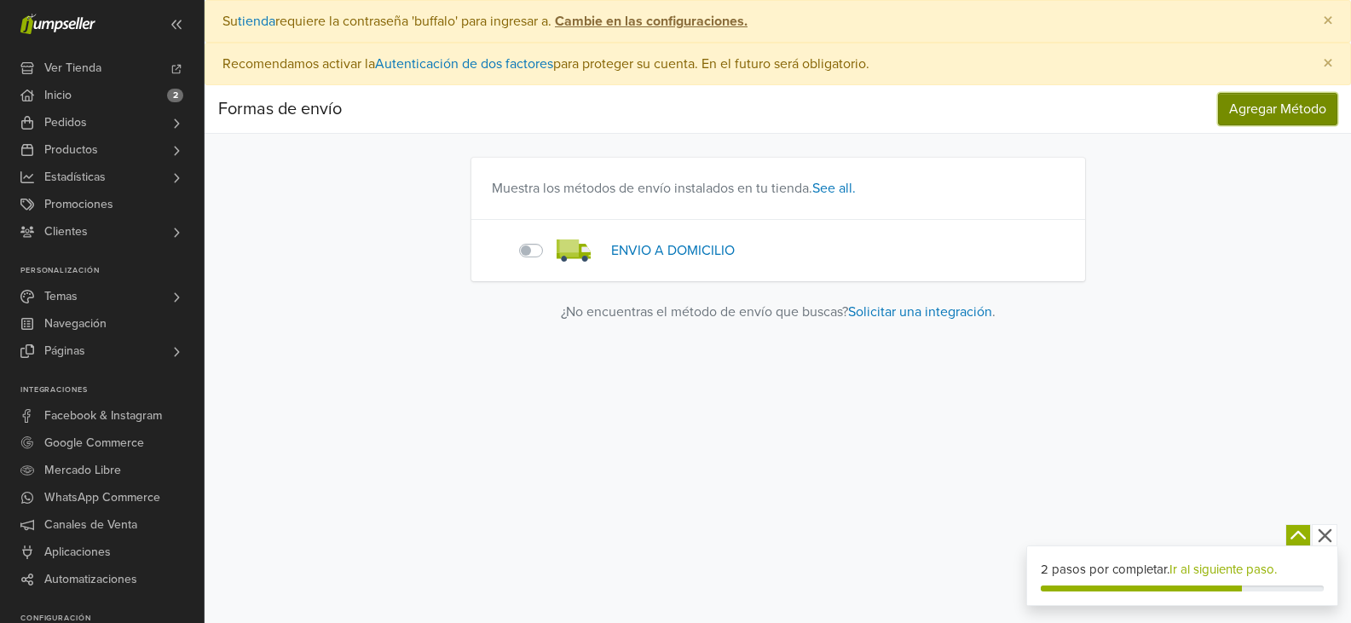
click at [1247, 113] on span "Agregar Método" at bounding box center [1277, 109] width 97 height 17
